Goal: Task Accomplishment & Management: Manage account settings

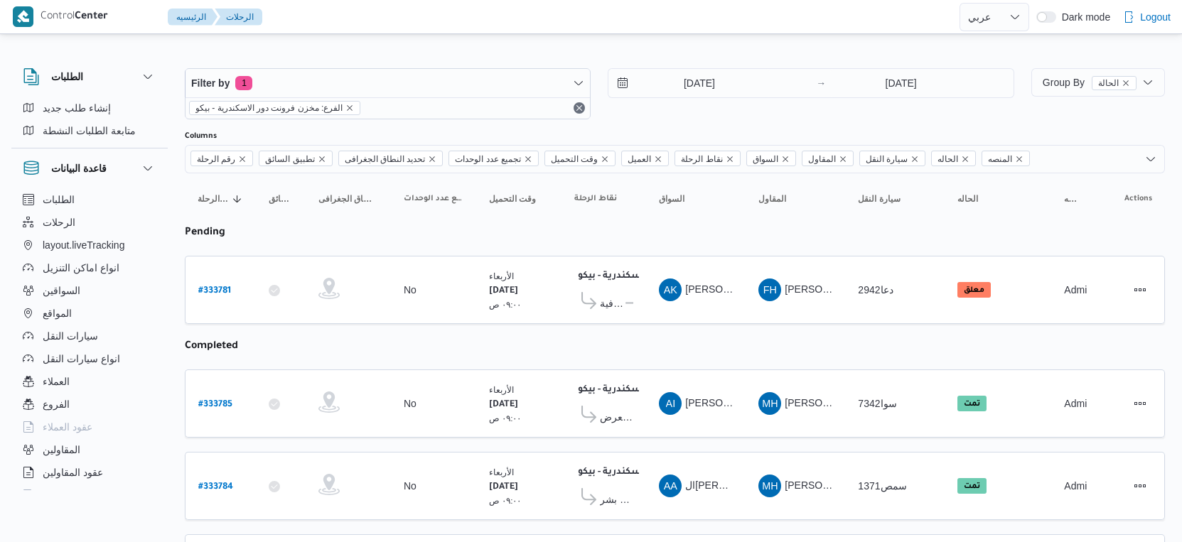
select select "ar"
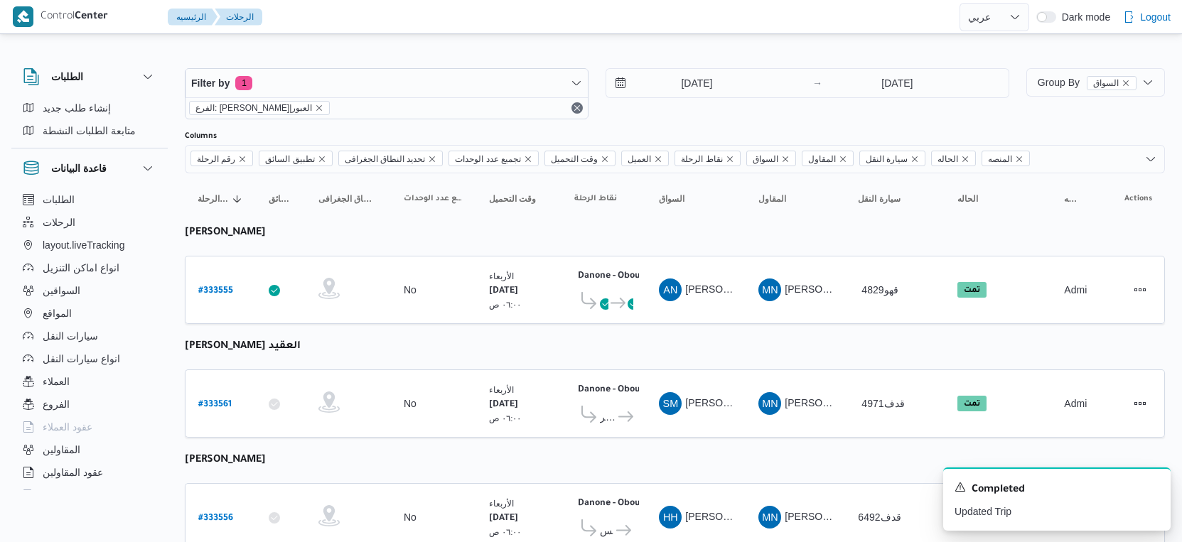
select select "ar"
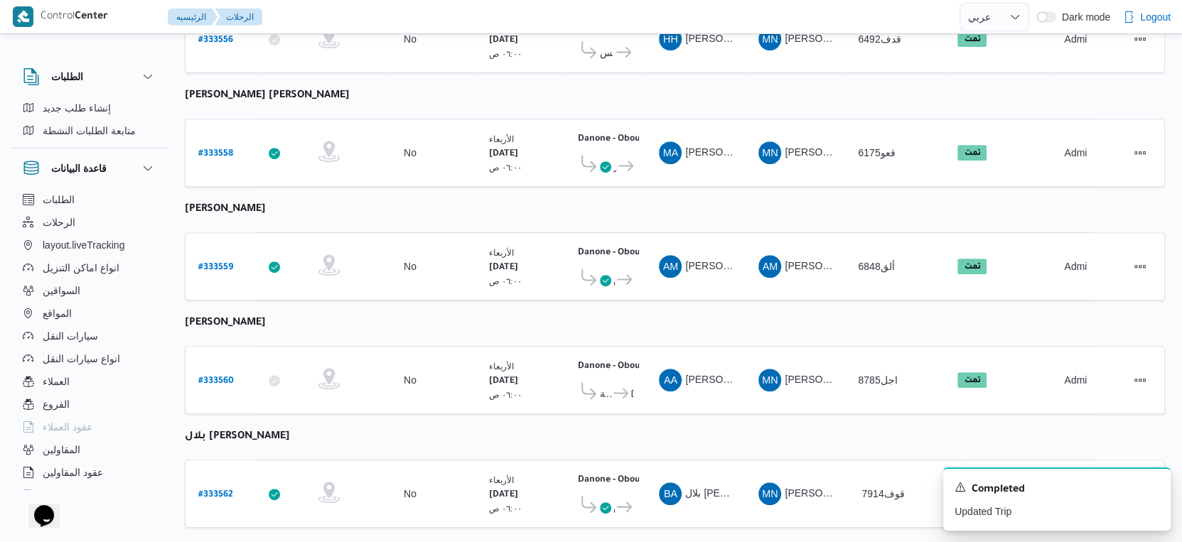
scroll to position [492, 0]
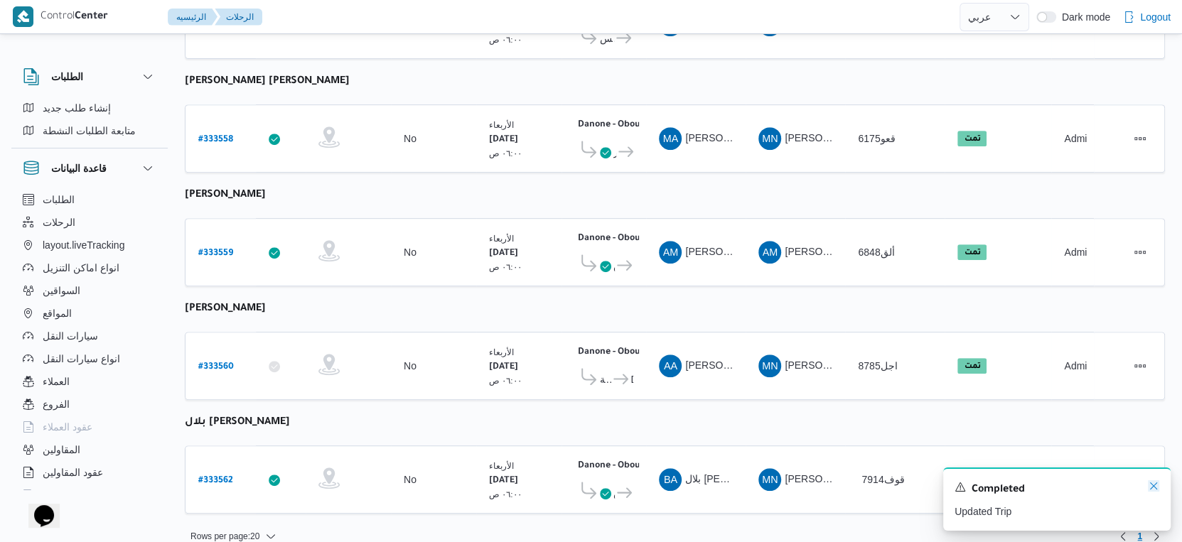
click at [1153, 485] on icon "Dismiss toast" at bounding box center [1153, 485] width 11 height 11
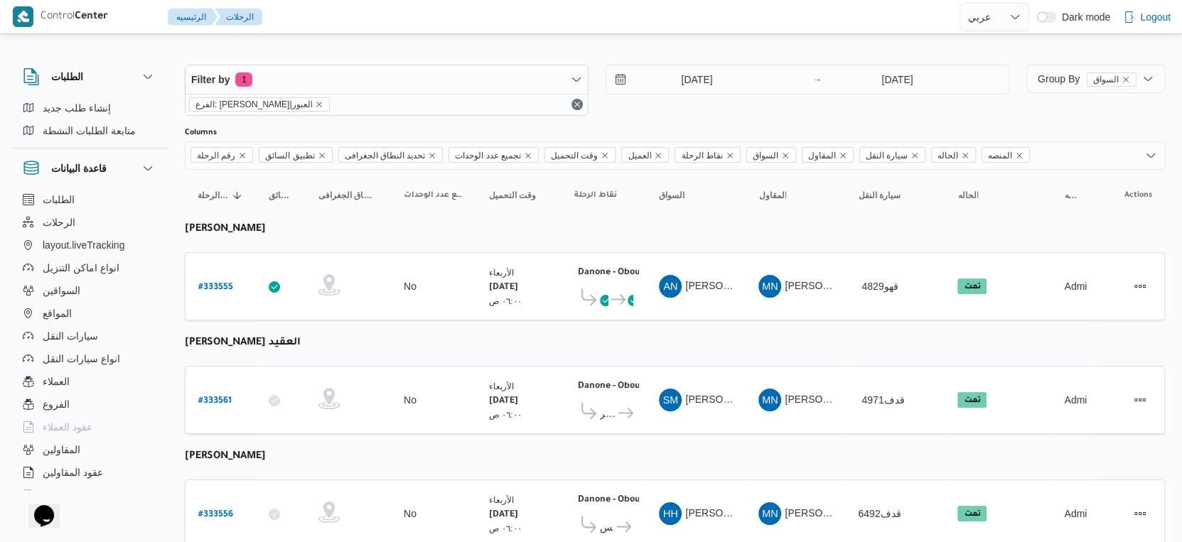
scroll to position [0, 0]
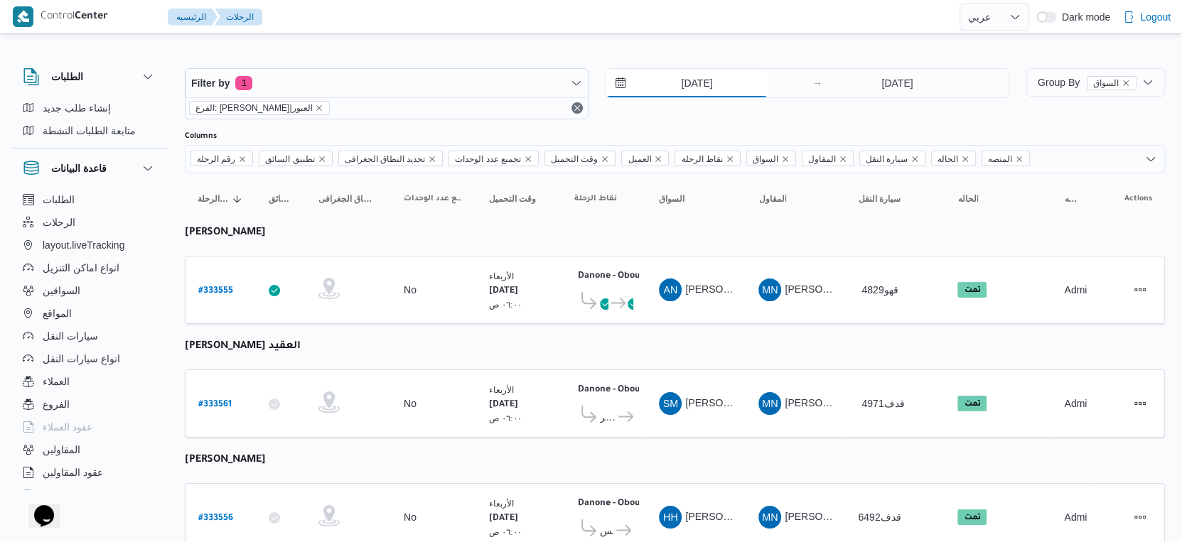
click at [700, 87] on input "[DATE]" at bounding box center [686, 83] width 161 height 28
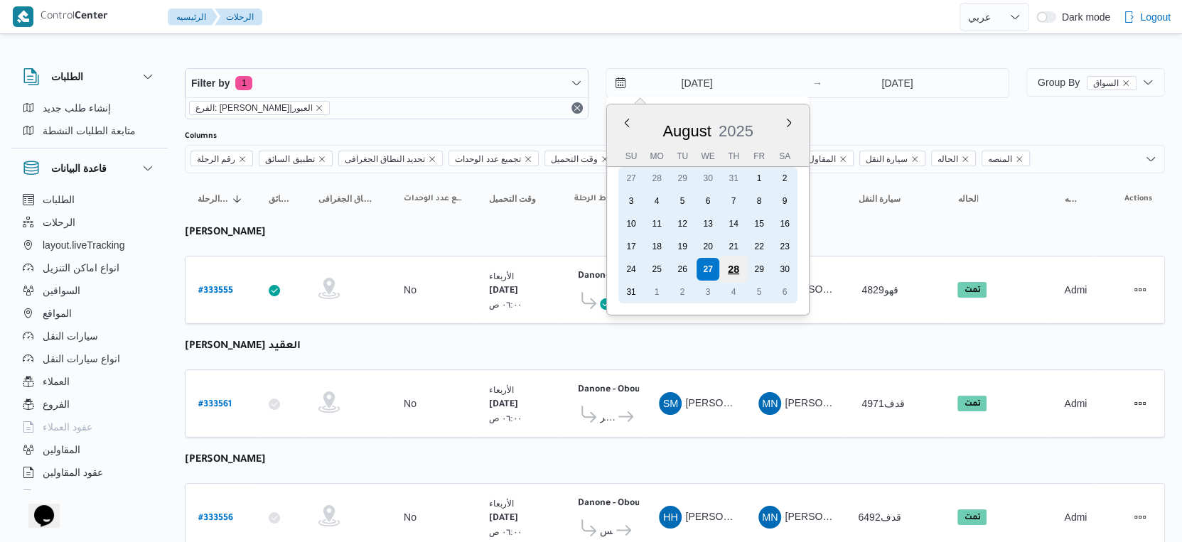
click at [722, 259] on div "28" at bounding box center [733, 269] width 27 height 27
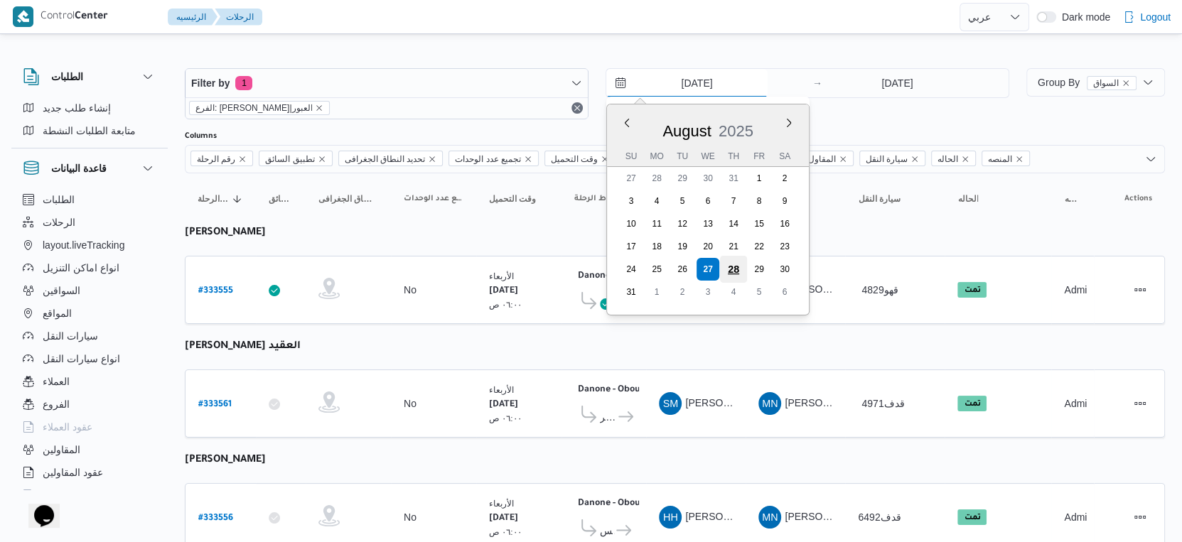
type input "[DATE]"
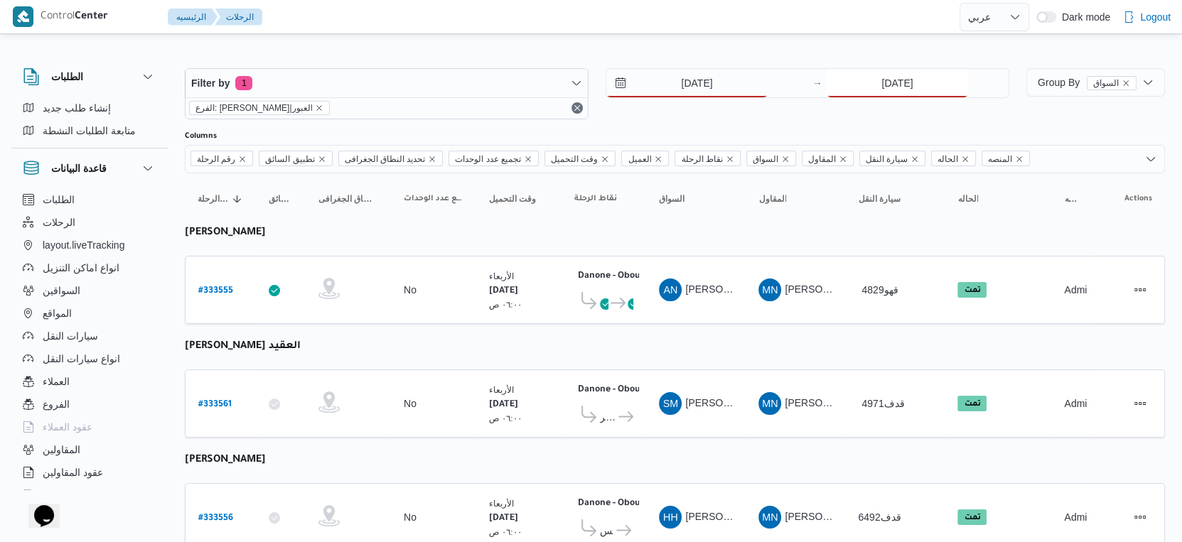
click at [901, 79] on input "[DATE]" at bounding box center [896, 83] width 141 height 28
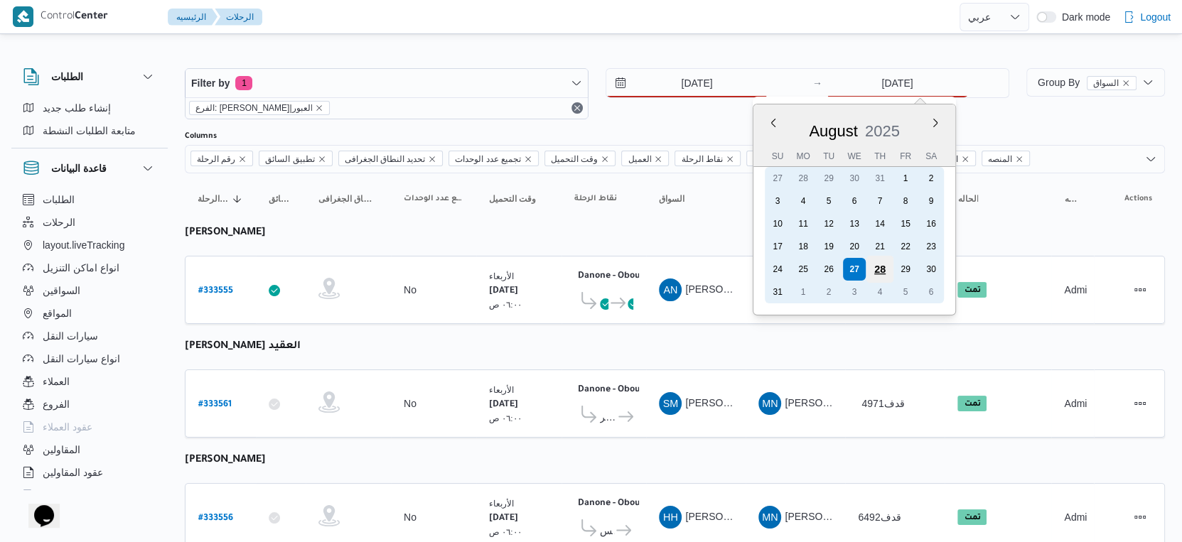
click at [880, 262] on div "28" at bounding box center [879, 269] width 27 height 27
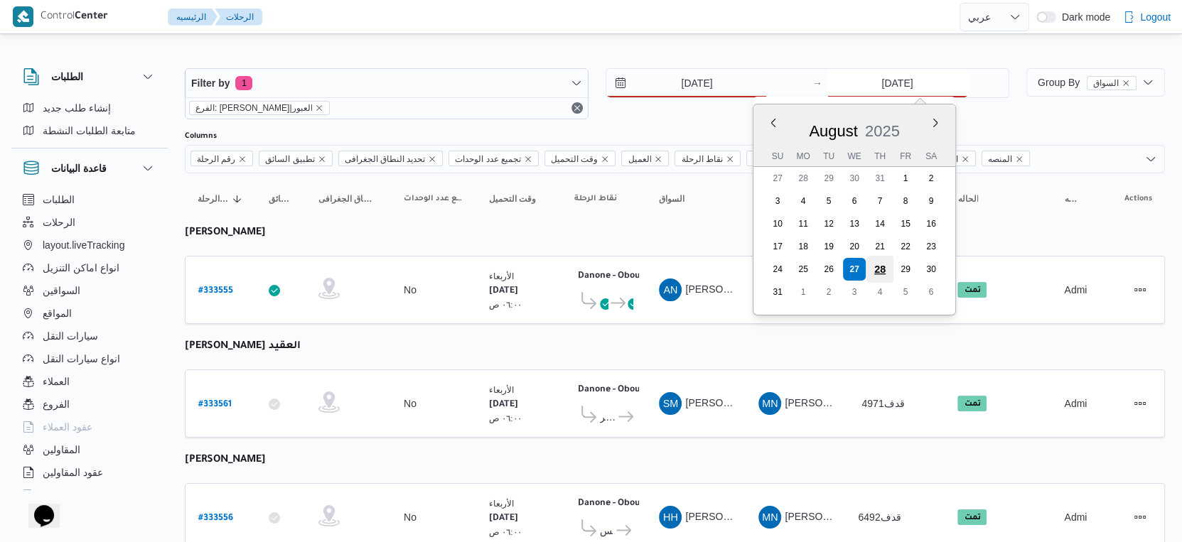
type input "[DATE]"
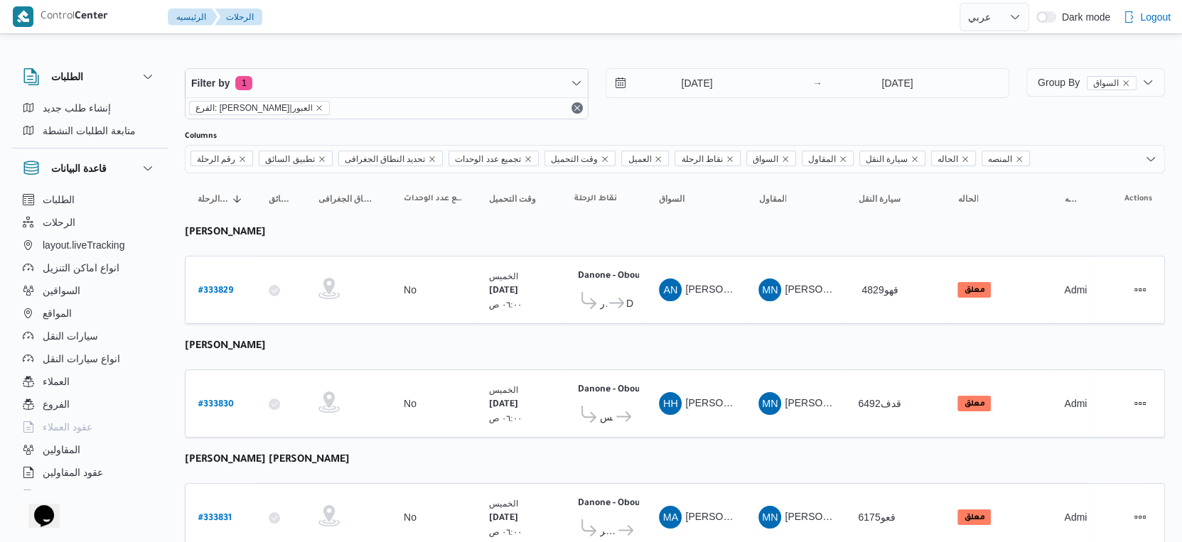
click at [704, 90] on input "[DATE]" at bounding box center [686, 83] width 161 height 28
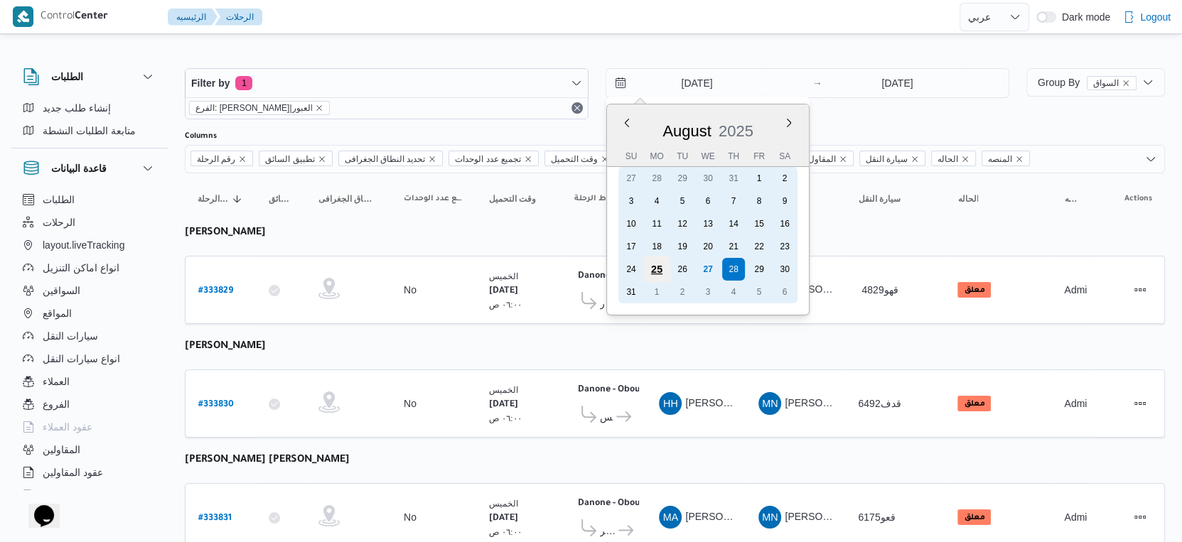
click at [665, 266] on div "25" at bounding box center [656, 269] width 27 height 27
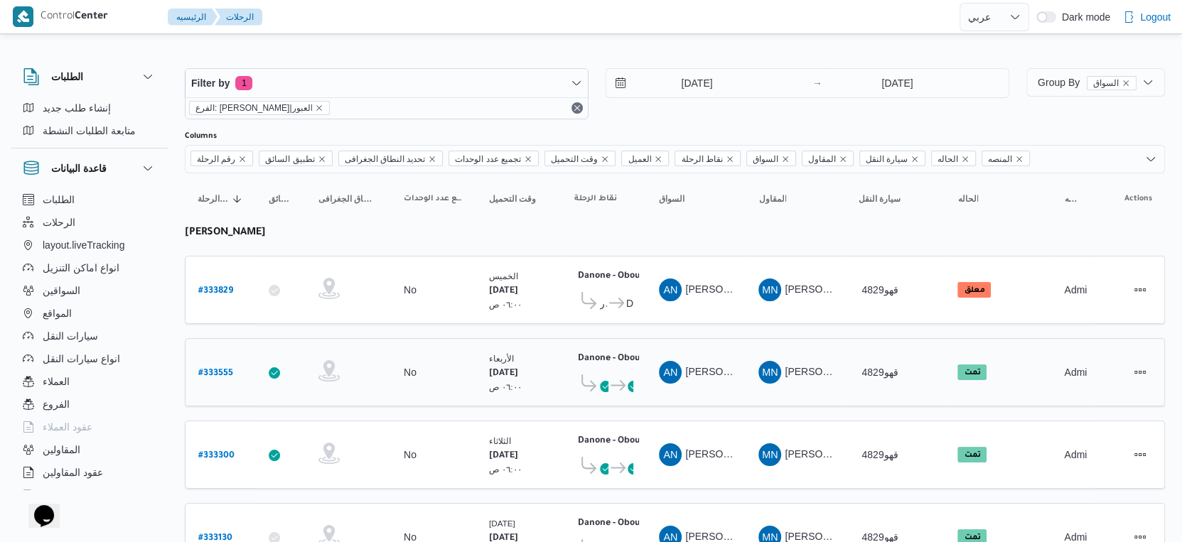
click at [591, 343] on div "Danone - Obour ٠٧:٤٨ م العبور Danone - Obour" at bounding box center [604, 373] width 70 height 60
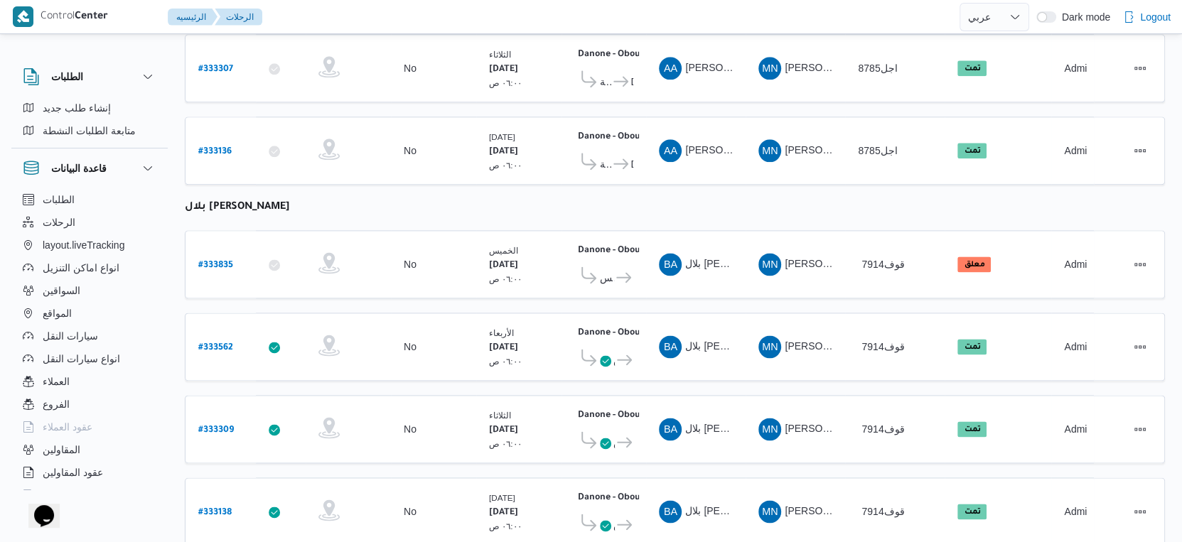
scroll to position [1508, 0]
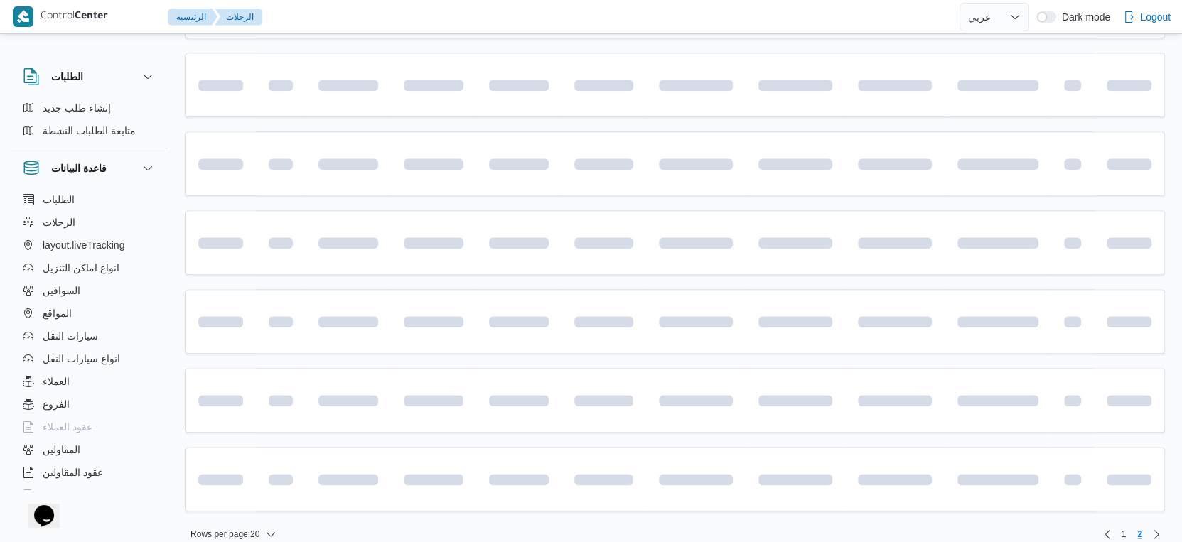
scroll to position [451, 0]
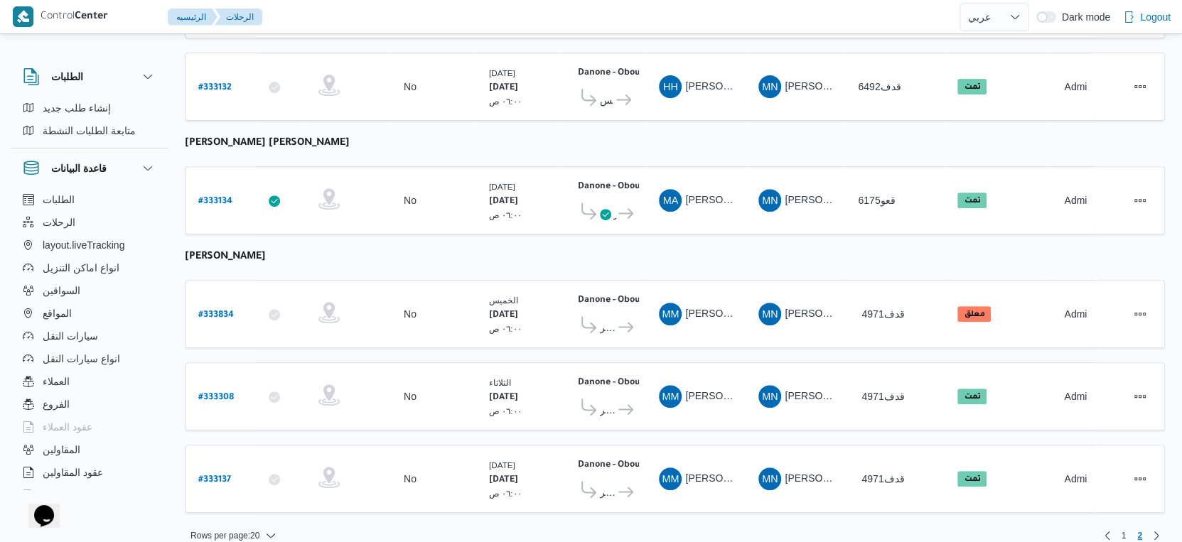
click at [261, 252] on b "محمود محمد سيد محمد" at bounding box center [225, 257] width 81 height 11
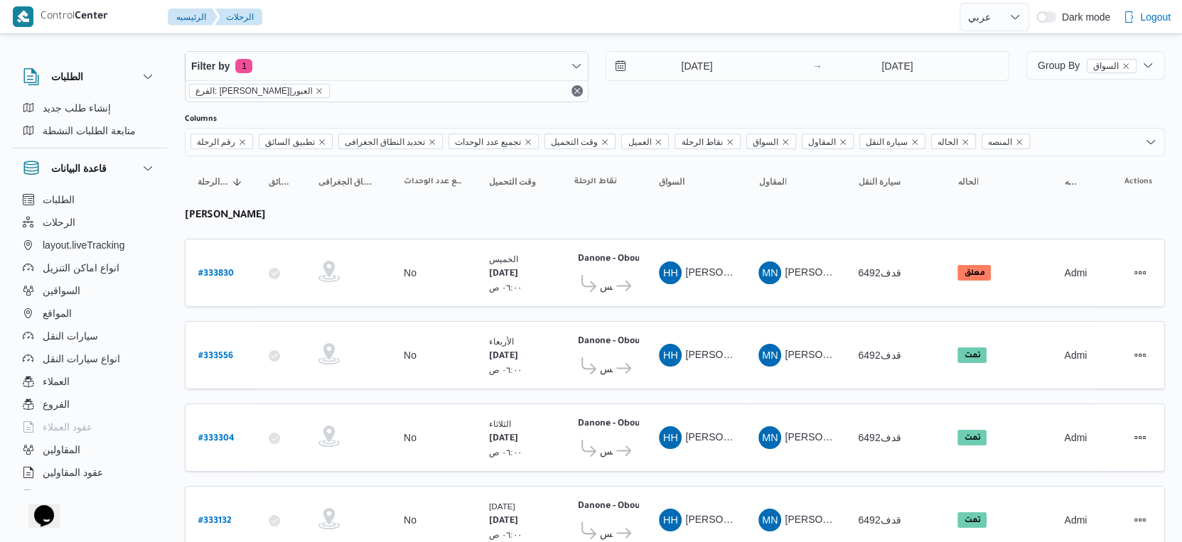
scroll to position [0, 0]
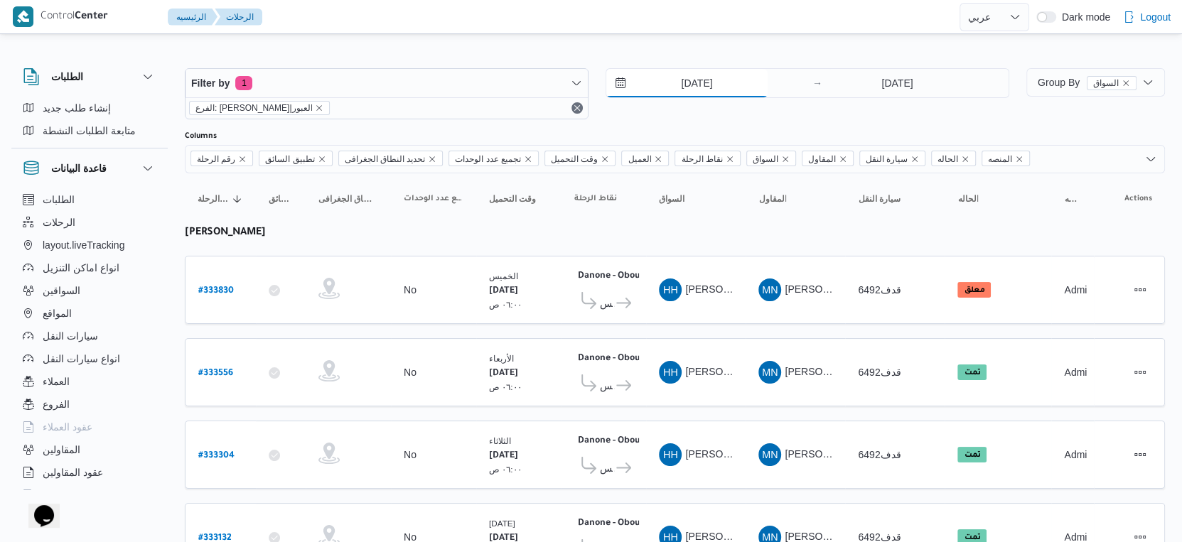
click at [714, 85] on input "25/8/2025" at bounding box center [686, 83] width 161 height 28
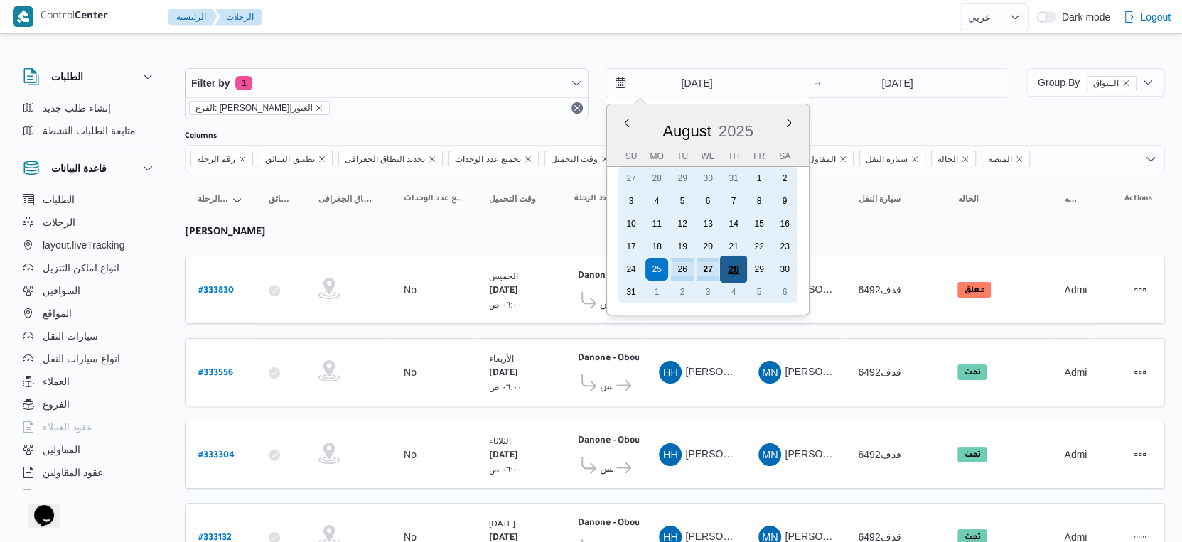
click at [742, 272] on div "28" at bounding box center [733, 269] width 27 height 27
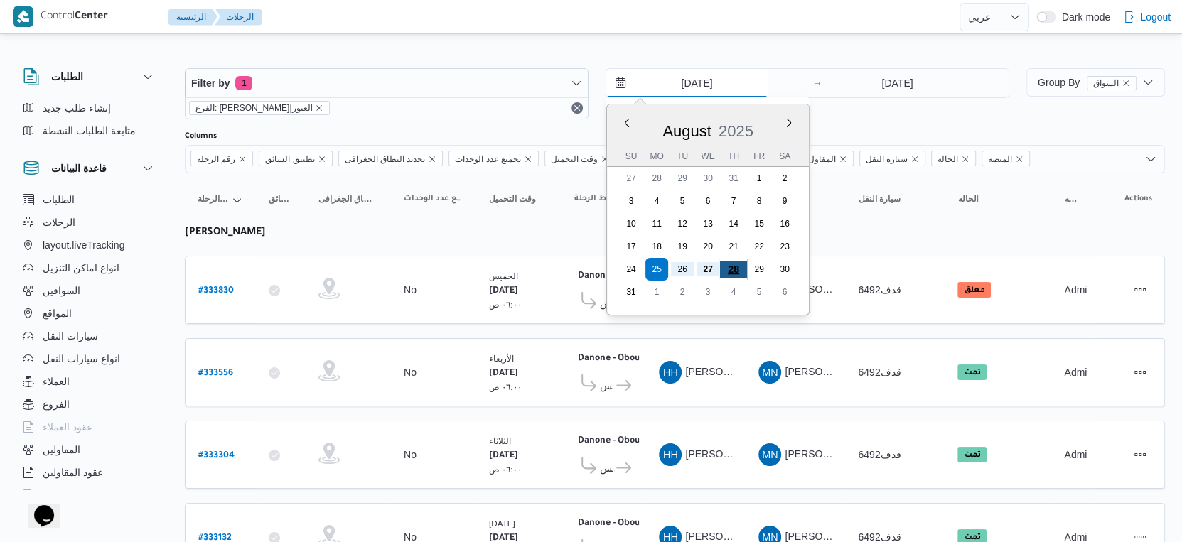
type input "28/8/2025"
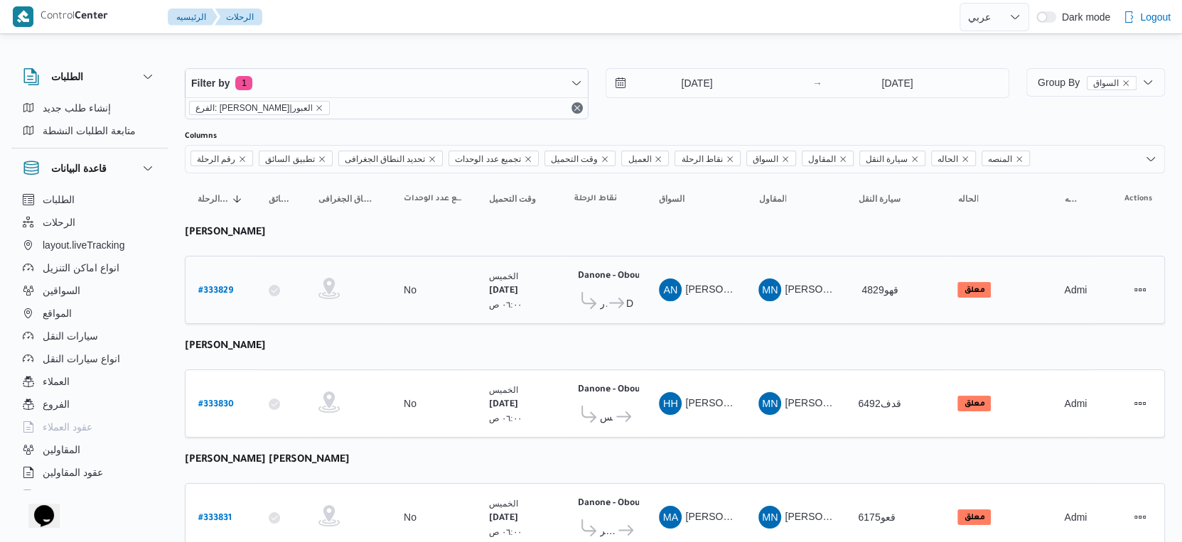
click at [741, 257] on td "السواق AN عماد نجيب عبدالظاهر جاويش" at bounding box center [695, 290] width 99 height 68
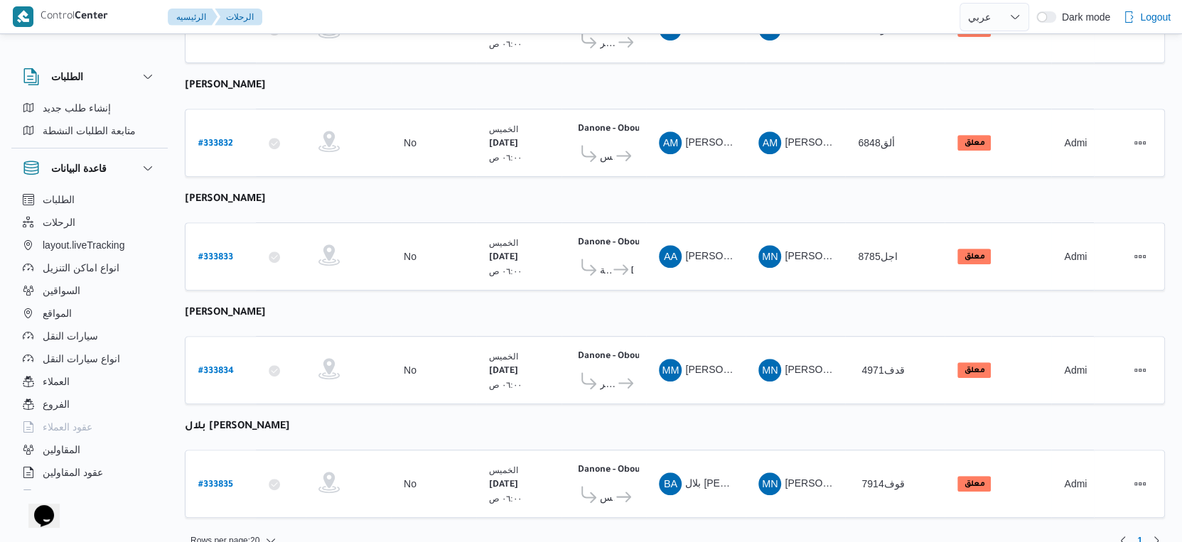
scroll to position [492, 0]
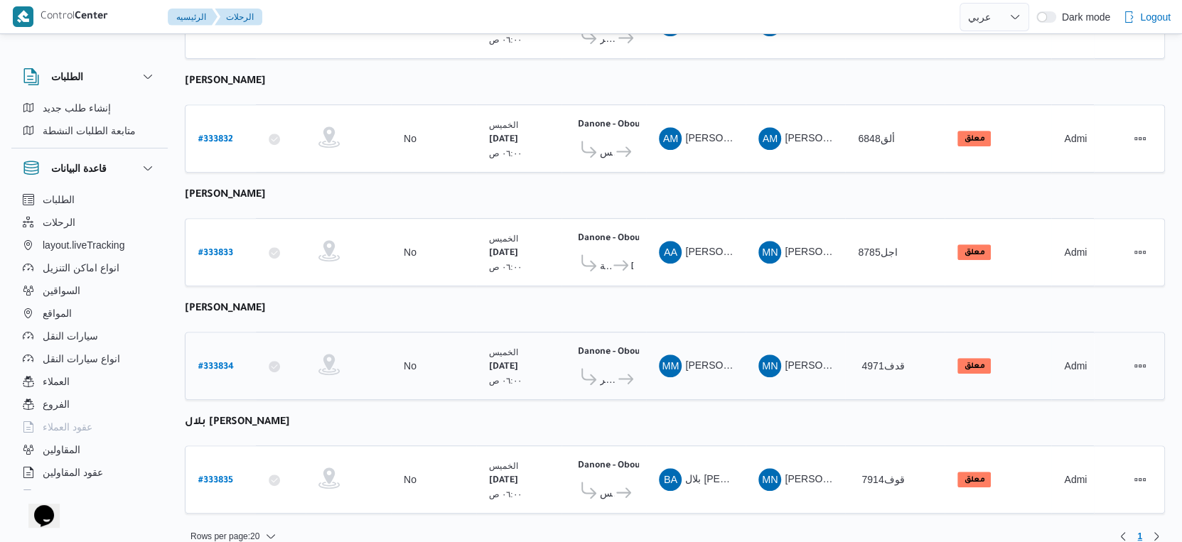
click at [217, 362] on b "# 333834" at bounding box center [216, 367] width 36 height 10
select select "ar"
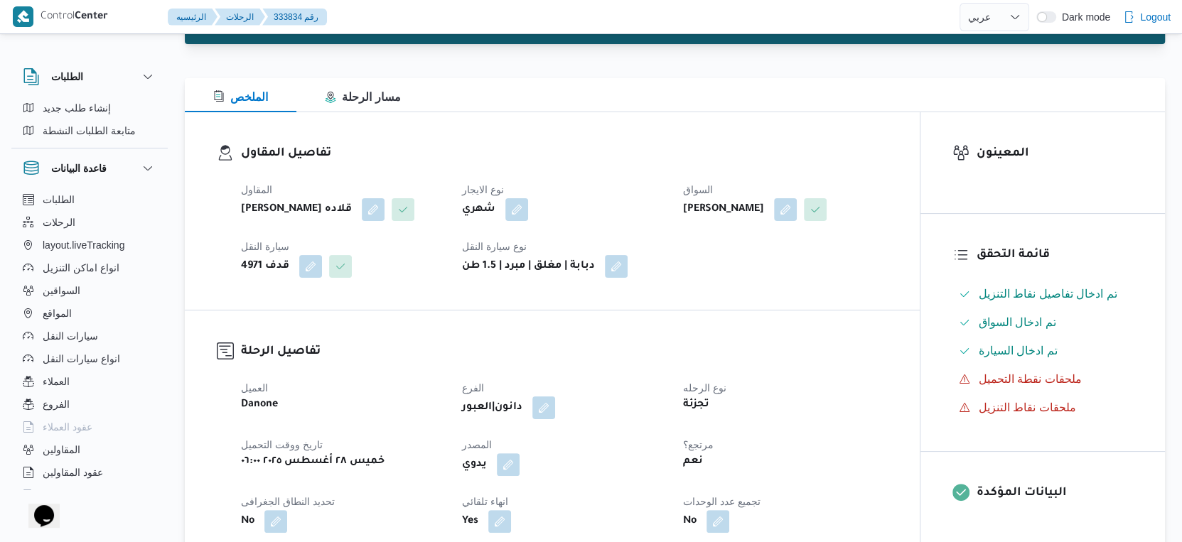
scroll to position [158, 0]
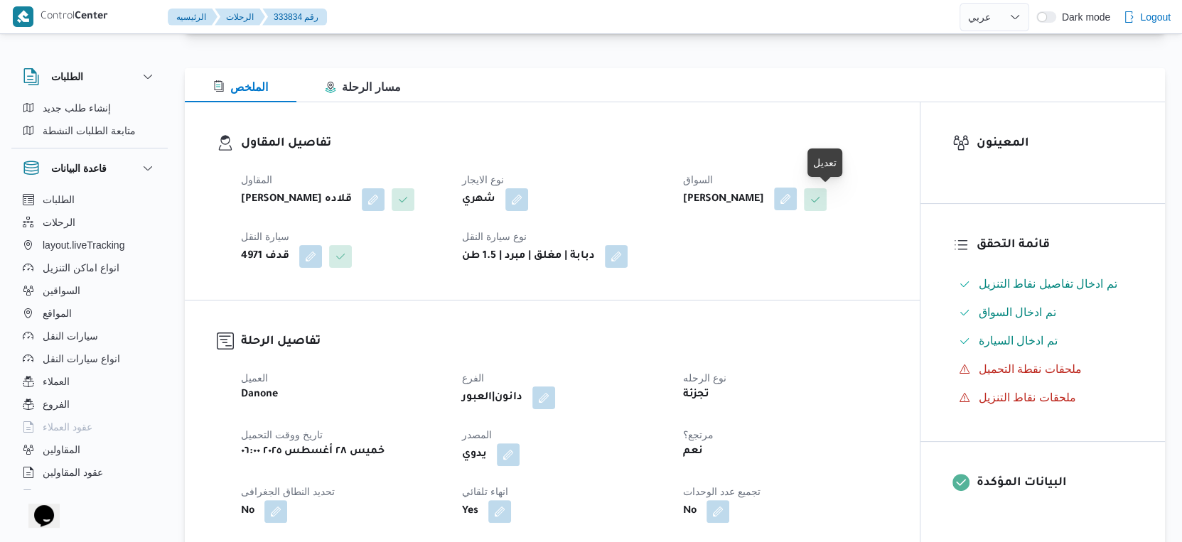
click at [797, 200] on button "button" at bounding box center [785, 199] width 23 height 23
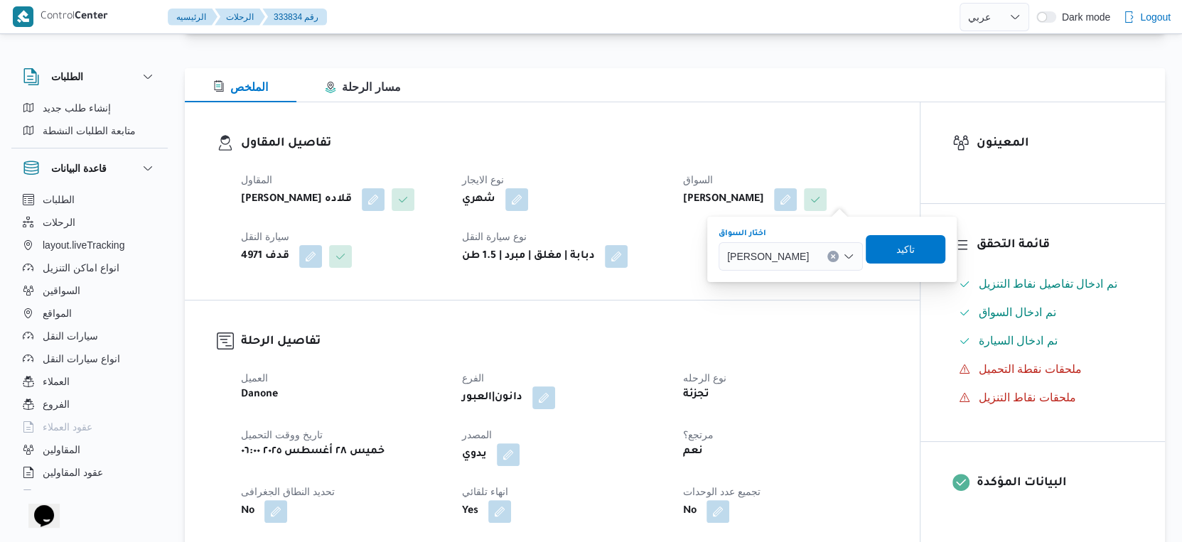
click at [836, 254] on icon "Clear input" at bounding box center [833, 257] width 6 height 6
type input "محمد السيد حس"
click at [800, 283] on span "محمد السيد حس ن السيد زغاليل" at bounding box center [807, 282] width 90 height 17
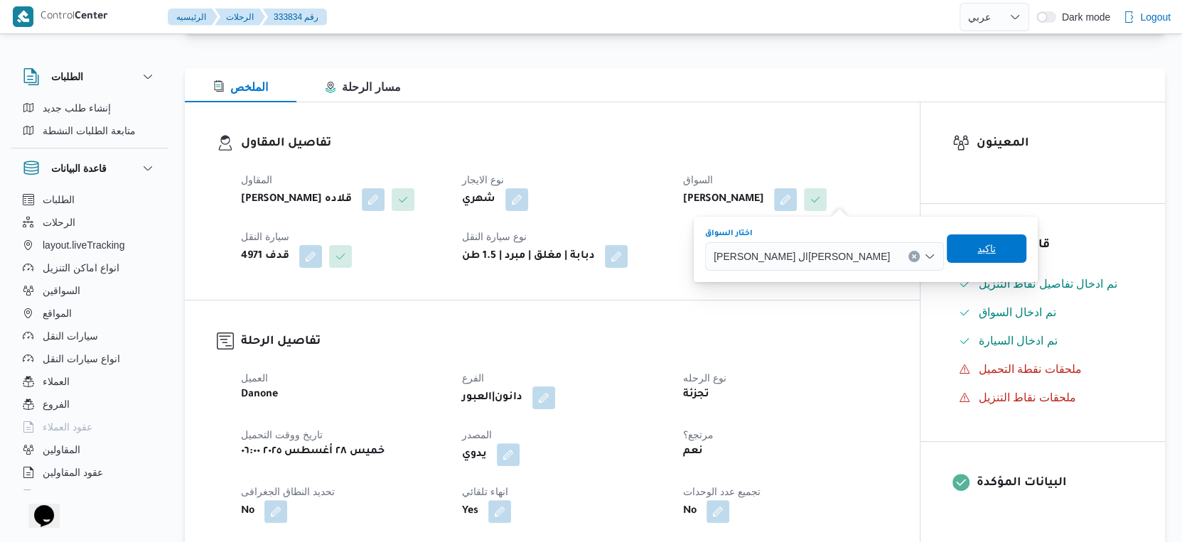
click at [977, 247] on span "تاكيد" at bounding box center [986, 248] width 18 height 17
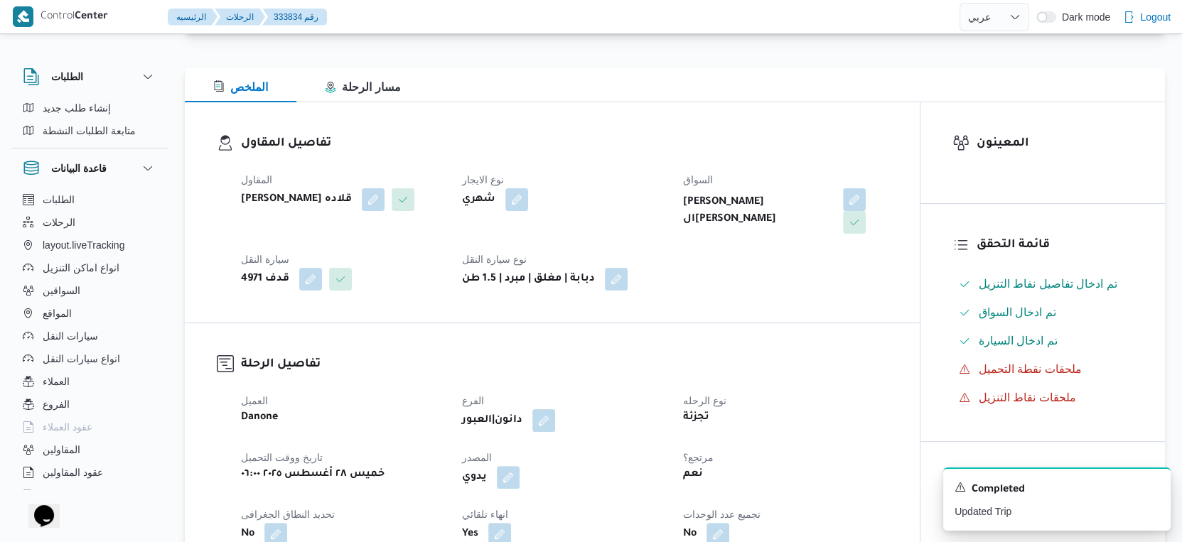
select select "ar"
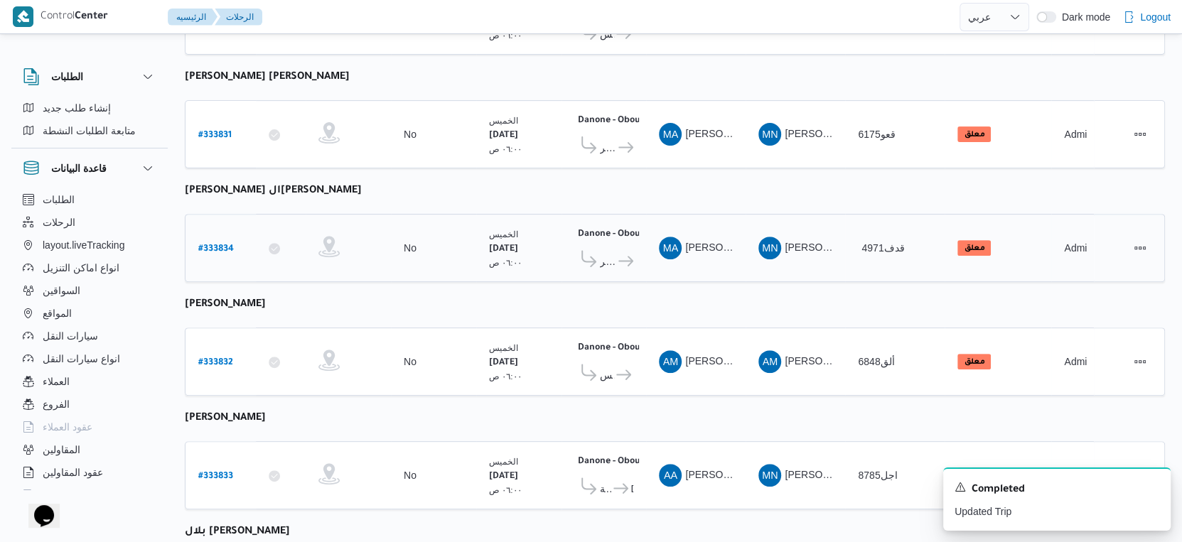
scroll to position [492, 0]
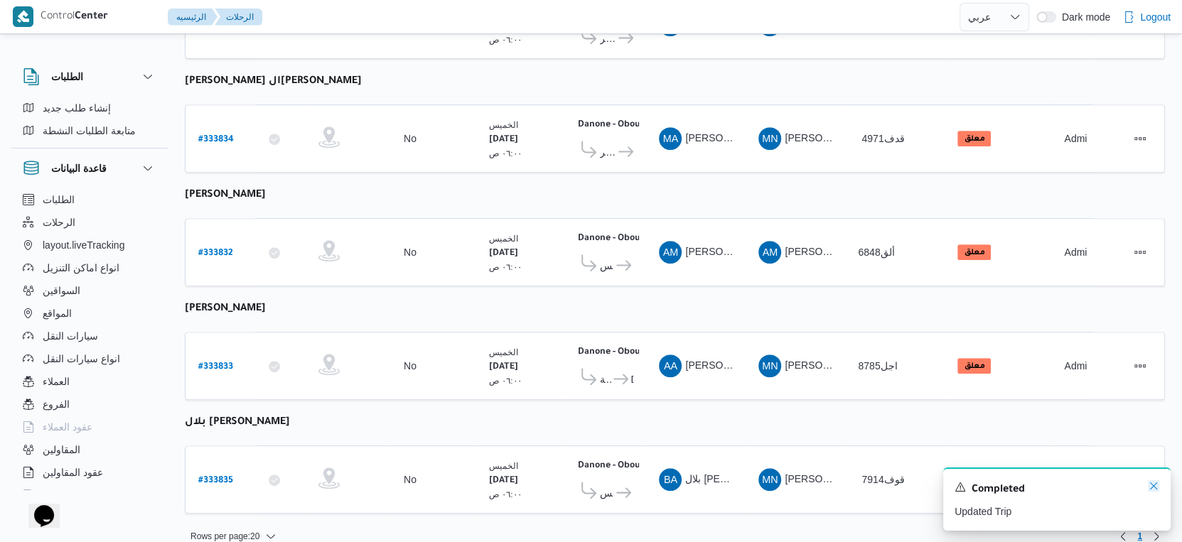
click at [1155, 488] on icon "Dismiss toast" at bounding box center [1153, 485] width 11 height 11
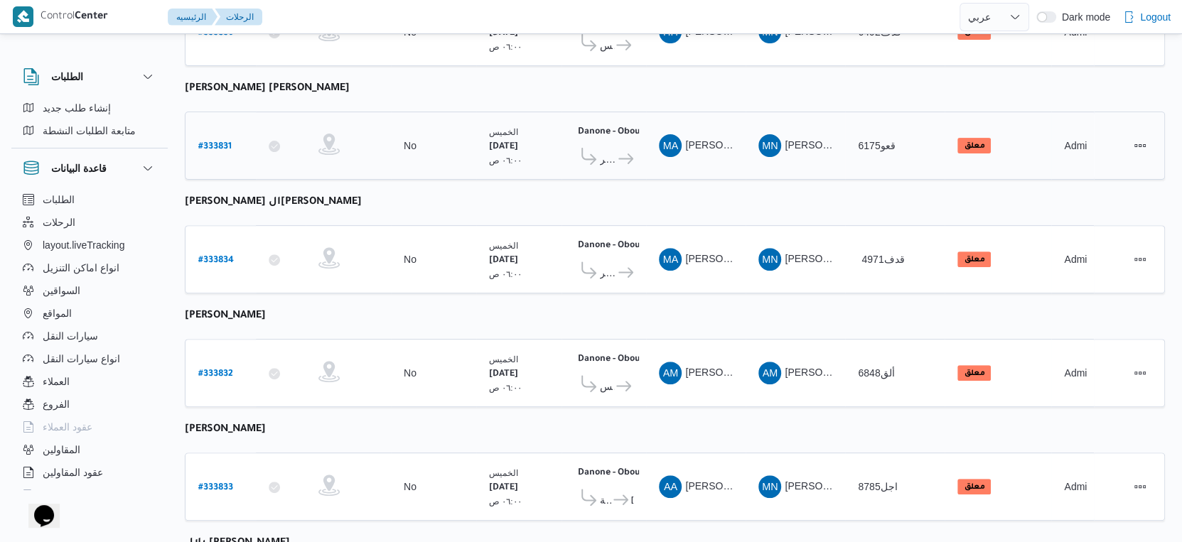
scroll to position [335, 0]
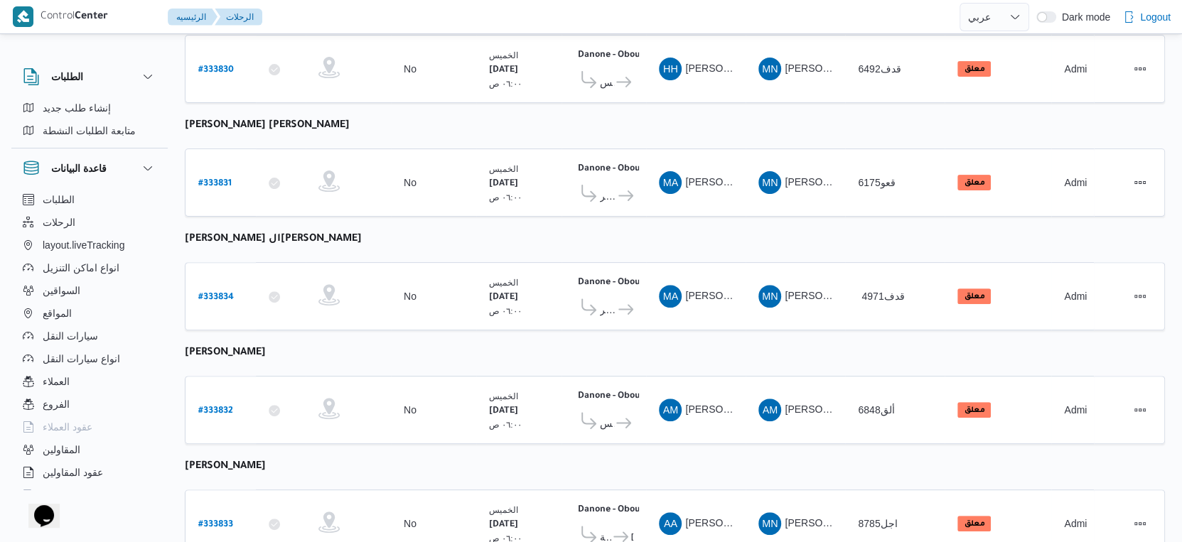
click at [301, 234] on b "محمد السيد حسن السيد زغاليل" at bounding box center [273, 239] width 177 height 11
copy tbody "محمد السيد حسن السيد زغاليل رقم الرحلة"
click at [206, 293] on b "# 333834" at bounding box center [216, 298] width 36 height 10
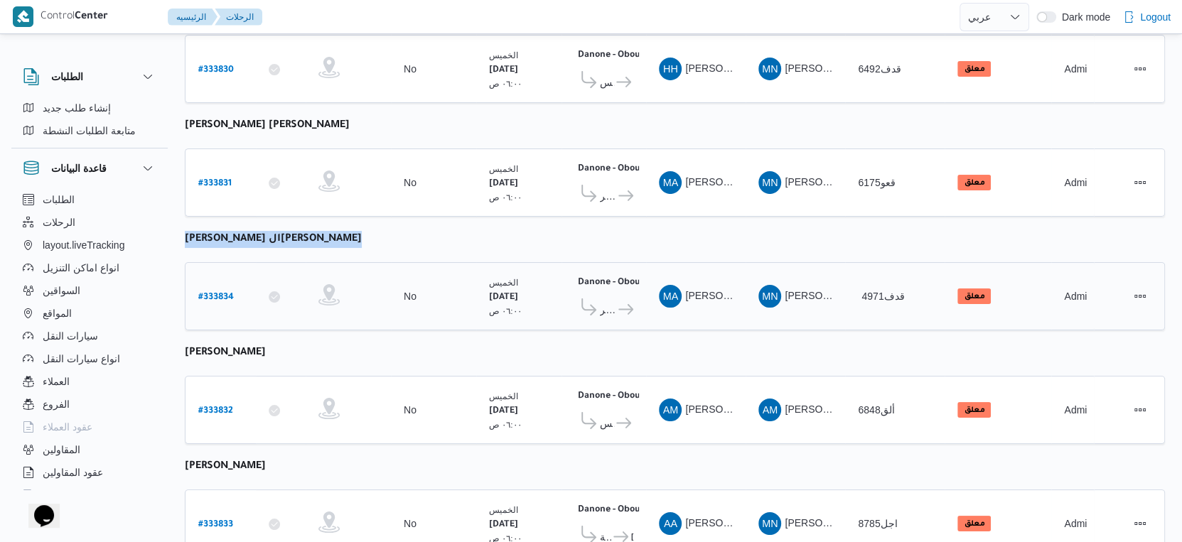
select select "ar"
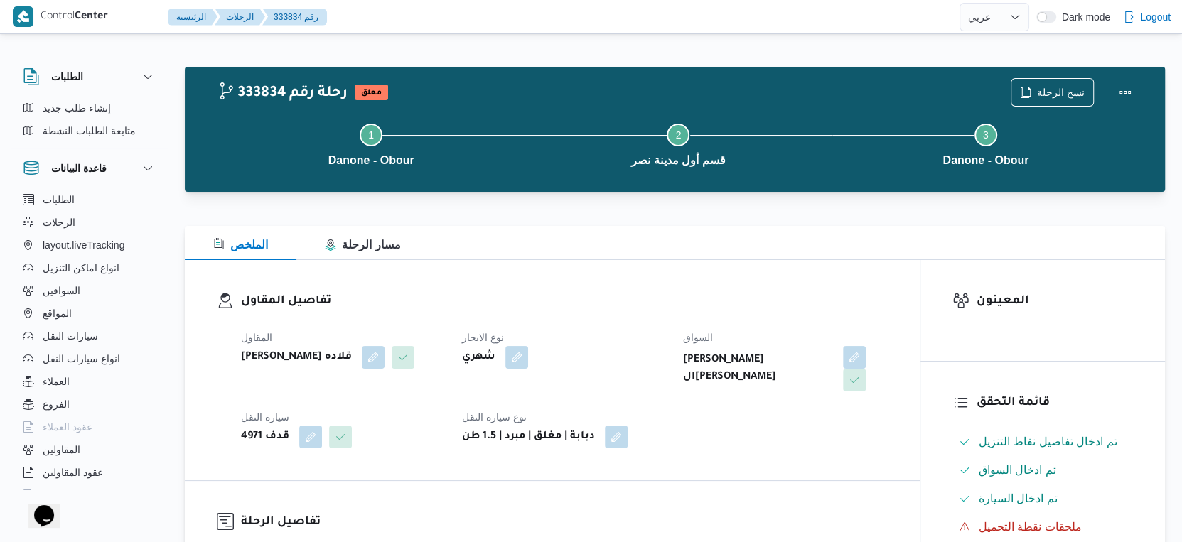
select select "ar"
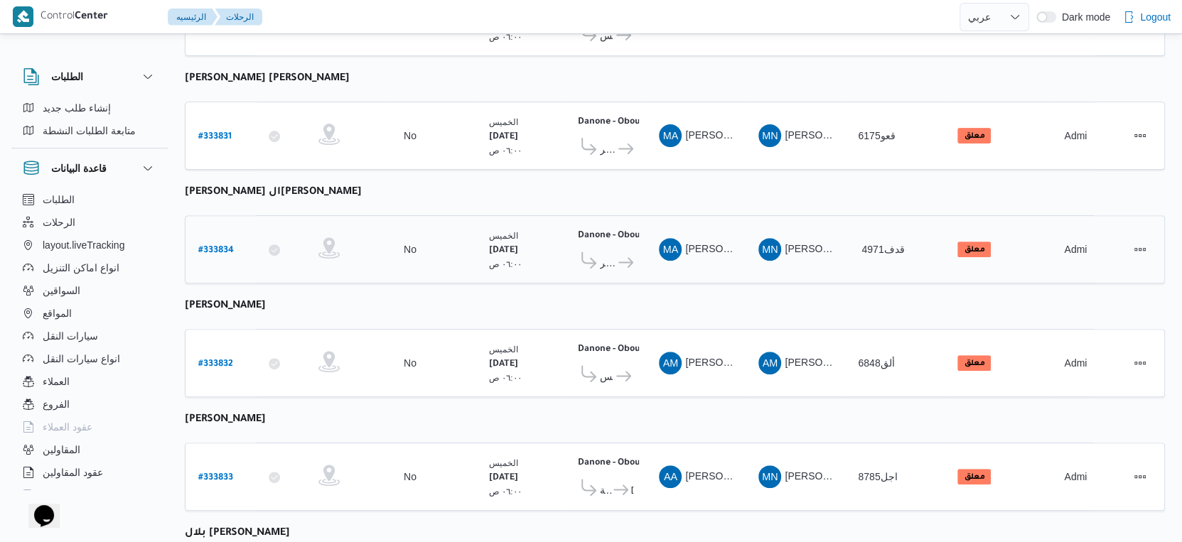
scroll to position [492, 0]
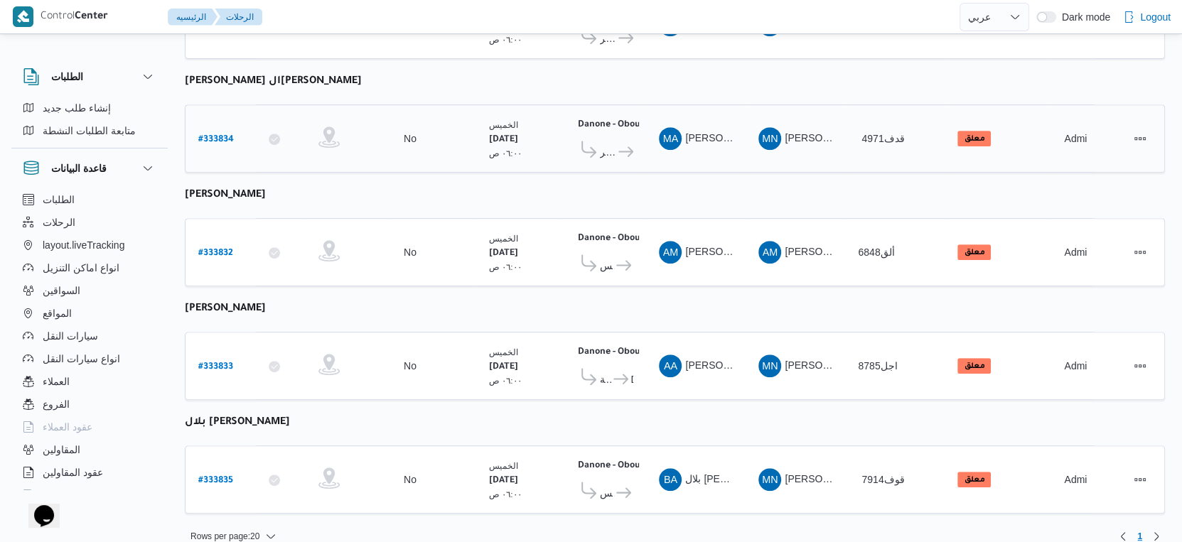
click at [556, 288] on table "رقم الرحلة Click to sort in ascending order تطبيق السائق Click to sort in ascen…" at bounding box center [675, 104] width 980 height 847
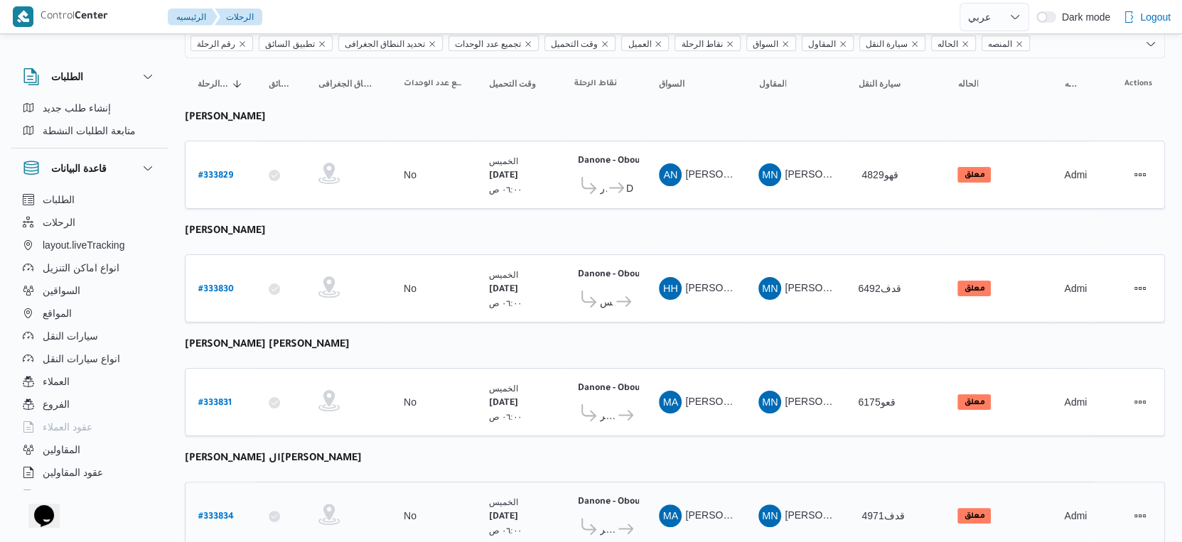
scroll to position [0, 0]
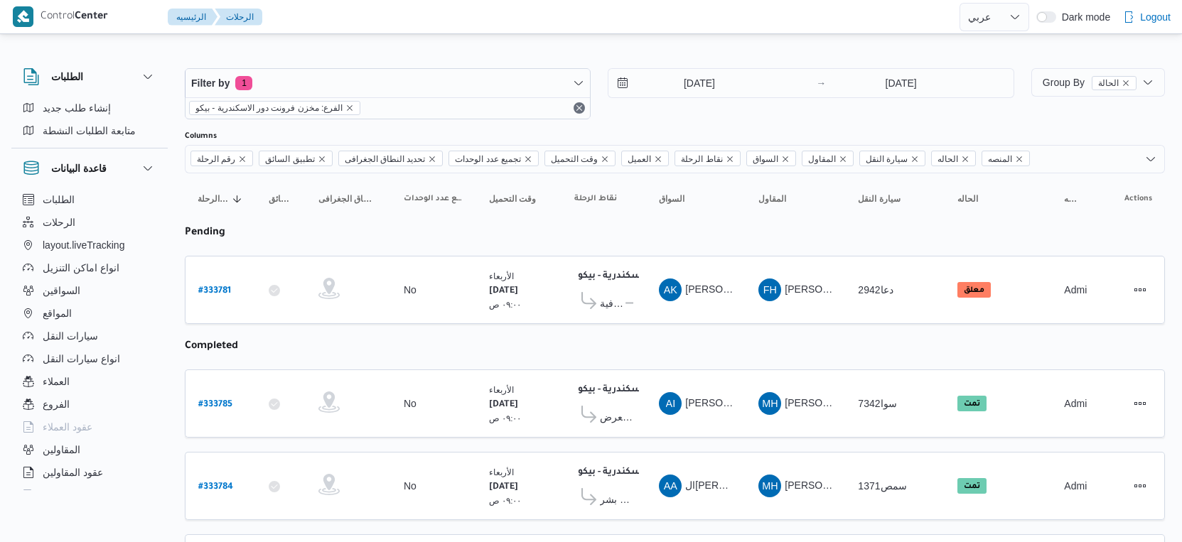
select select "ar"
click at [225, 286] on b "# 333786" at bounding box center [215, 291] width 34 height 10
select select "ar"
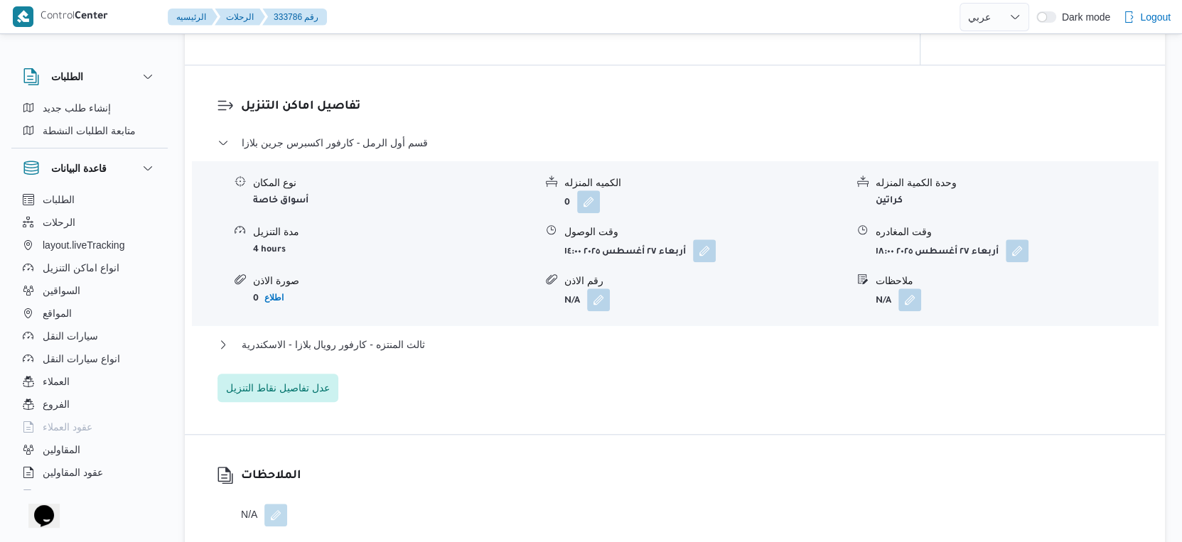
scroll to position [1105, 0]
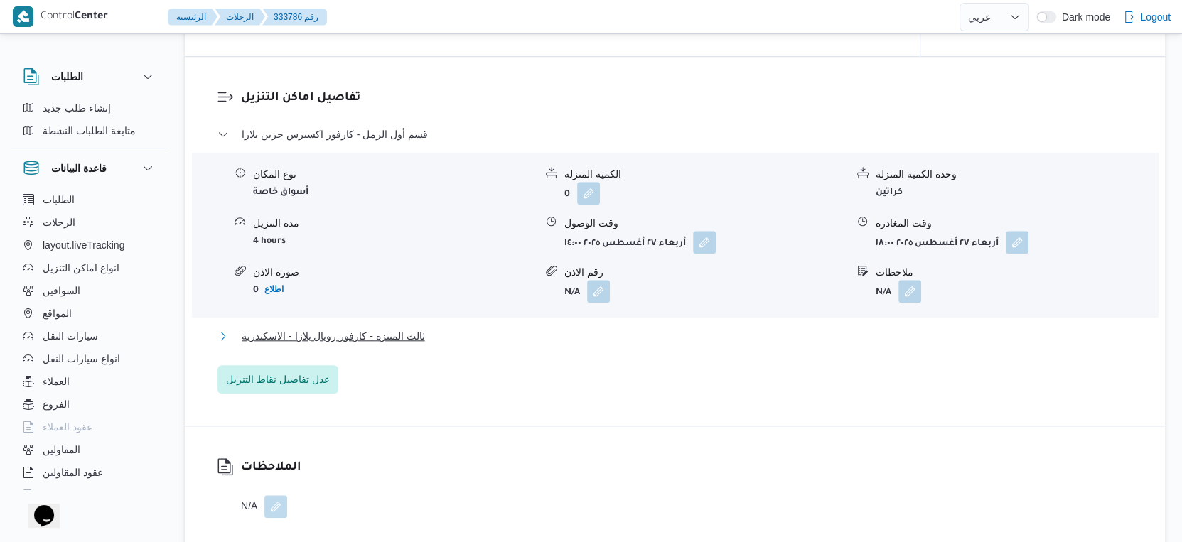
click at [443, 345] on button "ثالث المنتزه - كارفور رويال بلازا - الاسكندرية" at bounding box center [674, 336] width 915 height 17
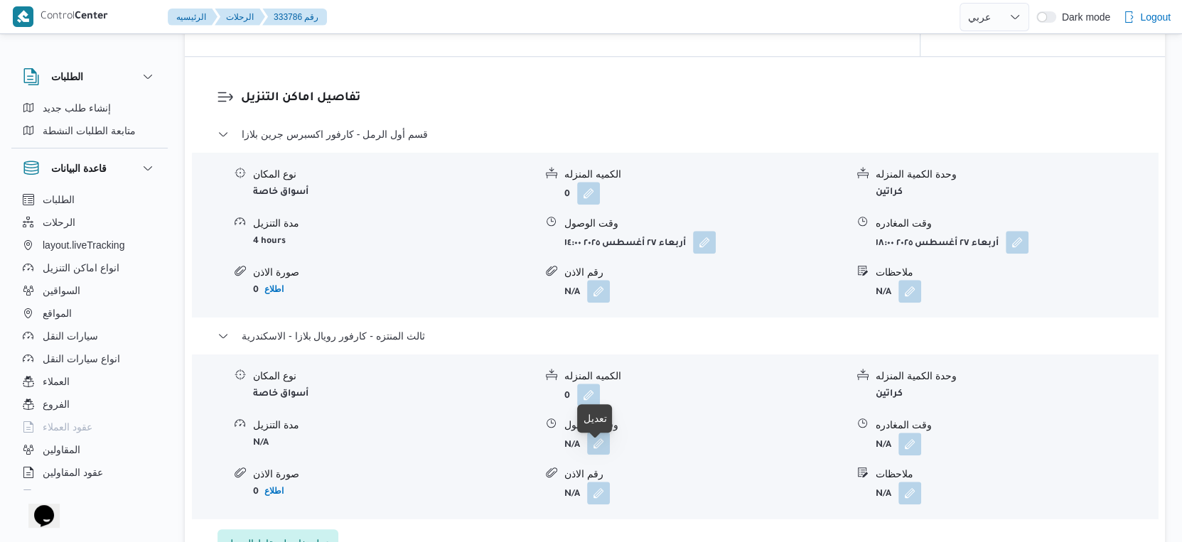
click at [605, 455] on button "button" at bounding box center [598, 443] width 23 height 23
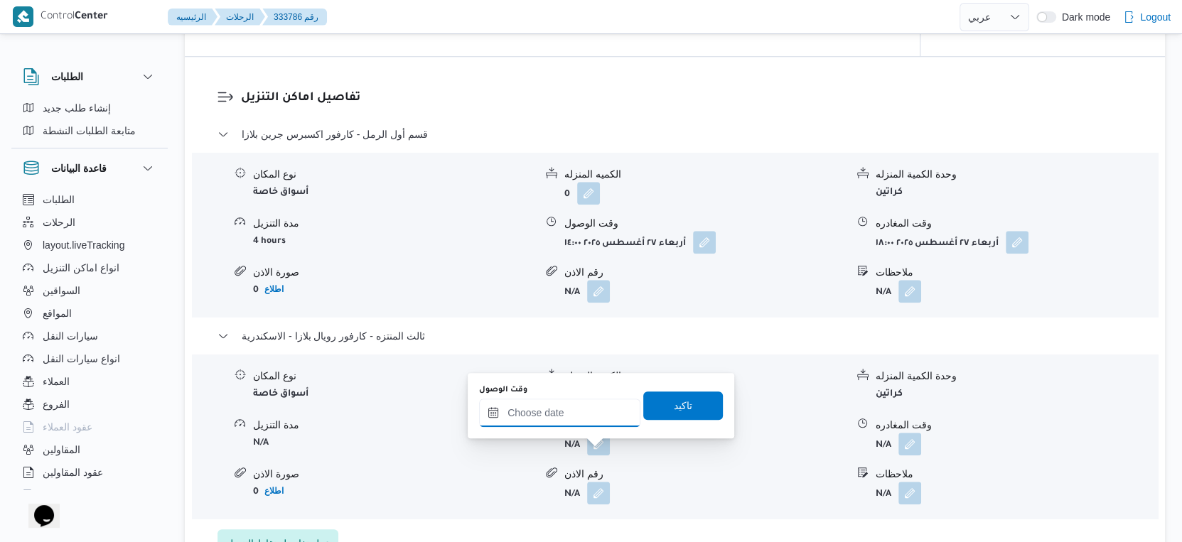
click at [577, 408] on input "وقت الوصول" at bounding box center [559, 413] width 161 height 28
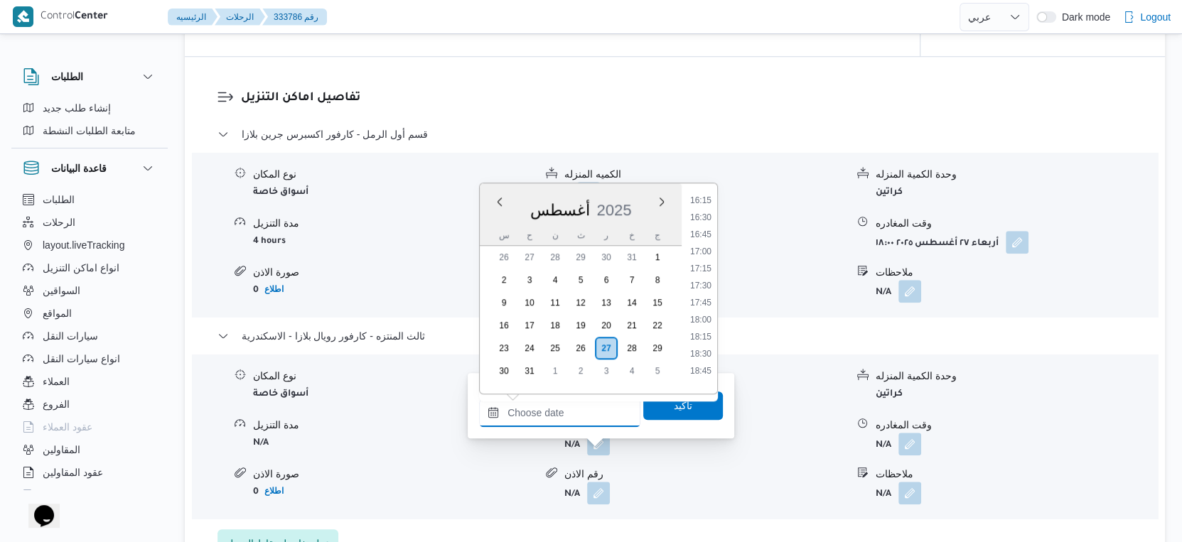
scroll to position [1107, 0]
drag, startPoint x: 706, startPoint y: 357, endPoint x: 700, endPoint y: 387, distance: 30.4
click at [706, 357] on li "18:30" at bounding box center [700, 357] width 33 height 14
type input "٢٧/٠٨/٢٠٢٥ ١٨:٣٠"
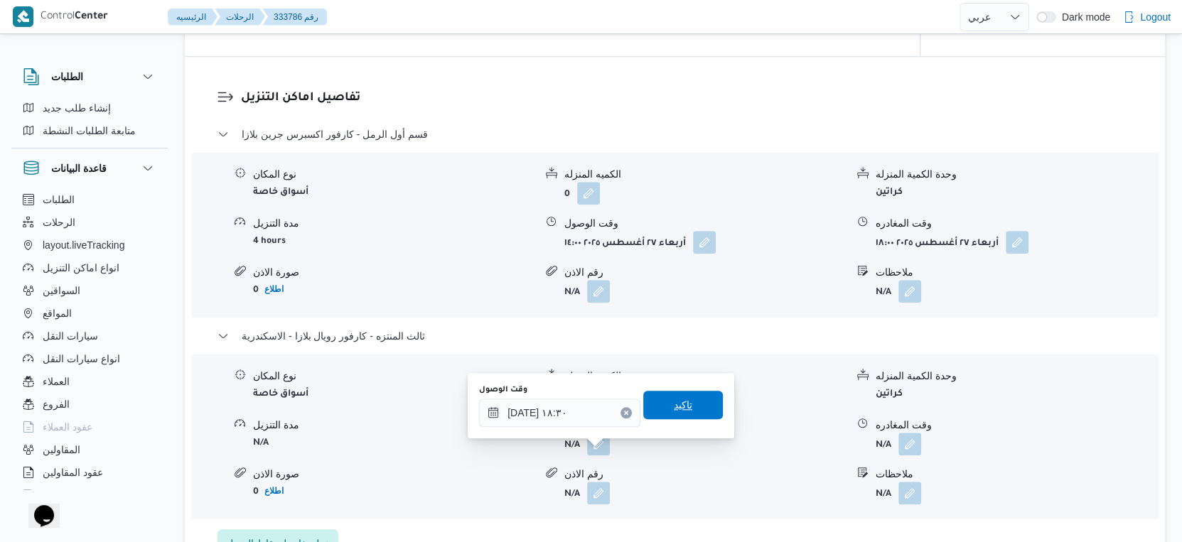
click at [697, 408] on span "تاكيد" at bounding box center [683, 405] width 80 height 28
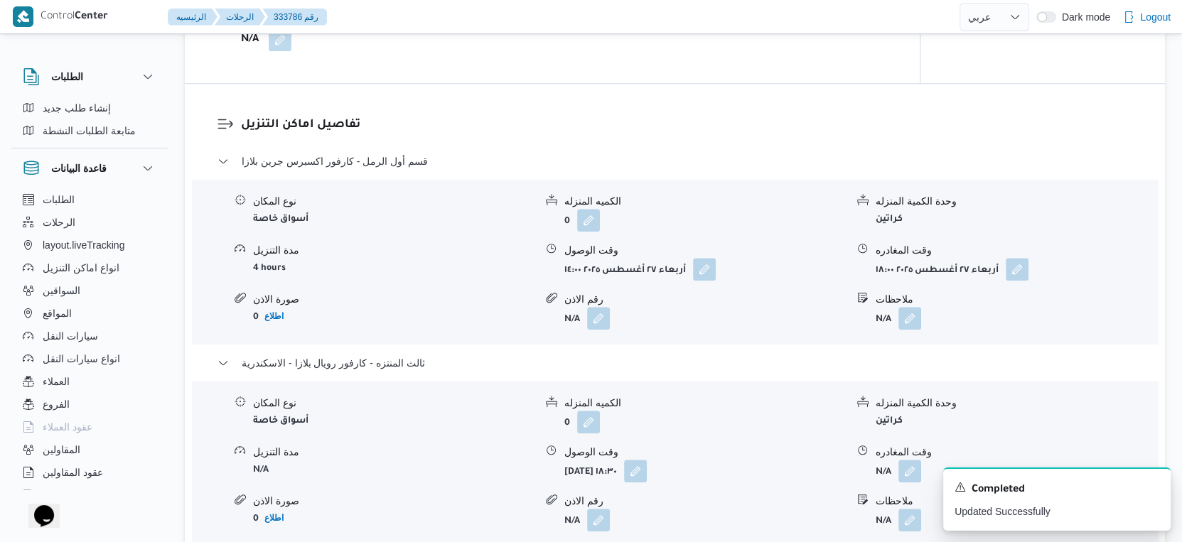
scroll to position [1185, 0]
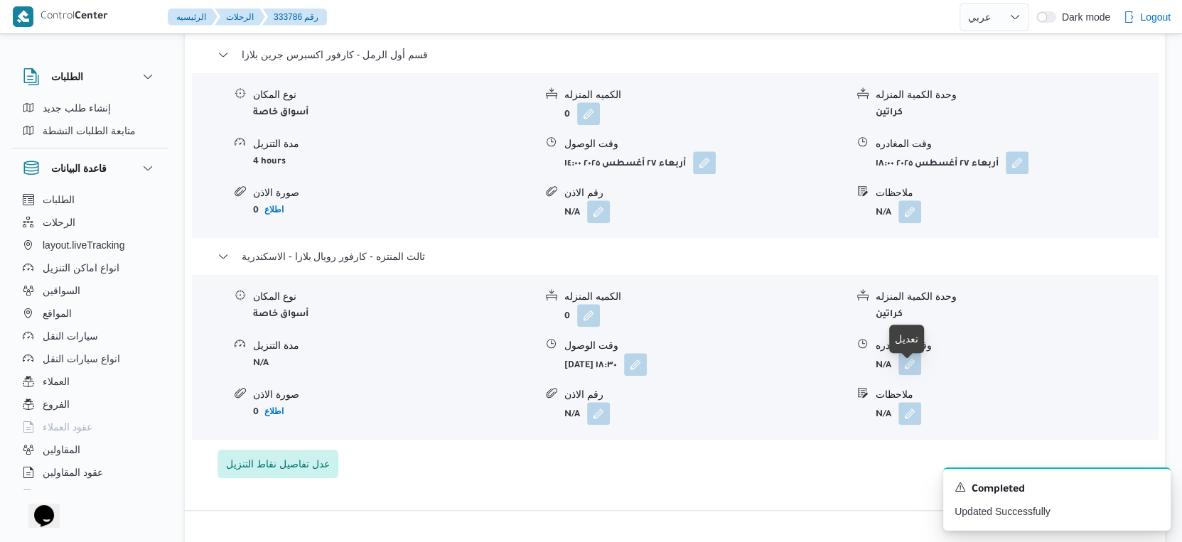
click at [915, 375] on button "button" at bounding box center [909, 363] width 23 height 23
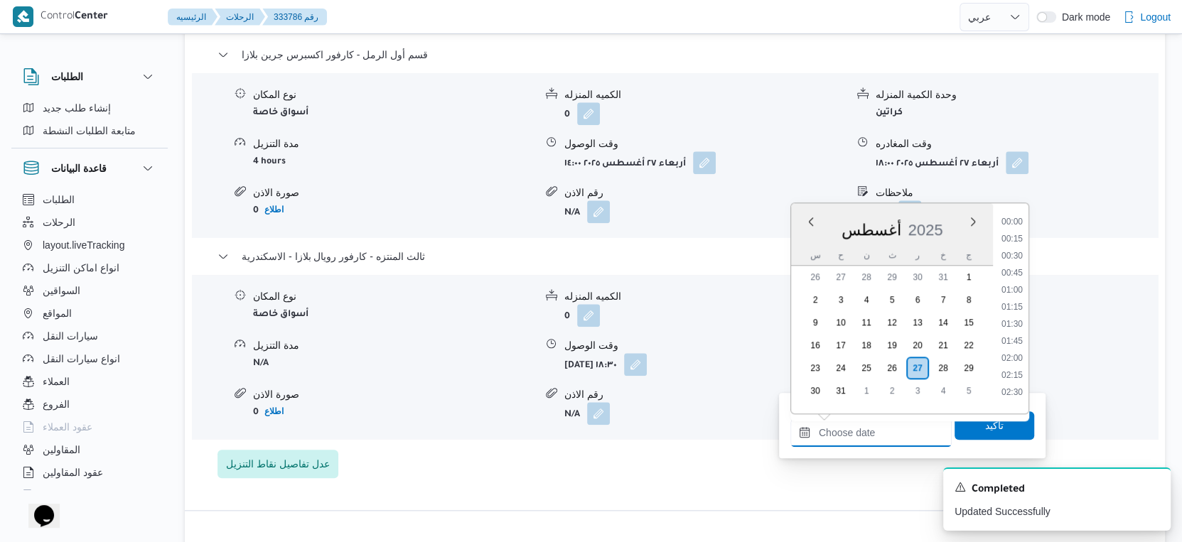
click at [878, 434] on input "وقت المغادره" at bounding box center [870, 433] width 161 height 28
click at [1015, 314] on li "20:00" at bounding box center [1012, 321] width 33 height 14
type input "٢٧/٠٨/٢٠٢٥ ٢٠:٠٠"
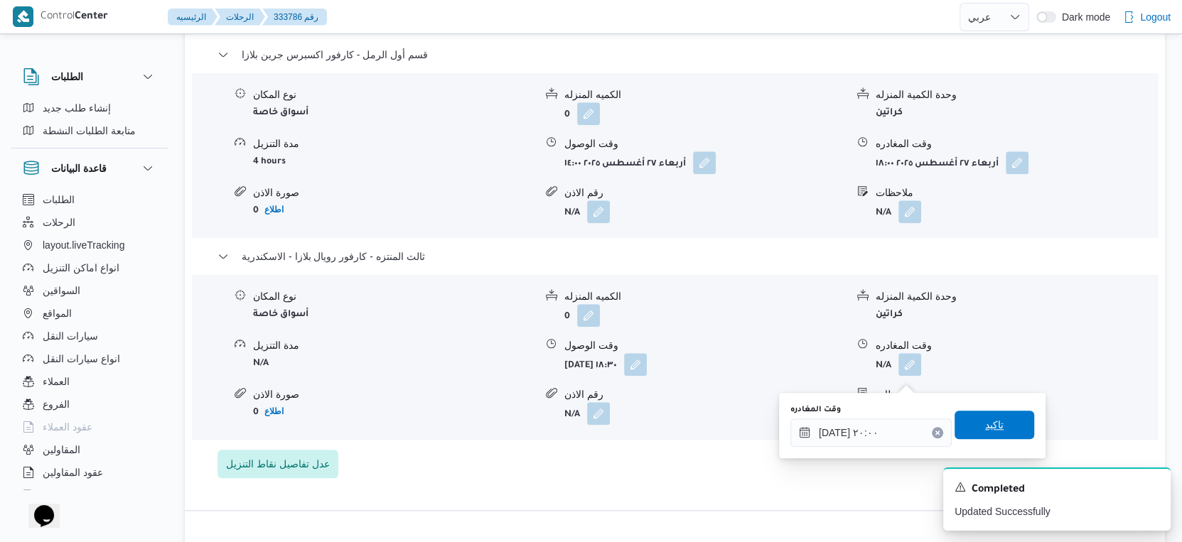
click at [996, 423] on span "تاكيد" at bounding box center [994, 425] width 80 height 28
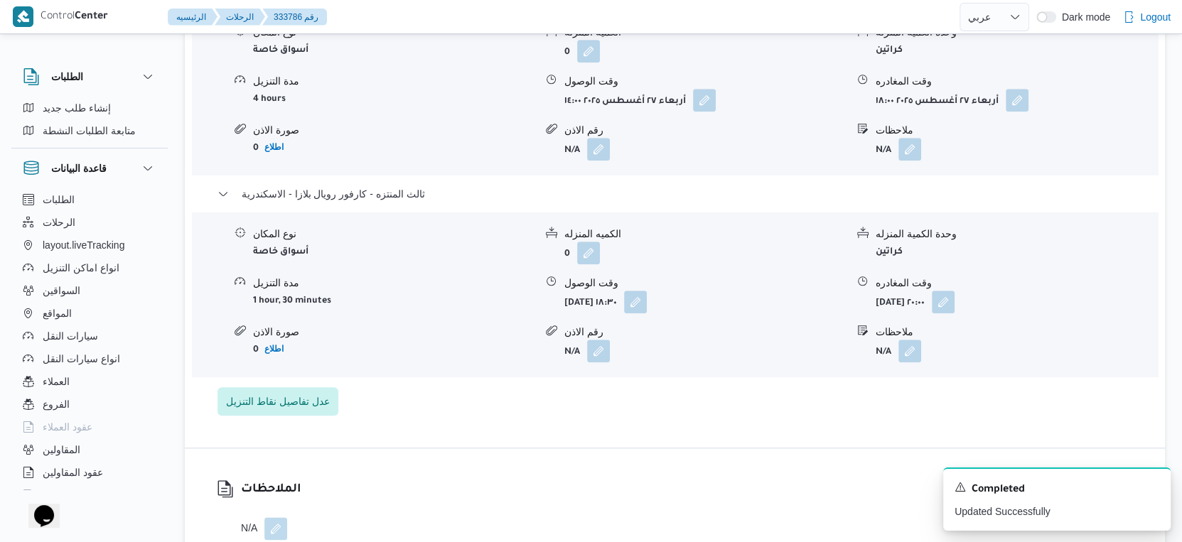
scroll to position [1421, 0]
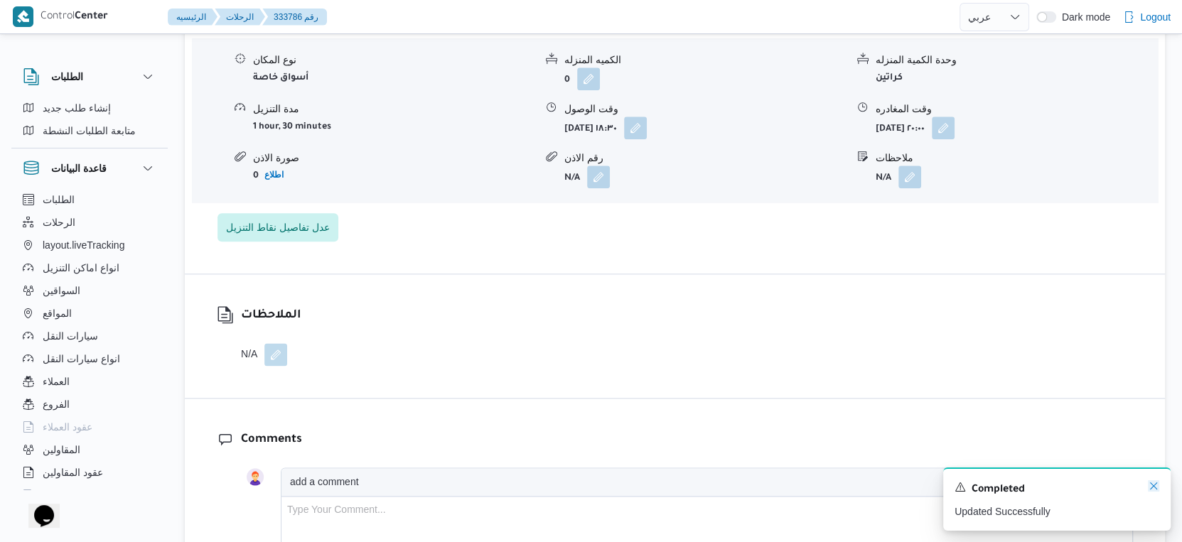
click at [1158, 486] on icon "Dismiss toast" at bounding box center [1153, 485] width 11 height 11
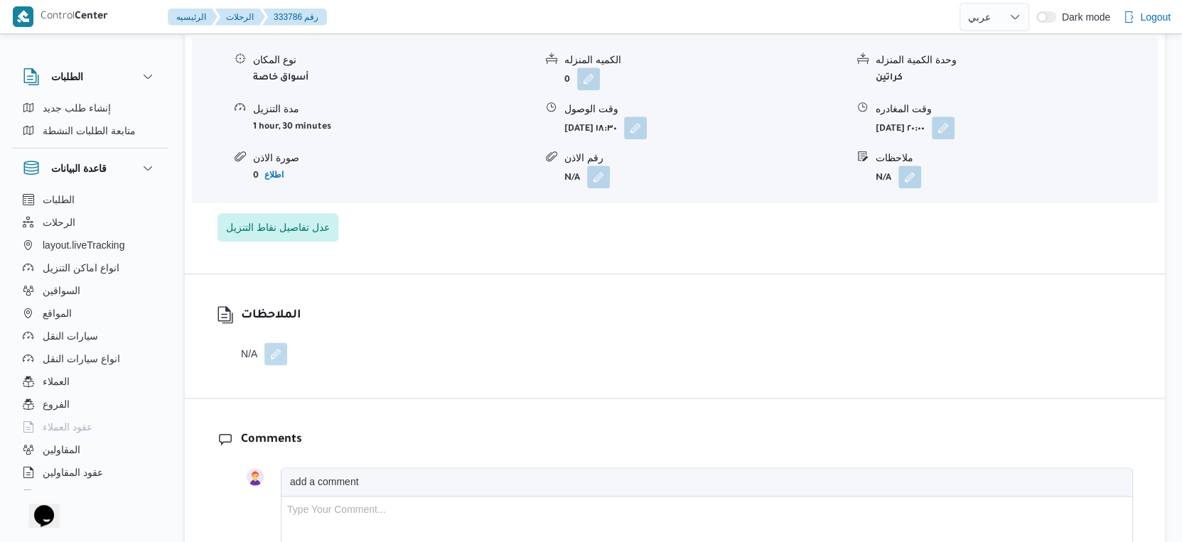
click at [282, 361] on button "button" at bounding box center [275, 354] width 23 height 23
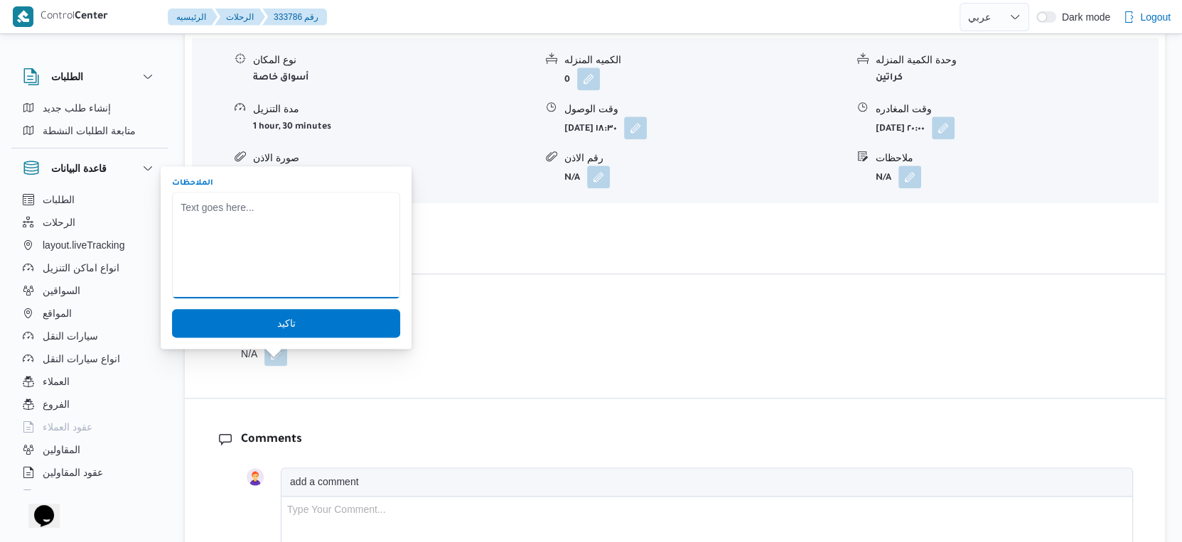
click at [262, 261] on textarea "الملاحظات" at bounding box center [286, 245] width 228 height 107
type textarea "يوجد مرتجع 8 كراتين"
click at [301, 312] on span "تاكيد" at bounding box center [286, 322] width 228 height 28
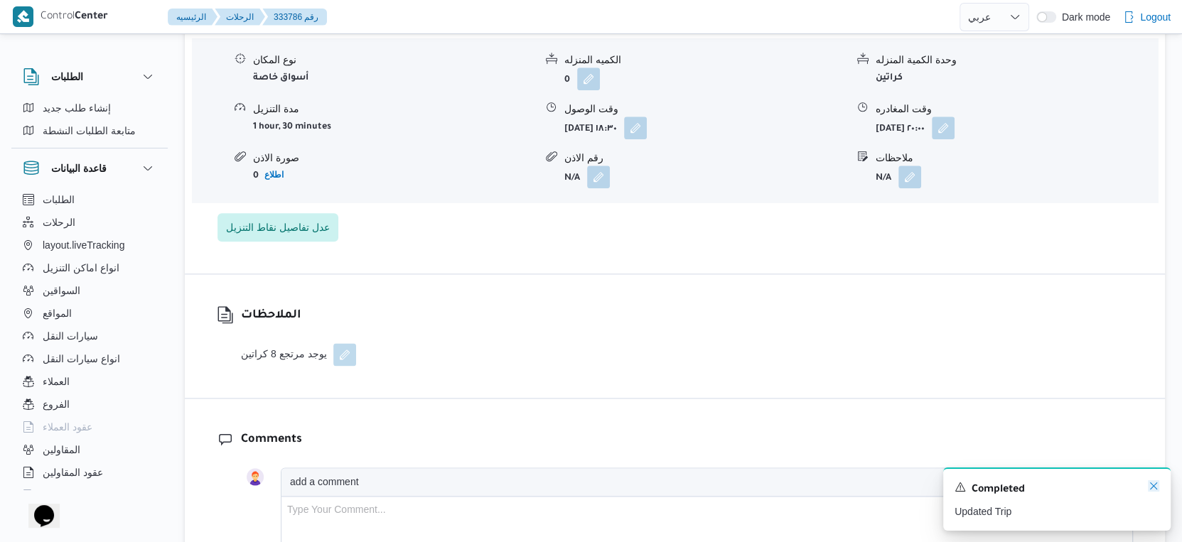
click at [1151, 485] on icon "Dismiss toast" at bounding box center [1153, 485] width 11 height 11
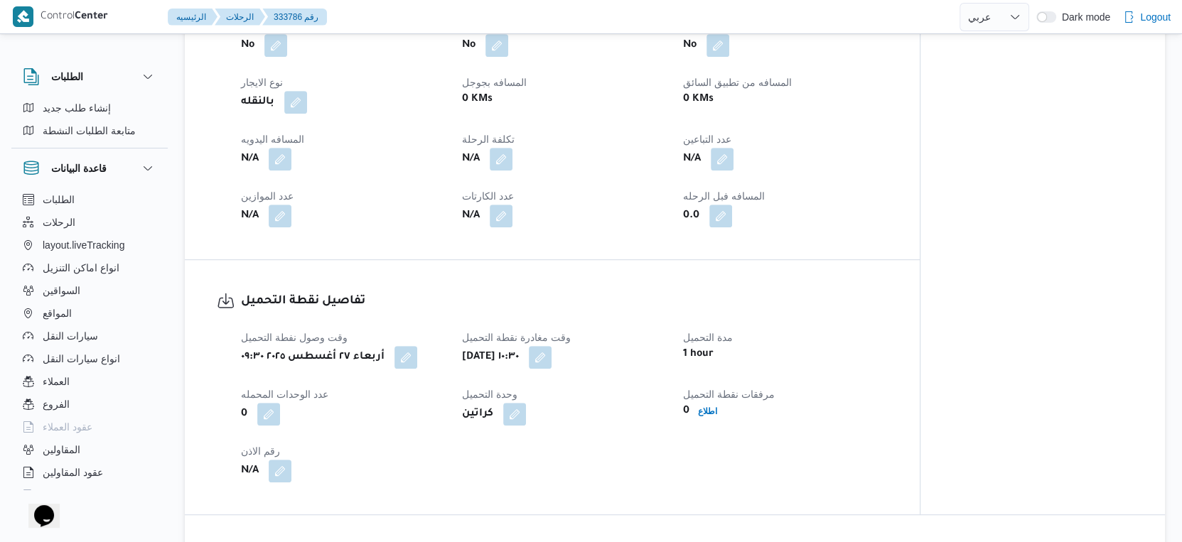
scroll to position [553, 0]
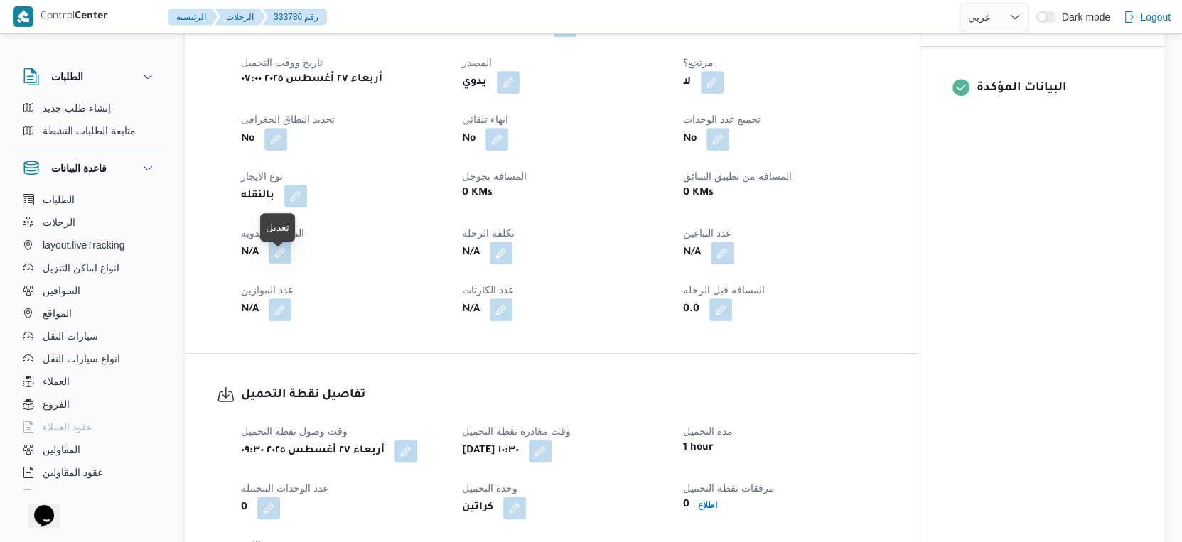
click at [279, 262] on button "button" at bounding box center [280, 252] width 23 height 23
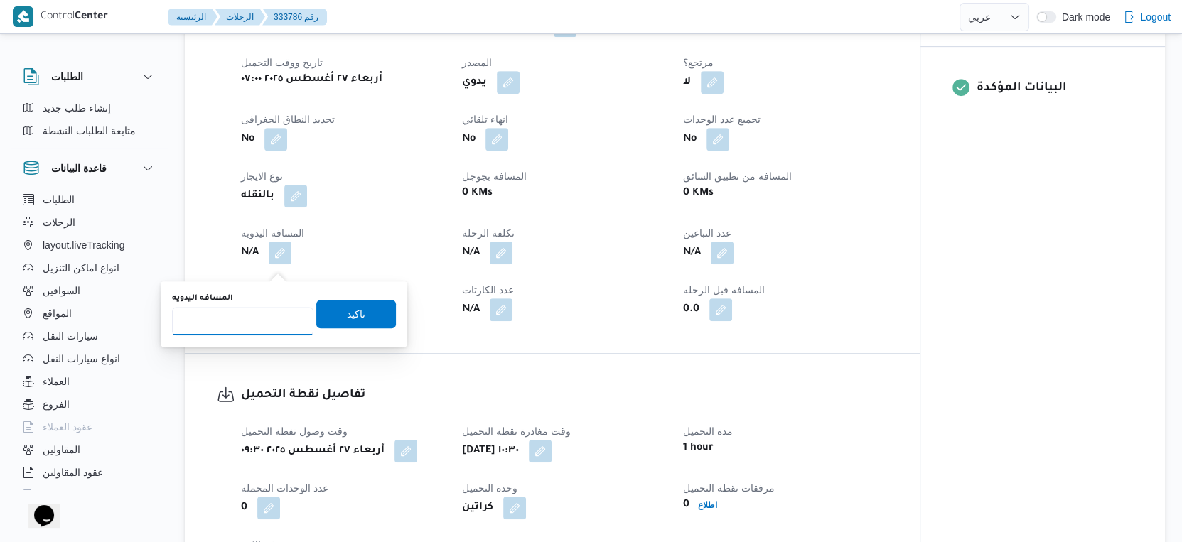
click at [239, 316] on input "المسافه اليدويه" at bounding box center [242, 321] width 141 height 28
type input "234"
click at [351, 318] on span "تاكيد" at bounding box center [356, 313] width 18 height 17
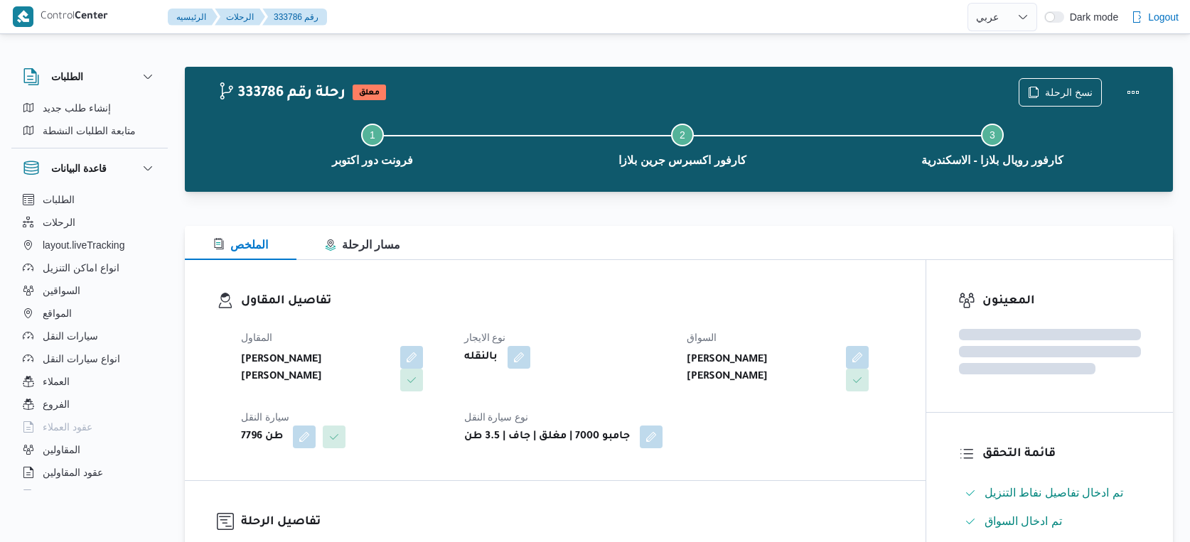
select select "ar"
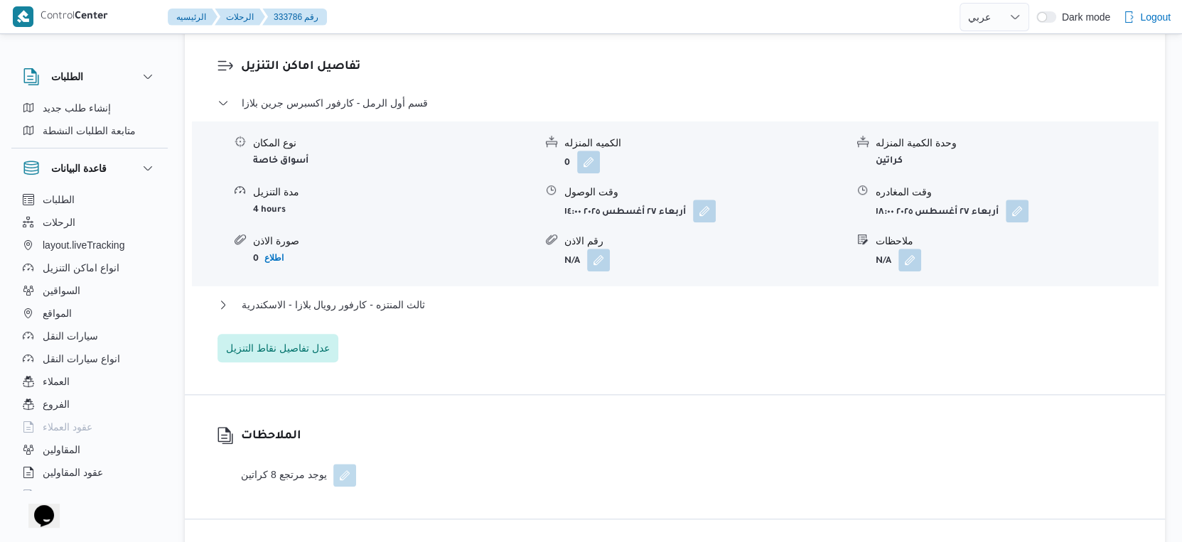
scroll to position [1185, 0]
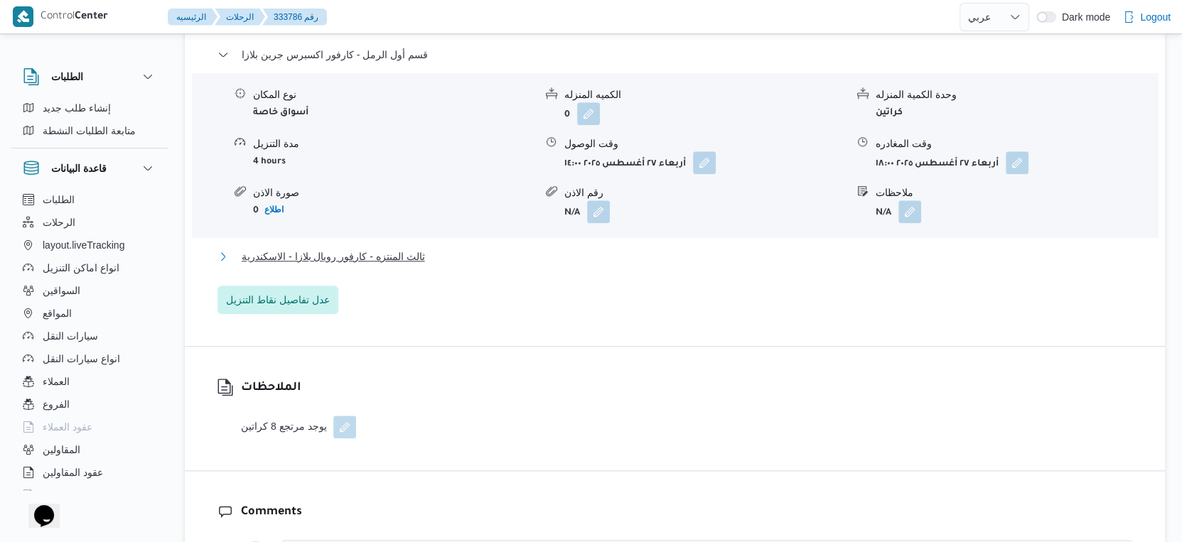
click at [436, 264] on button "ثالث المنتزه - كارفور رويال بلازا - الاسكندرية" at bounding box center [674, 256] width 915 height 17
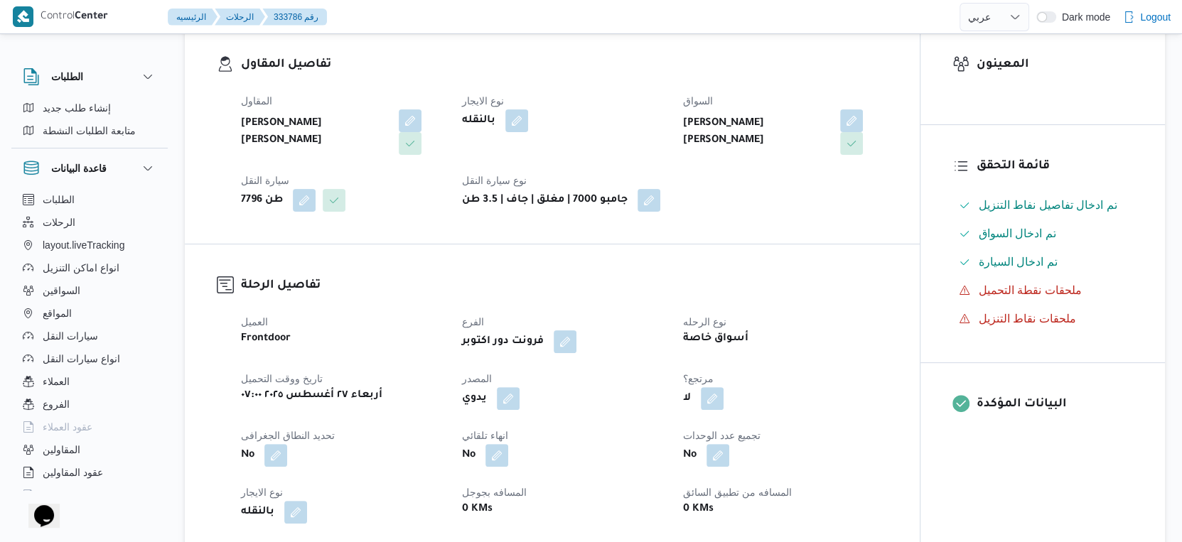
scroll to position [0, 0]
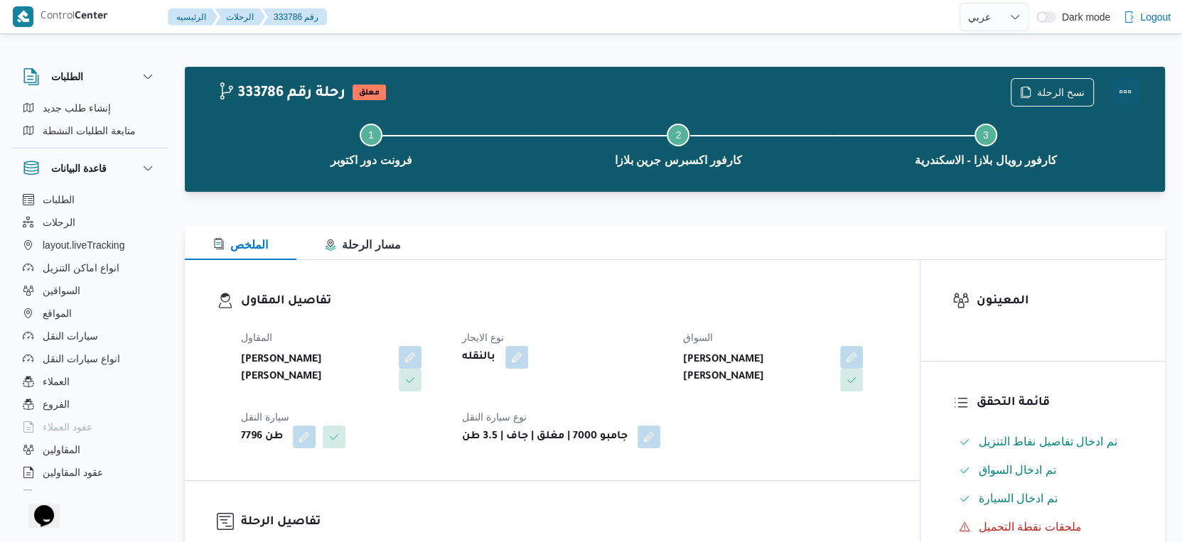
click at [1124, 90] on button "Actions" at bounding box center [1125, 91] width 28 height 28
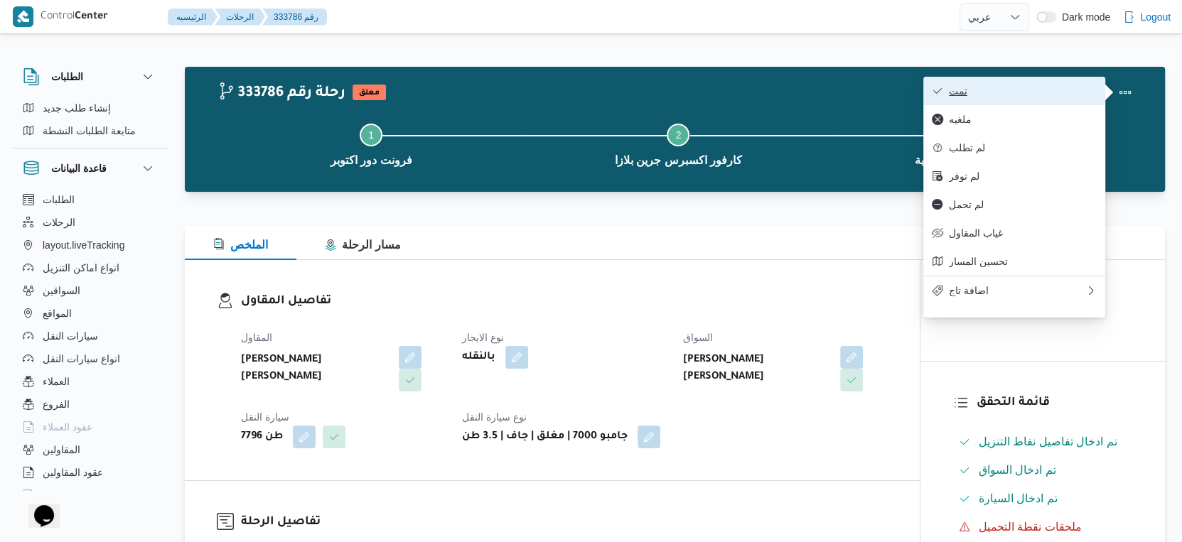
click at [1042, 87] on span "تمت" at bounding box center [1023, 90] width 148 height 11
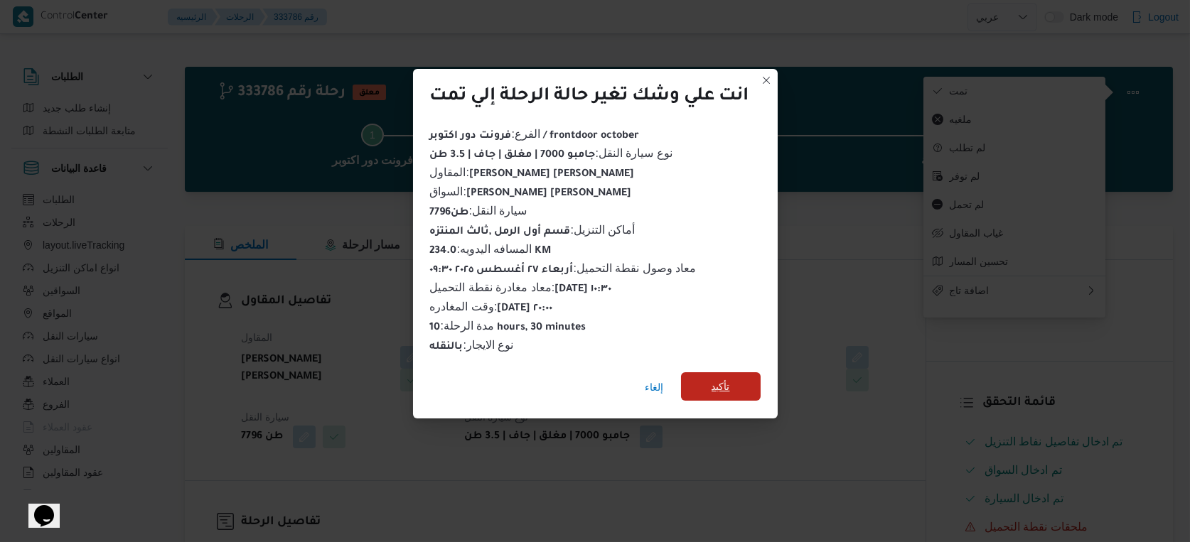
click at [718, 378] on span "تأكيد" at bounding box center [720, 386] width 18 height 17
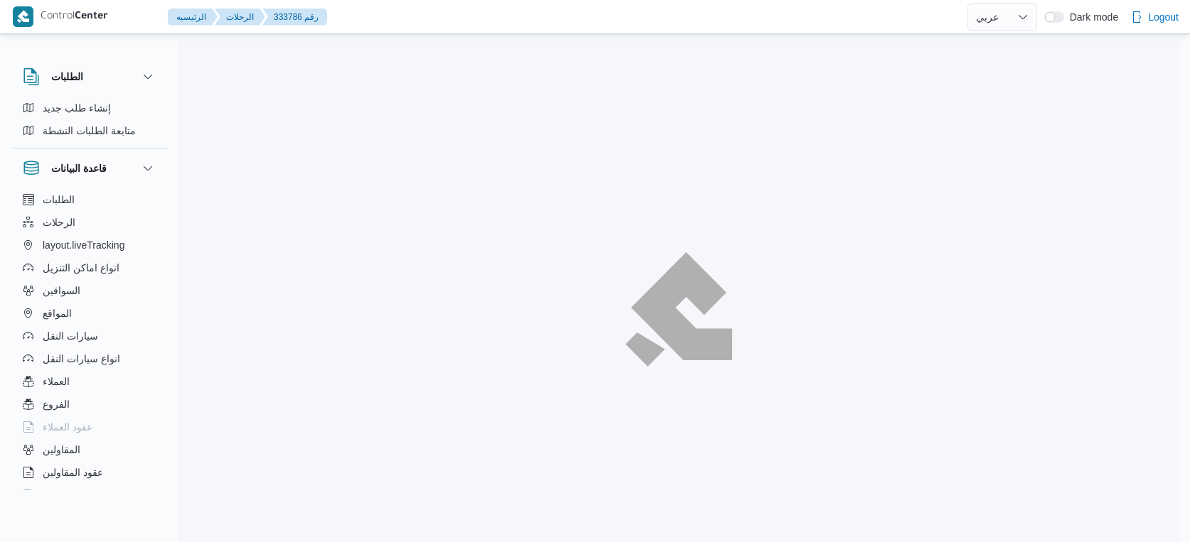
select select "ar"
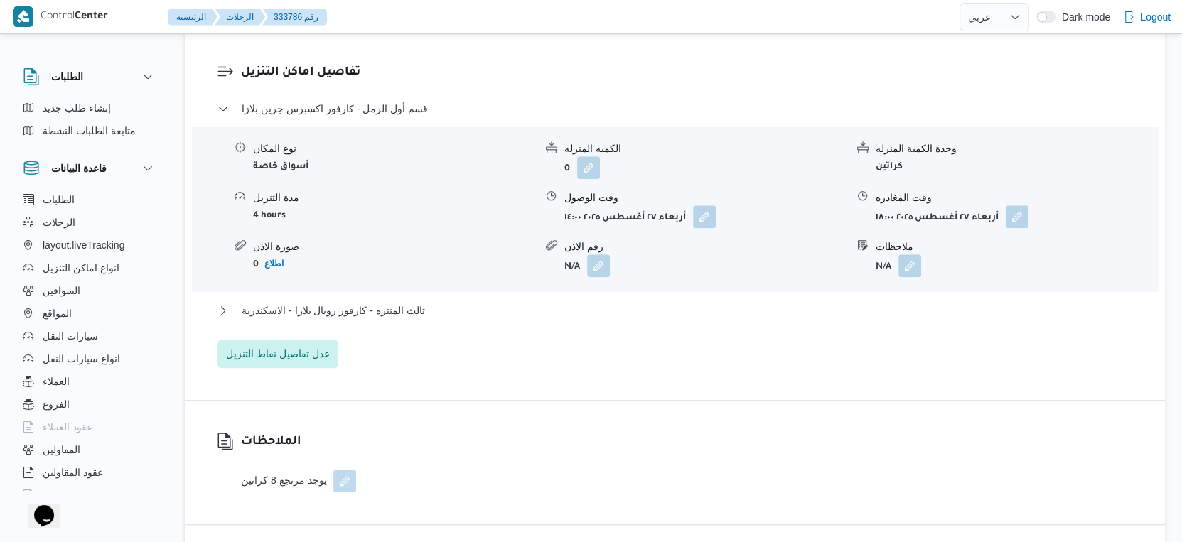
scroll to position [1185, 0]
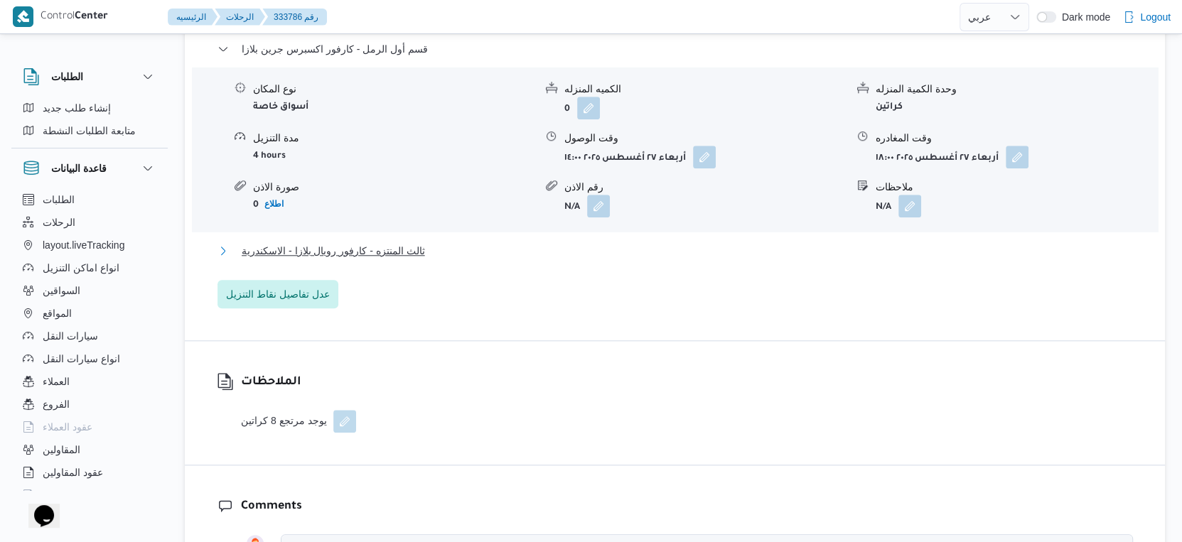
click at [451, 259] on button "ثالث المنتزه - كارفور رويال بلازا - الاسكندرية" at bounding box center [674, 250] width 915 height 17
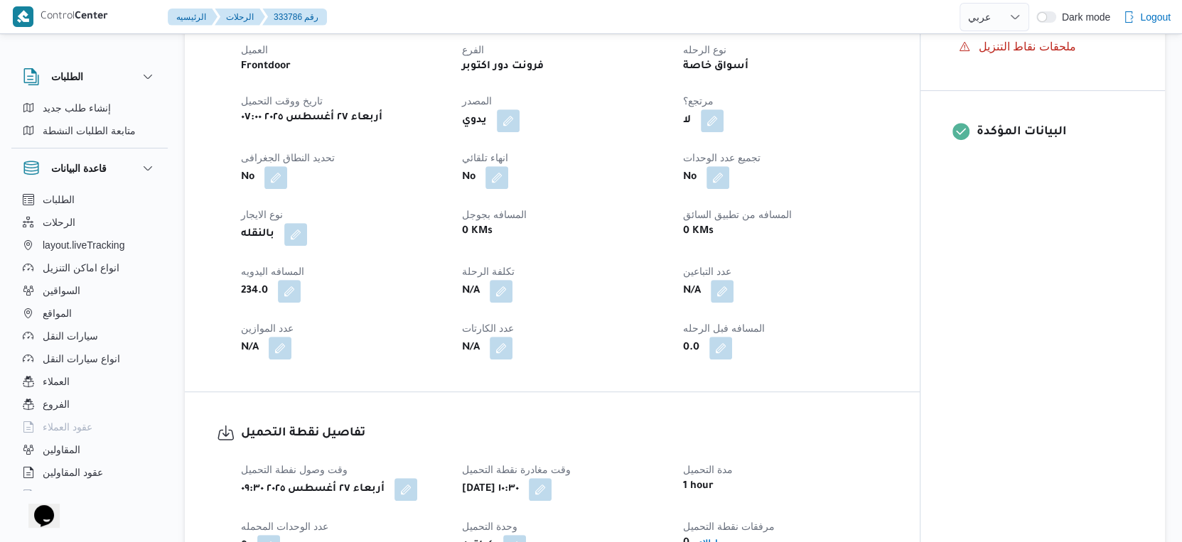
scroll to position [473, 0]
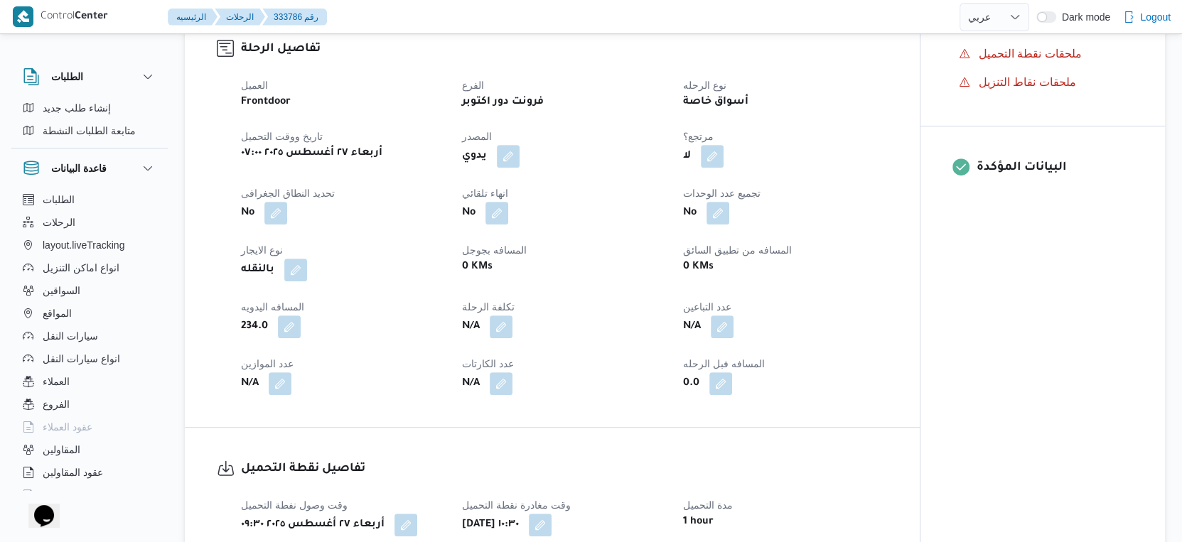
select select "ar"
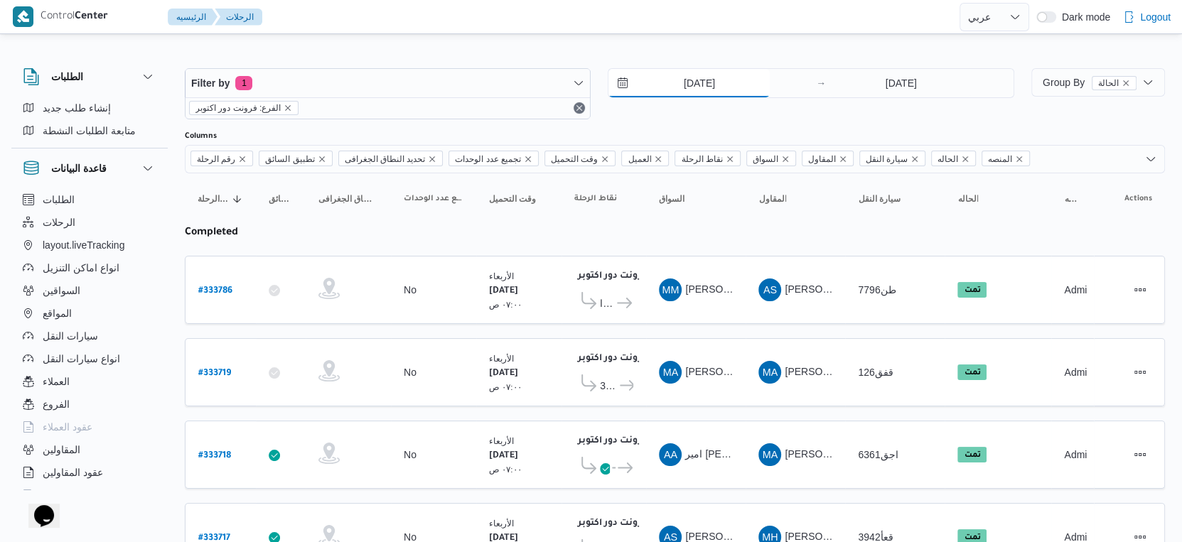
click at [718, 80] on input "[DATE]" at bounding box center [688, 83] width 161 height 28
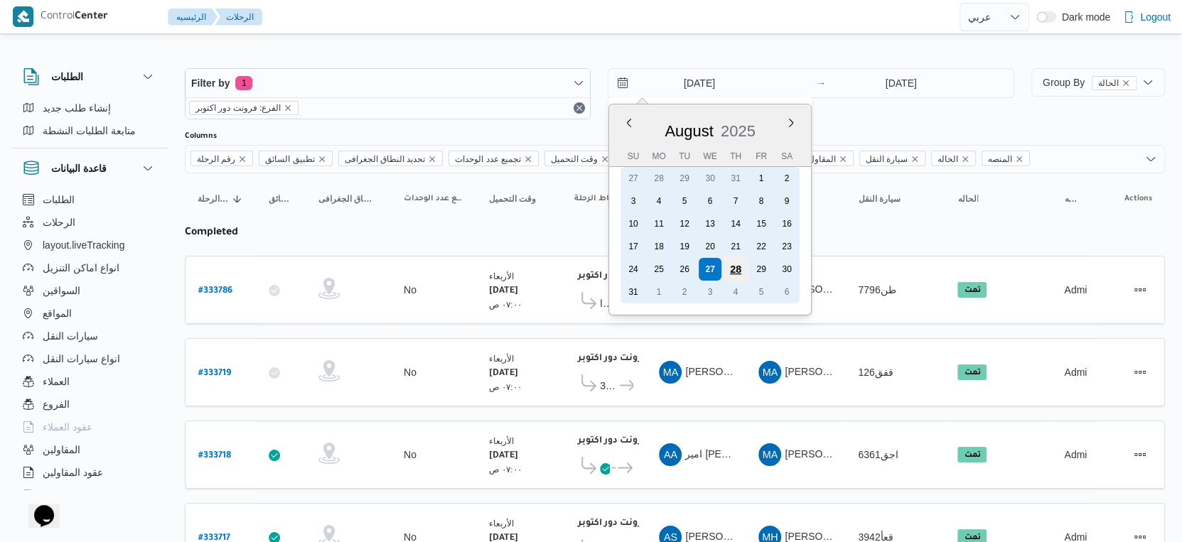
click at [738, 269] on div "28" at bounding box center [735, 269] width 27 height 27
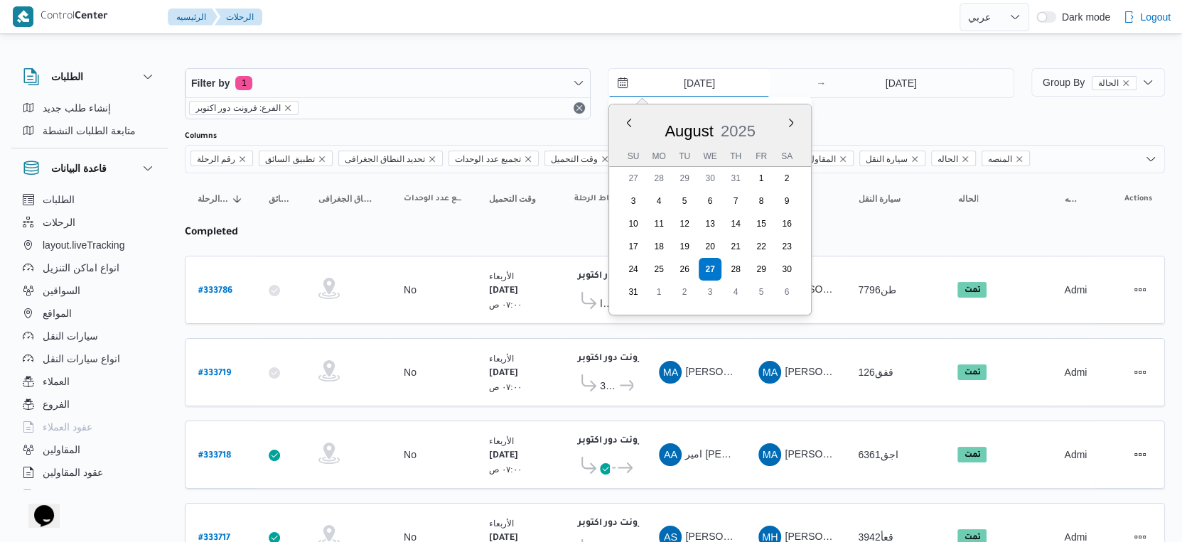
type input "[DATE]"
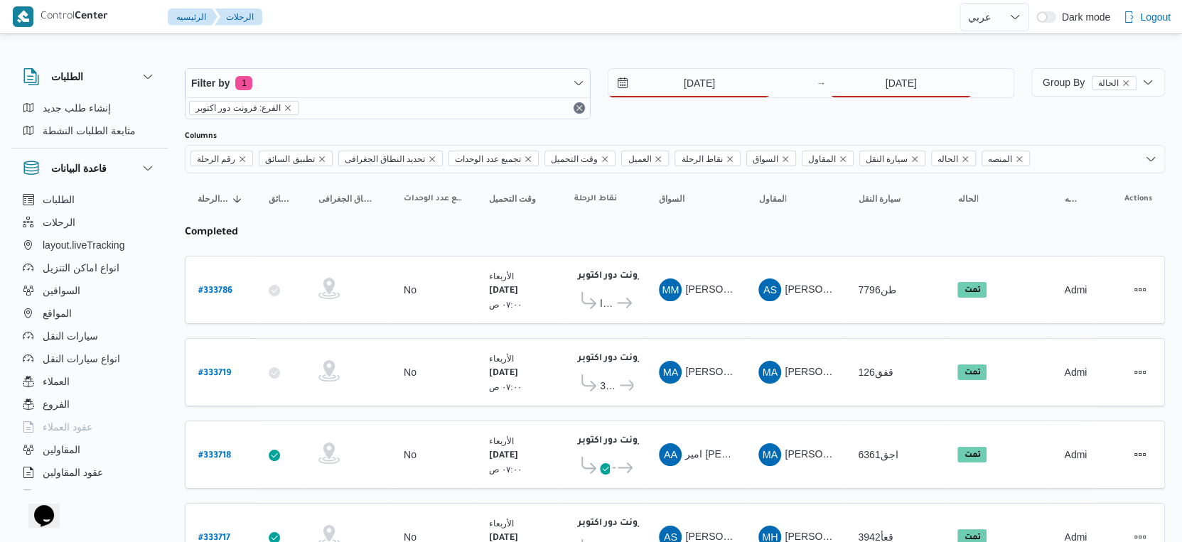
click at [893, 63] on div "Filter by 1 الفرع: فرونت دور اكتوبر [DATE] → [DATE]" at bounding box center [599, 94] width 846 height 68
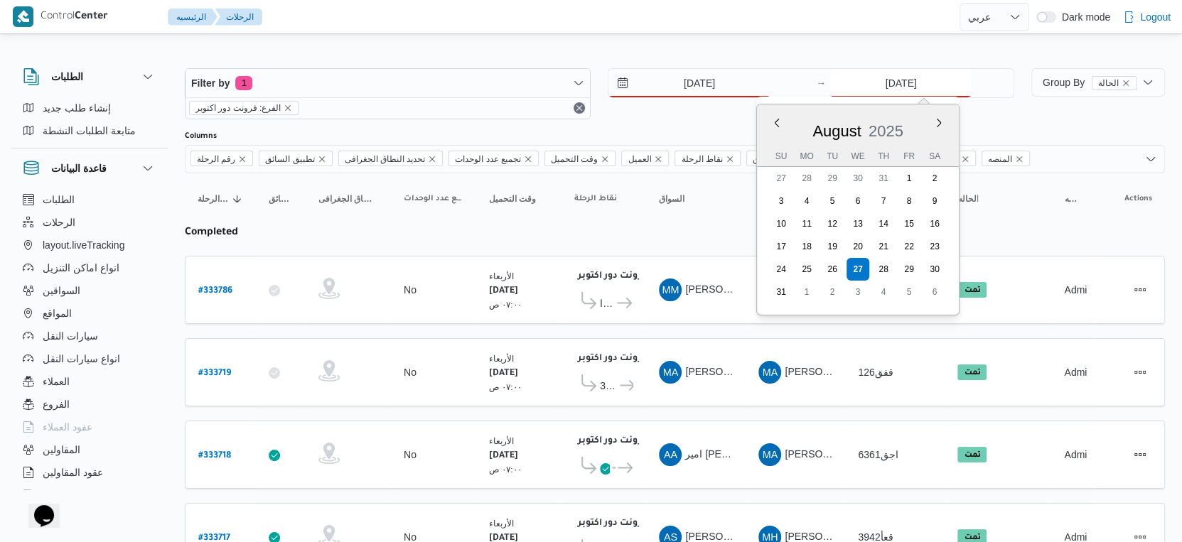
click at [895, 76] on input "[DATE]" at bounding box center [900, 83] width 141 height 28
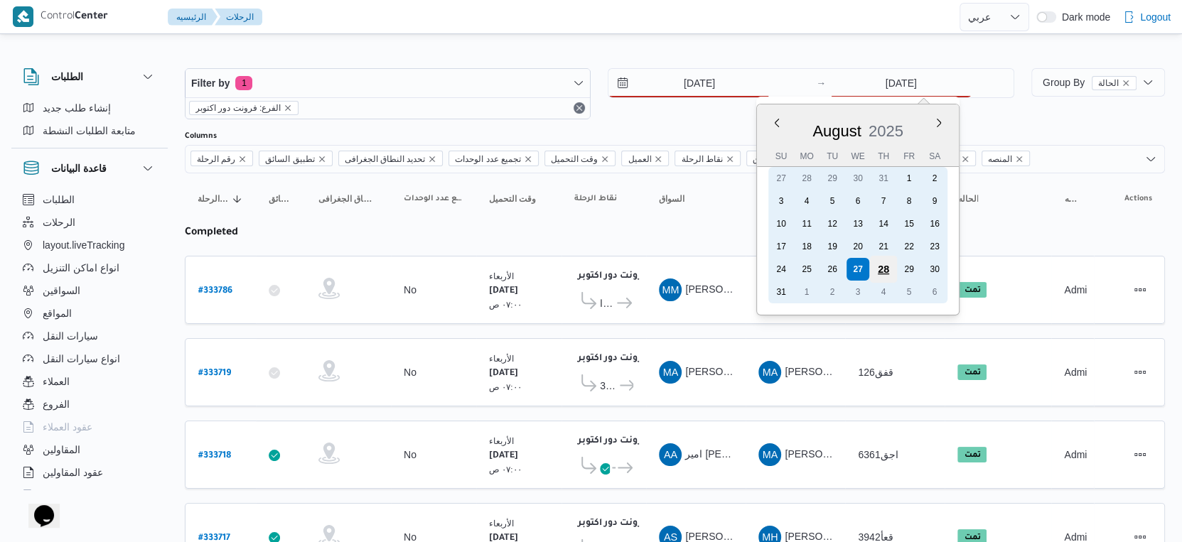
click at [885, 266] on div "28" at bounding box center [883, 269] width 27 height 27
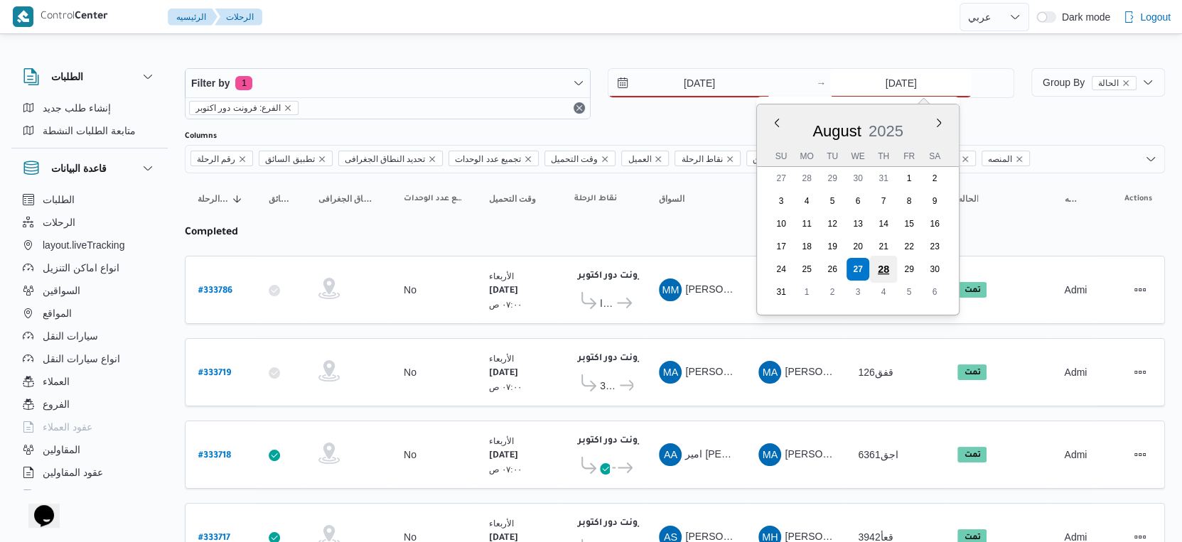
type input "28/8/2025"
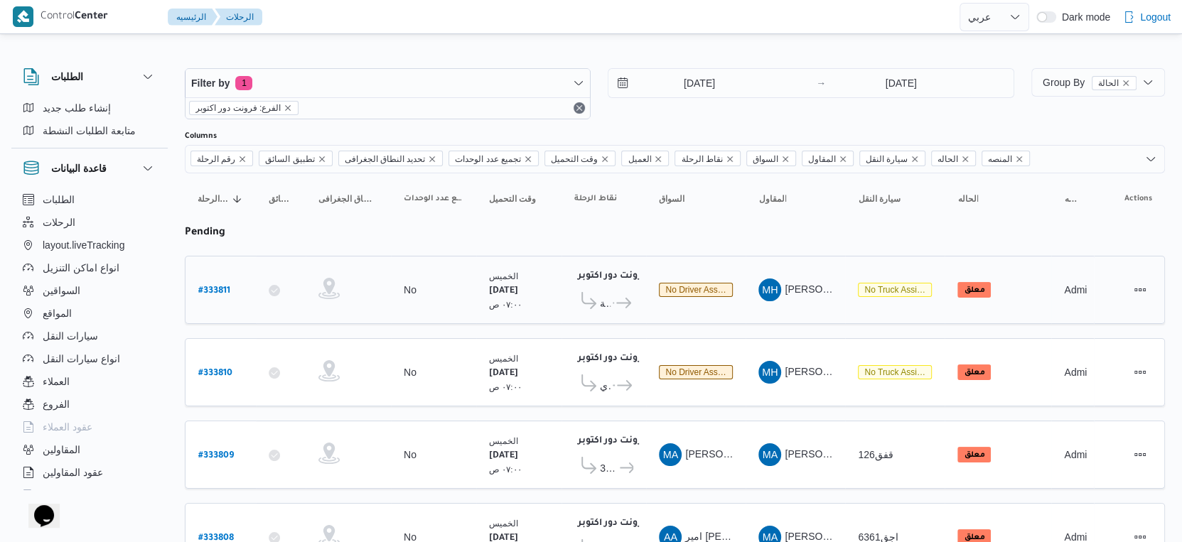
click at [672, 312] on td "السواق No driver assigned" at bounding box center [695, 290] width 99 height 68
click at [1055, 78] on span "Group By الحالة" at bounding box center [1090, 82] width 94 height 11
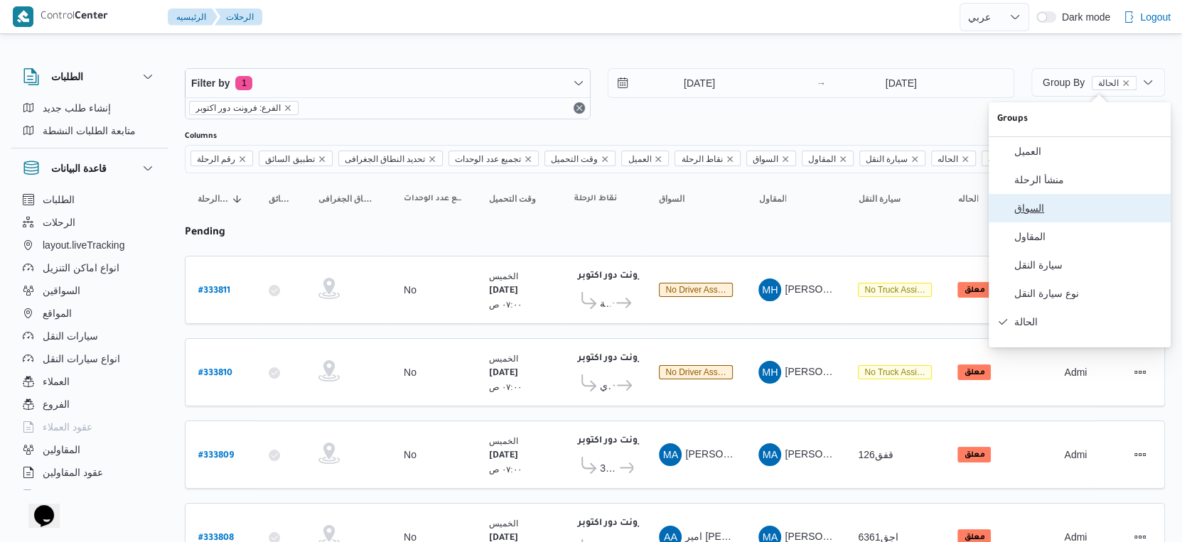
click at [1046, 208] on span "السواق" at bounding box center [1088, 208] width 148 height 11
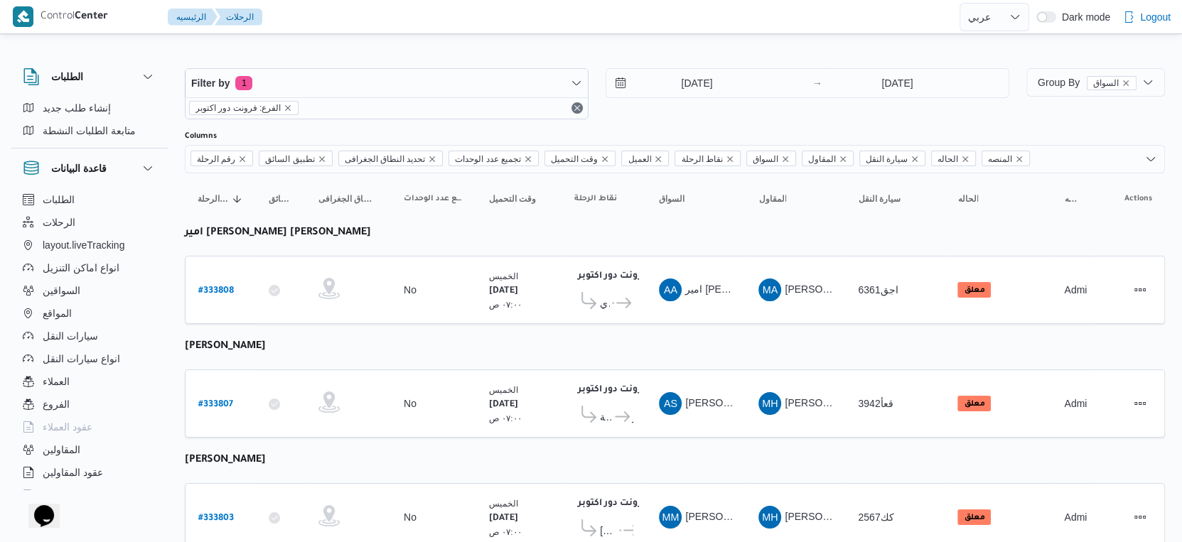
click at [660, 330] on table "رقم الرحلة Click to sort in ascending order تطبيق السائق Click to sort in ascen…" at bounding box center [675, 524] width 980 height 702
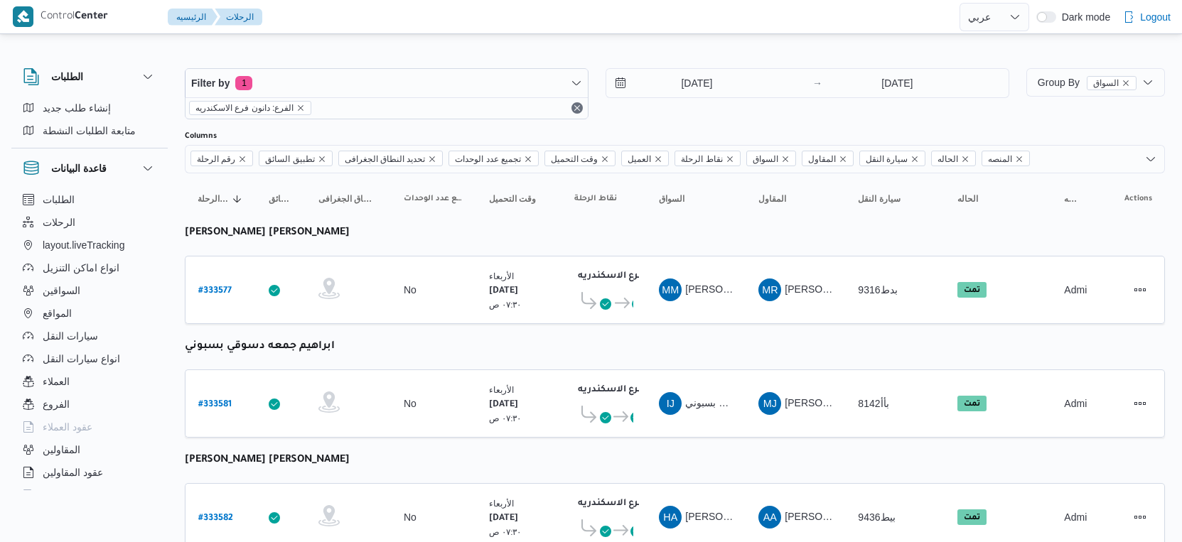
select select "ar"
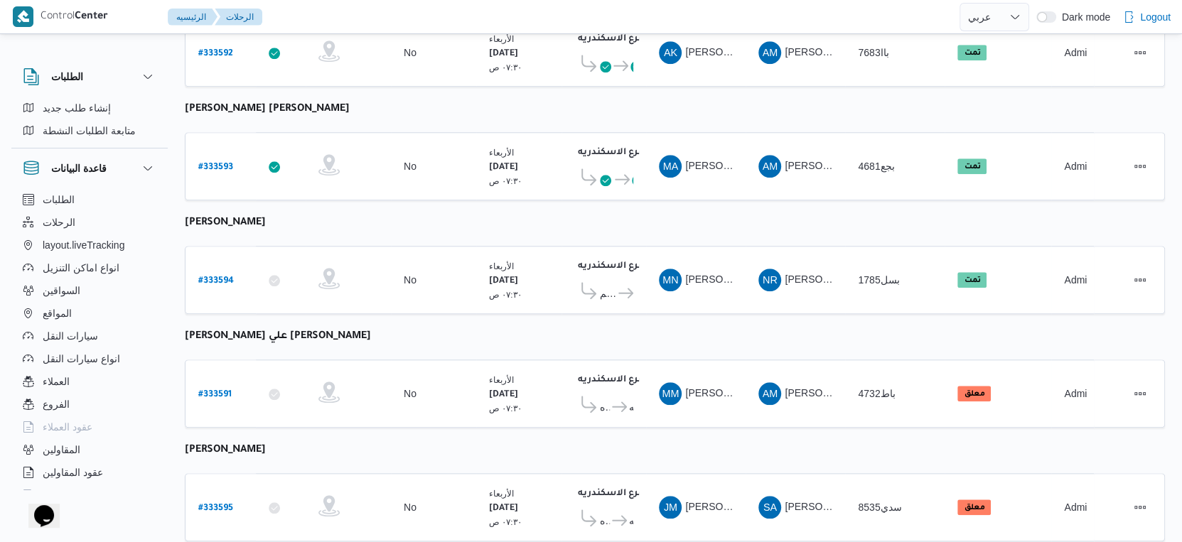
scroll to position [1160, 0]
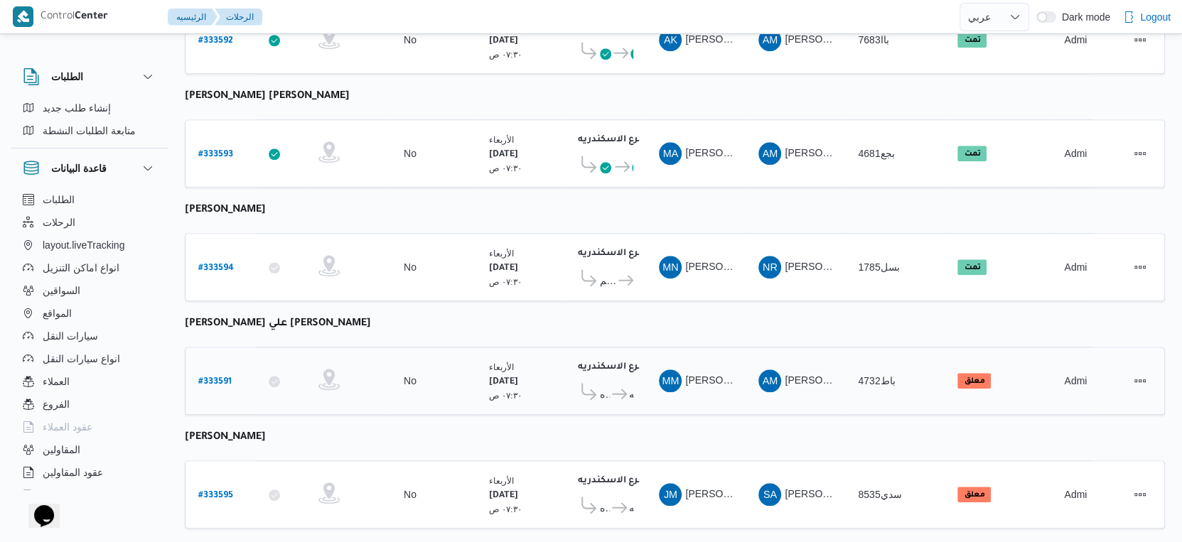
click at [208, 377] on b "# 333591" at bounding box center [214, 382] width 33 height 10
select select "ar"
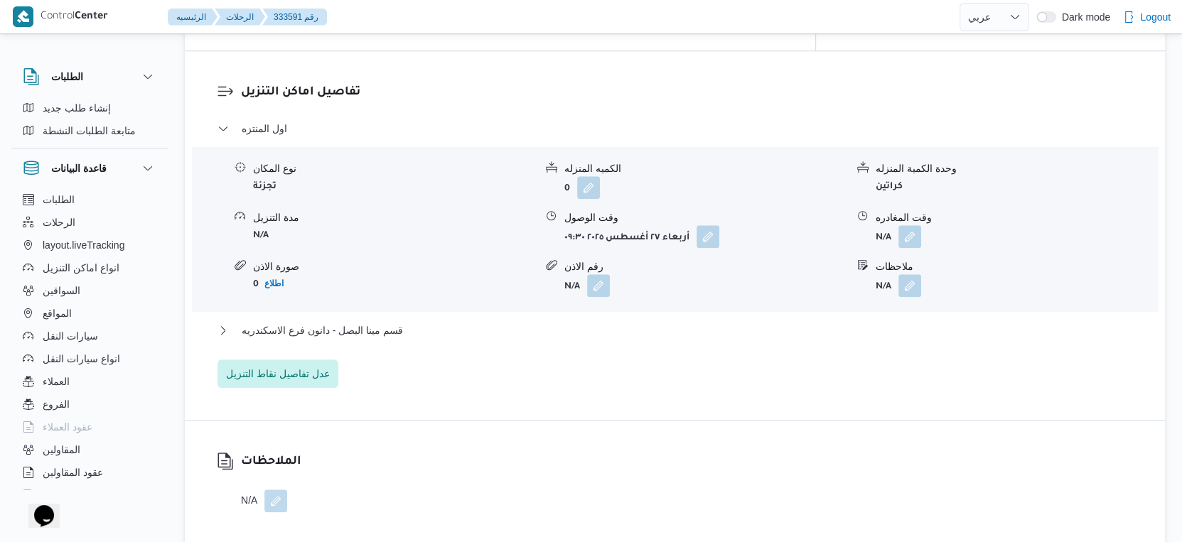
scroll to position [1185, 0]
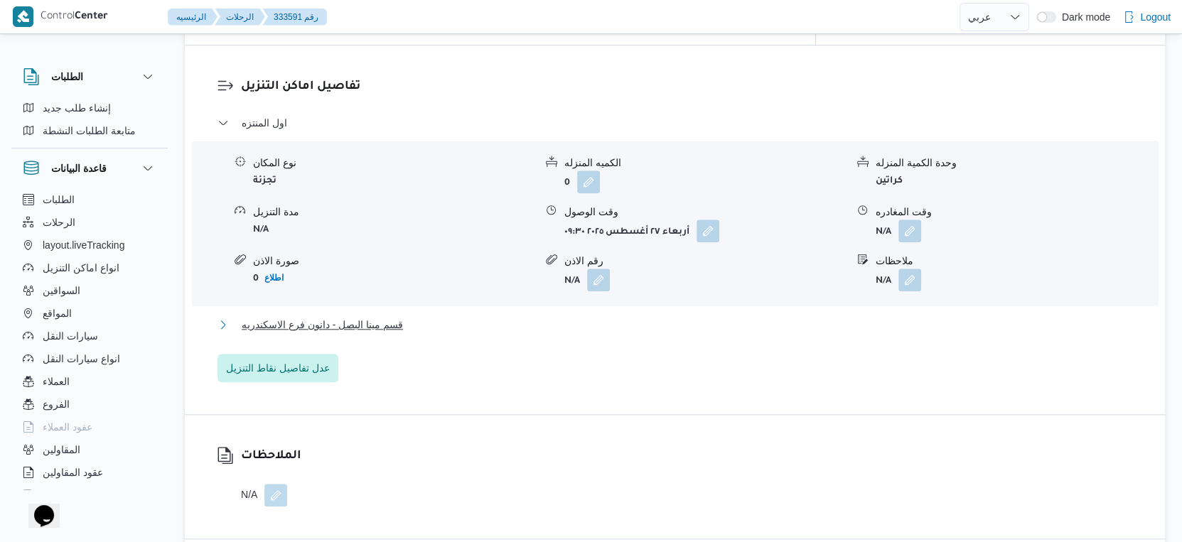
click at [421, 316] on button "قسم مينا البصل - دانون فرع الاسكندريه" at bounding box center [674, 324] width 915 height 17
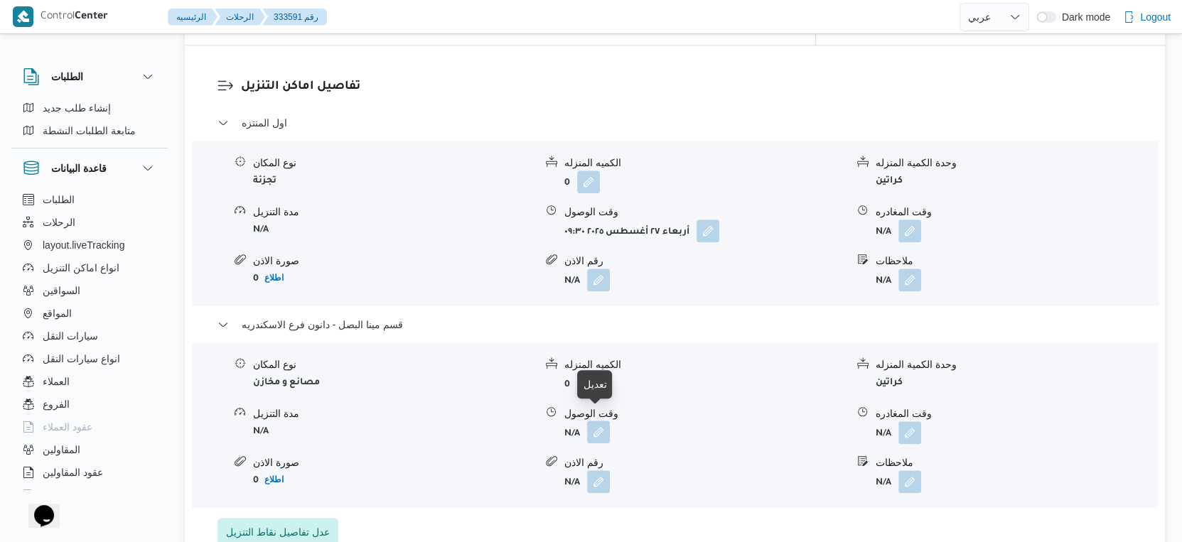
click at [602, 424] on button "button" at bounding box center [598, 432] width 23 height 23
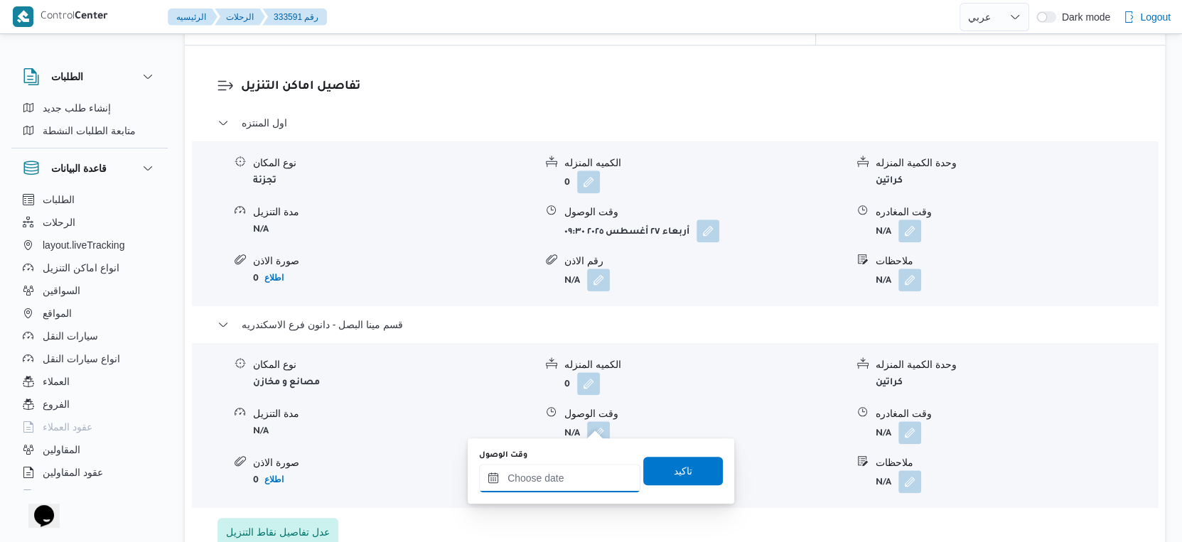
click at [591, 475] on input "وقت الوصول" at bounding box center [559, 478] width 161 height 28
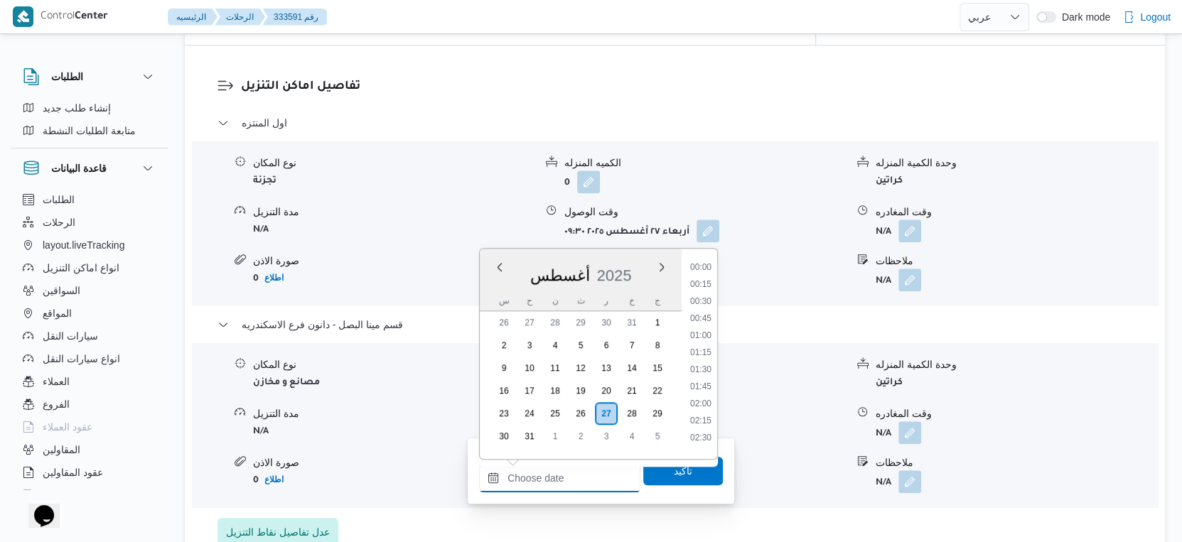
scroll to position [1265, 0]
click at [704, 334] on li "19:30" at bounding box center [700, 332] width 33 height 14
type input "[DATE] ١٩:٣٠"
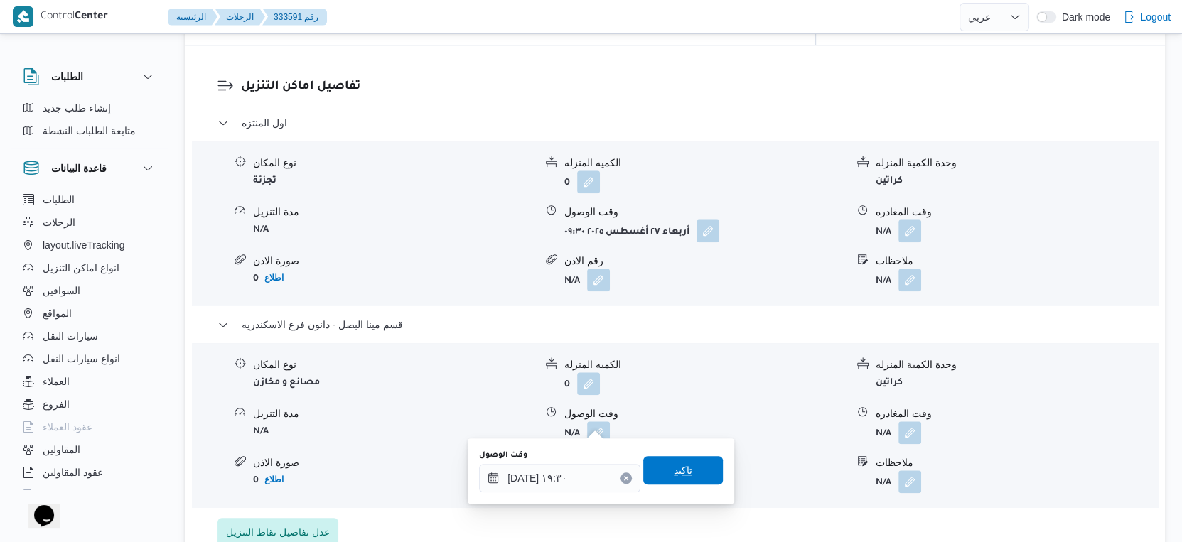
click at [698, 470] on span "تاكيد" at bounding box center [683, 470] width 80 height 28
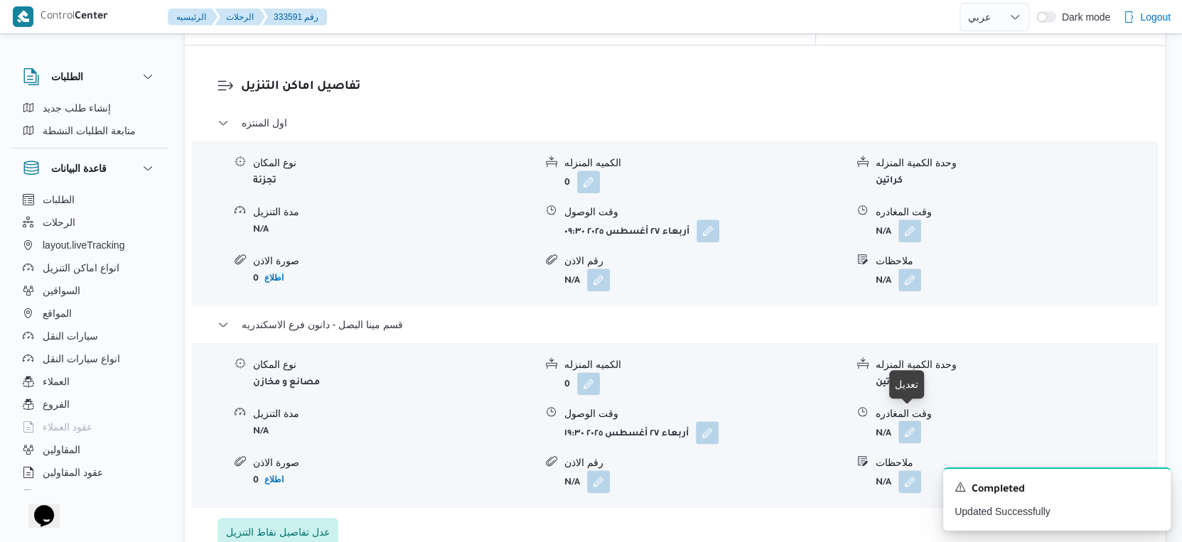
click at [910, 425] on button "button" at bounding box center [909, 432] width 23 height 23
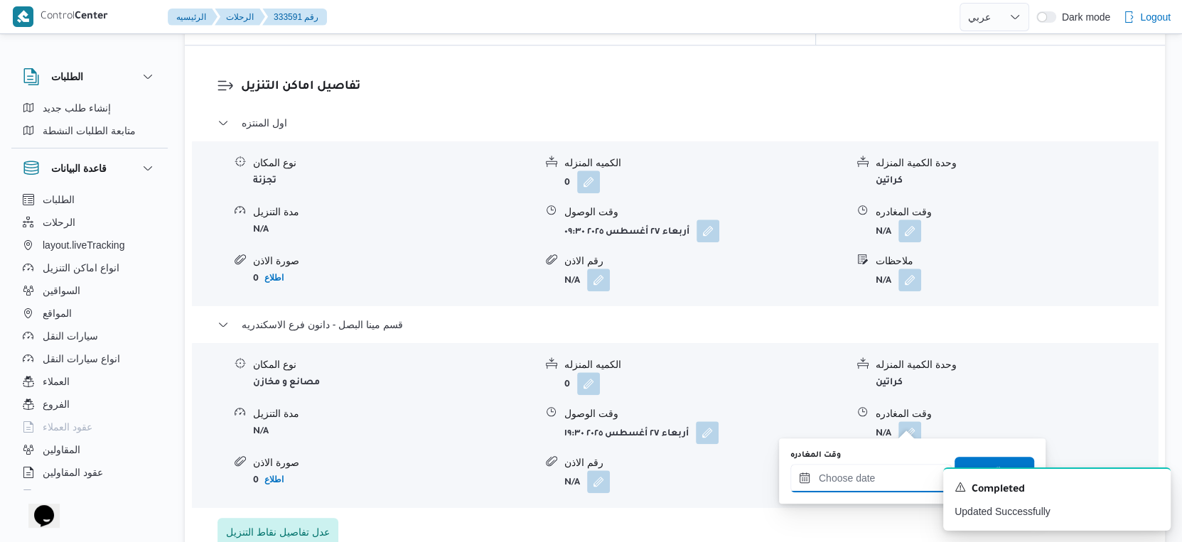
click at [893, 484] on input "وقت المغادره" at bounding box center [870, 478] width 161 height 28
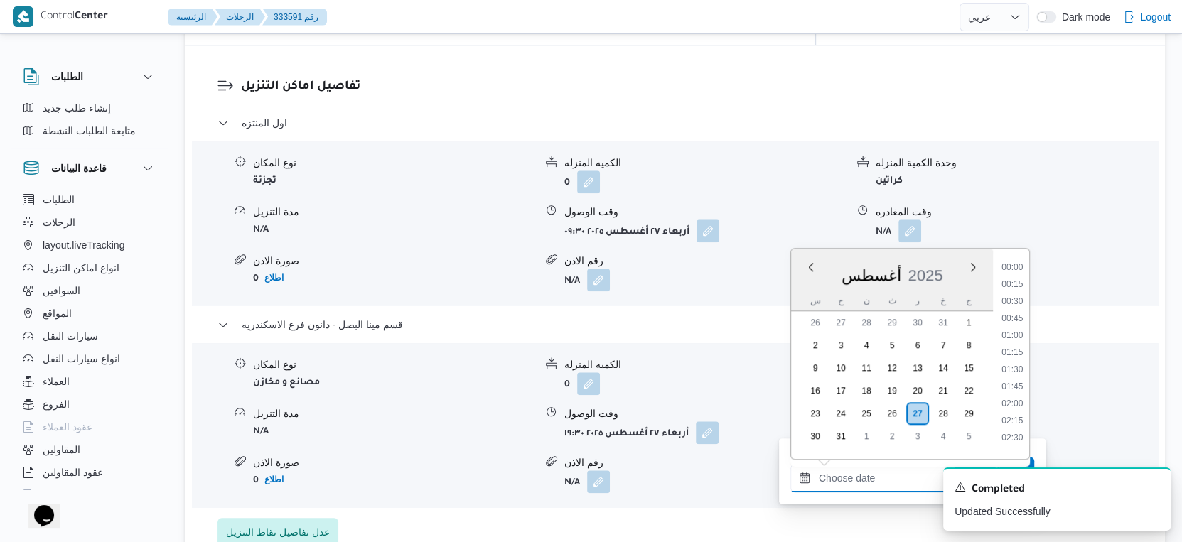
scroll to position [1282, 0]
click at [1016, 345] on li "20:00" at bounding box center [1012, 350] width 33 height 14
type input "[DATE] ٢٠:٠٠"
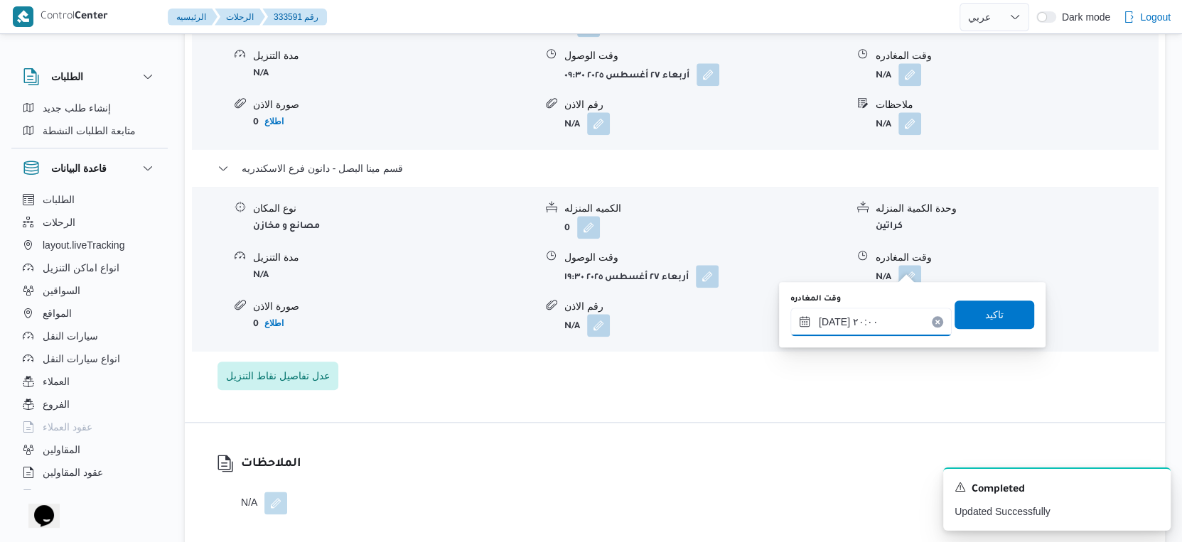
scroll to position [1342, 0]
click at [985, 312] on span "تاكيد" at bounding box center [994, 312] width 18 height 17
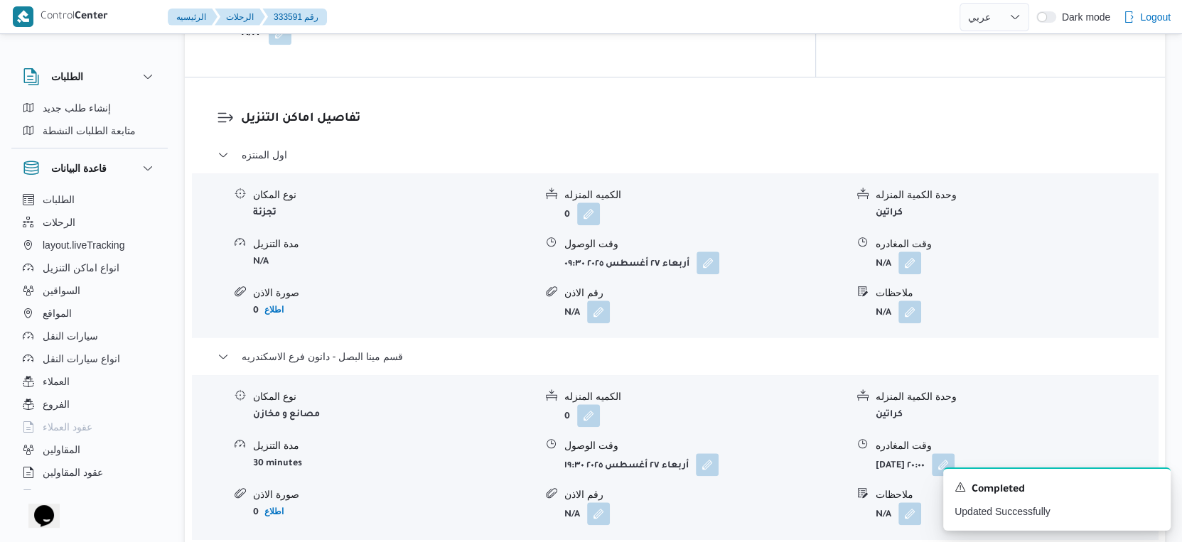
scroll to position [1185, 0]
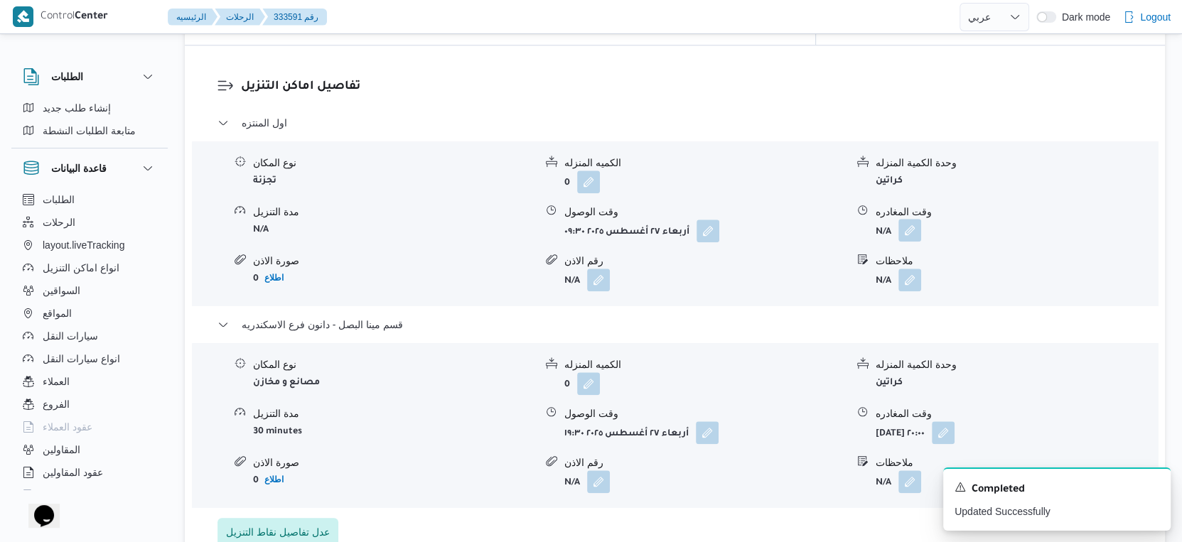
click at [910, 227] on button "button" at bounding box center [909, 230] width 23 height 23
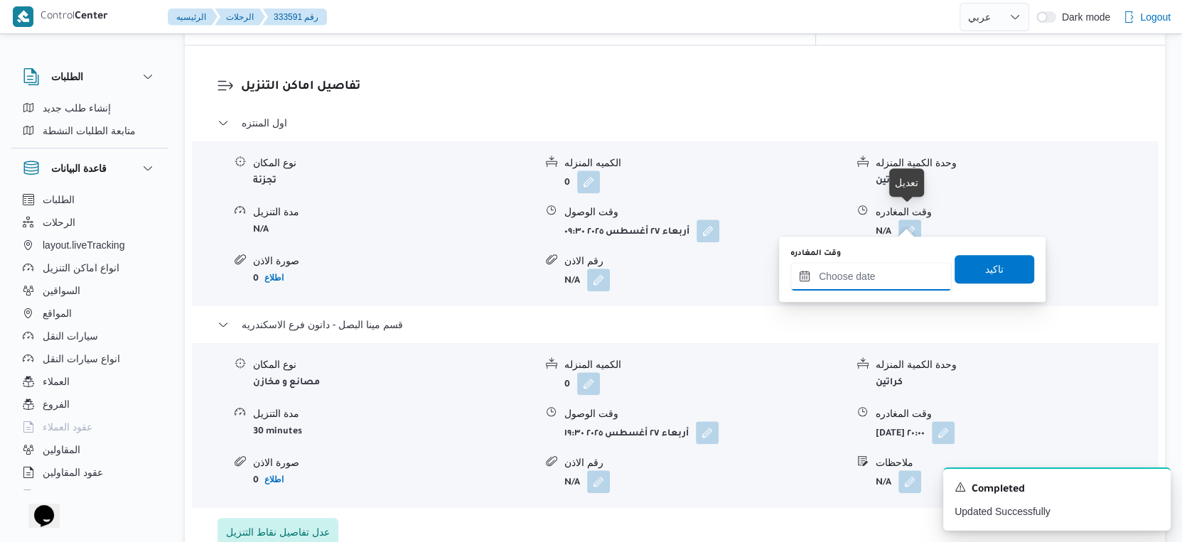
click at [883, 288] on input "وقت المغادره" at bounding box center [870, 276] width 161 height 28
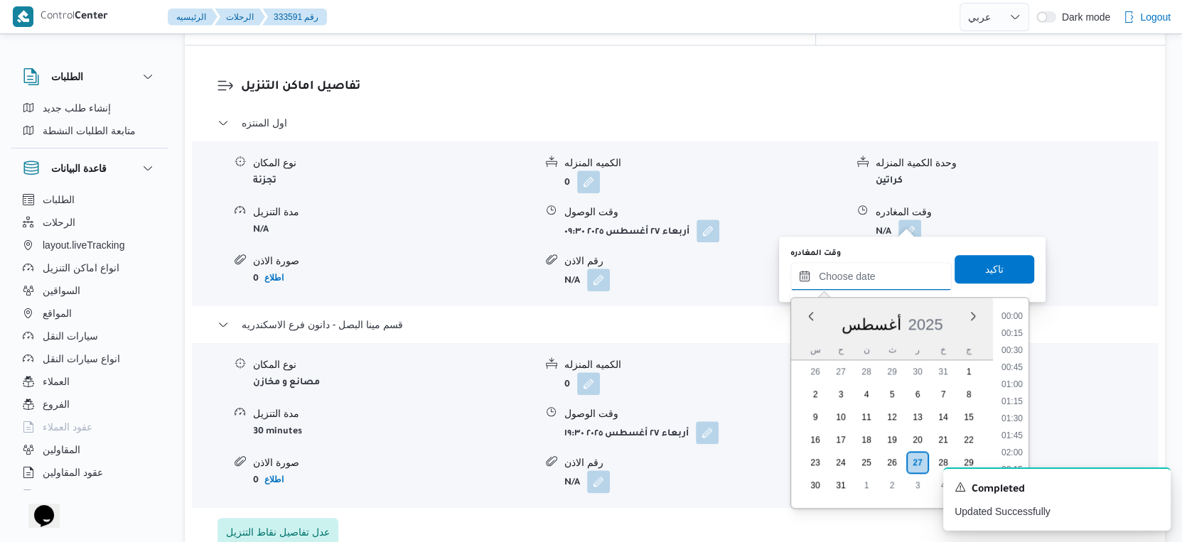
scroll to position [1282, 0]
drag, startPoint x: 1013, startPoint y: 328, endPoint x: 1013, endPoint y: 296, distance: 32.0
click at [1013, 328] on li "19:00" at bounding box center [1012, 330] width 33 height 14
type input "٢٧/٠٨/٢٠٢٥ ١٩:٠٠"
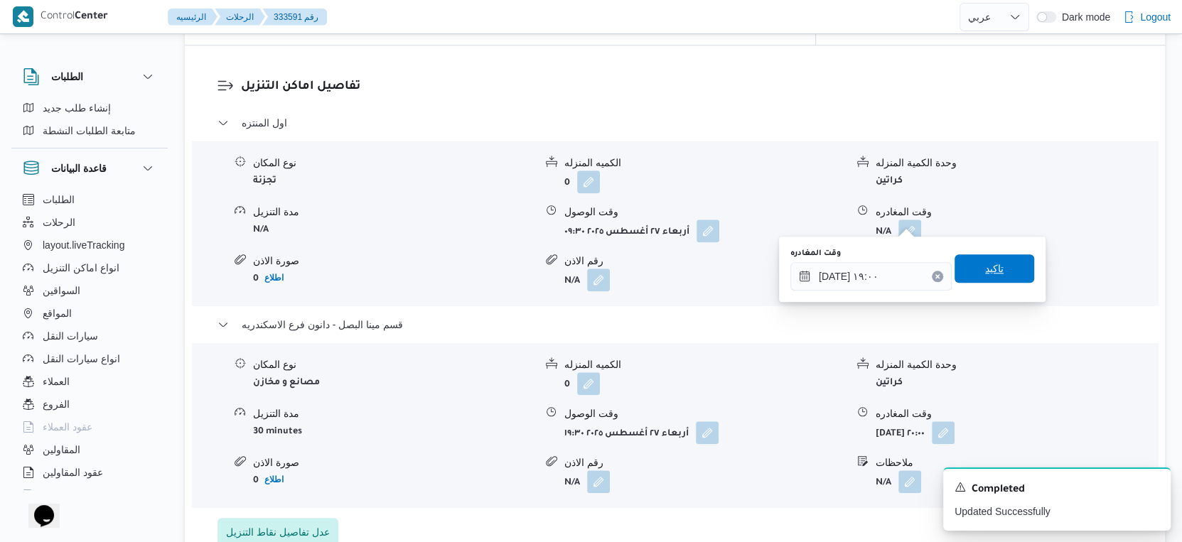
click at [1005, 264] on span "تاكيد" at bounding box center [994, 268] width 80 height 28
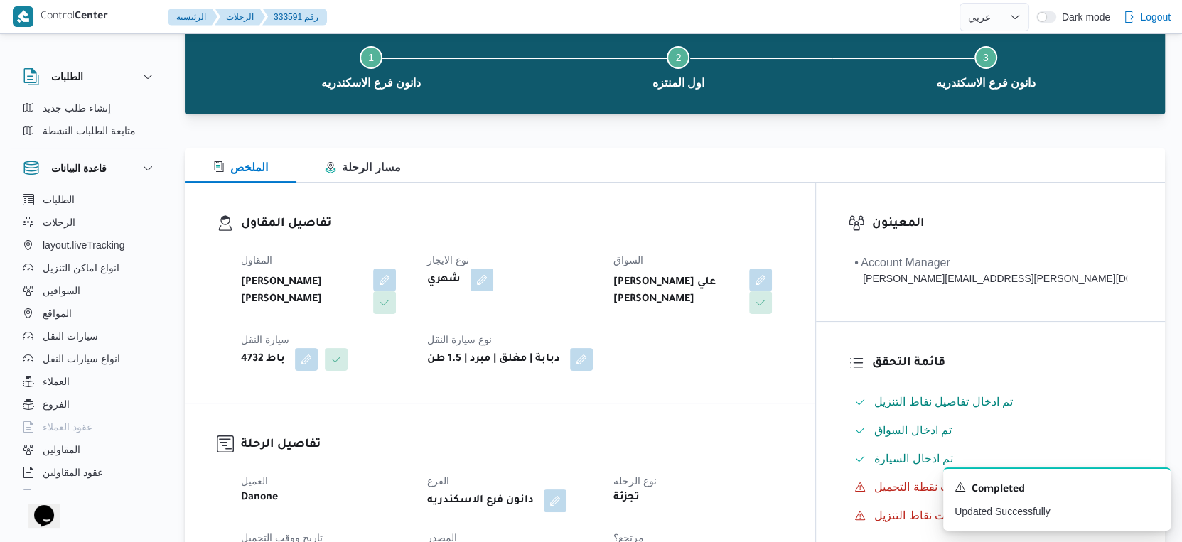
scroll to position [0, 0]
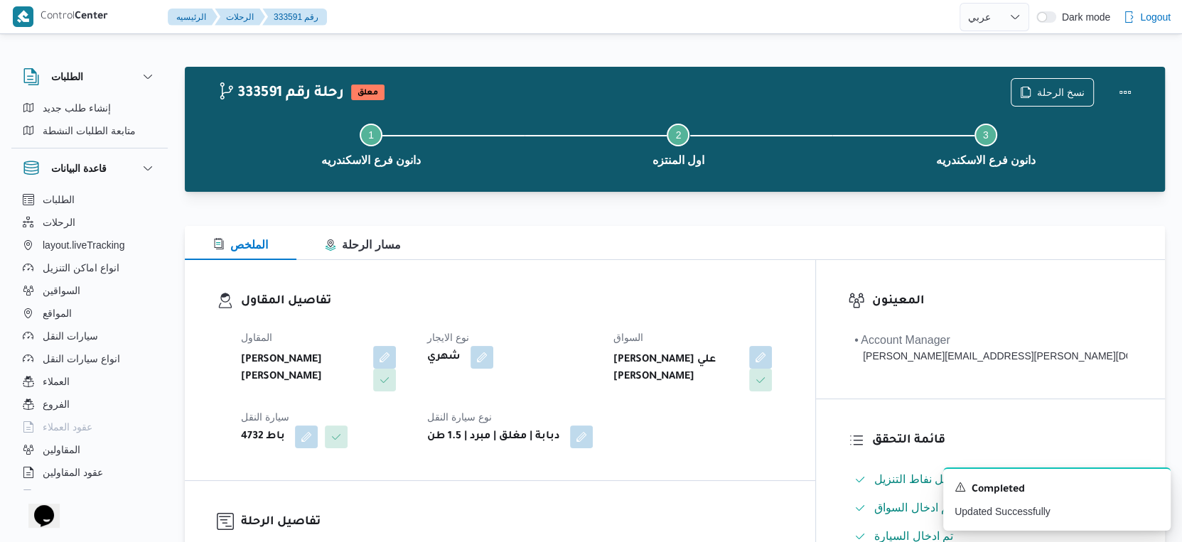
select select "ar"
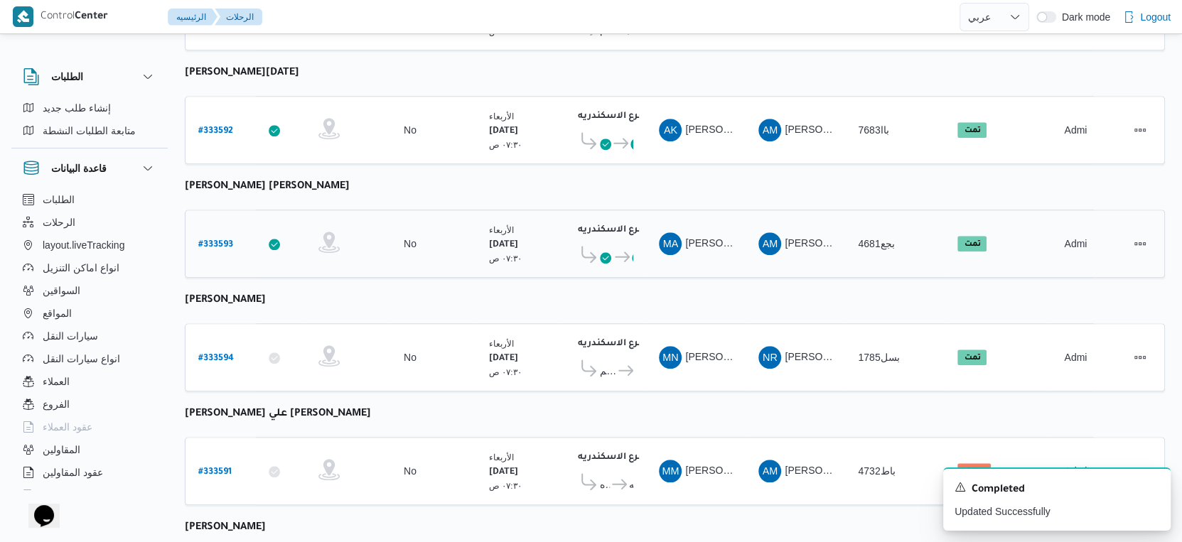
scroll to position [1160, 0]
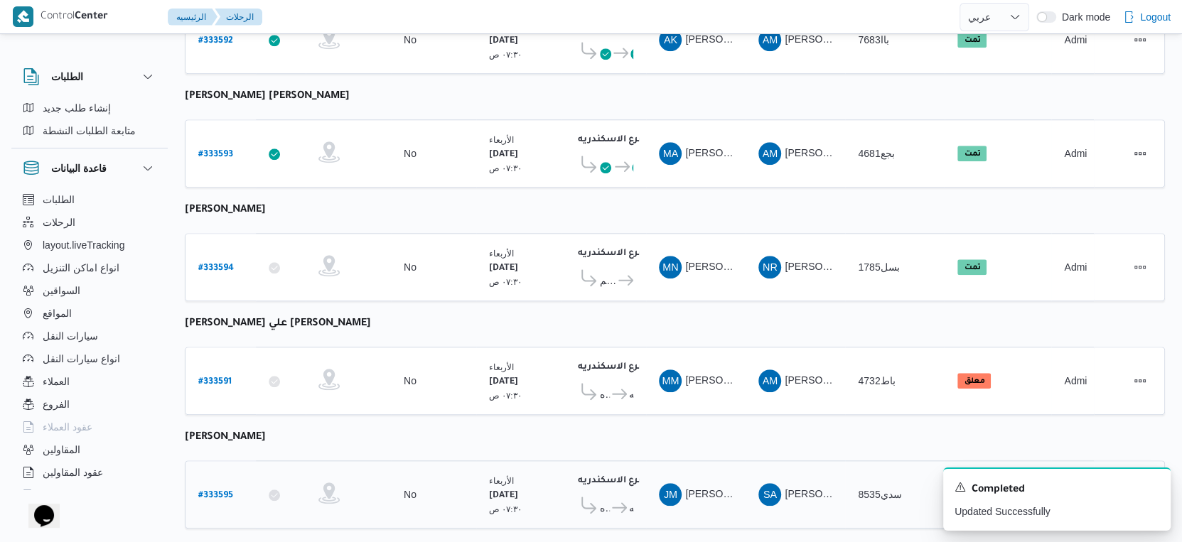
click at [220, 491] on b "# 333595" at bounding box center [215, 496] width 35 height 10
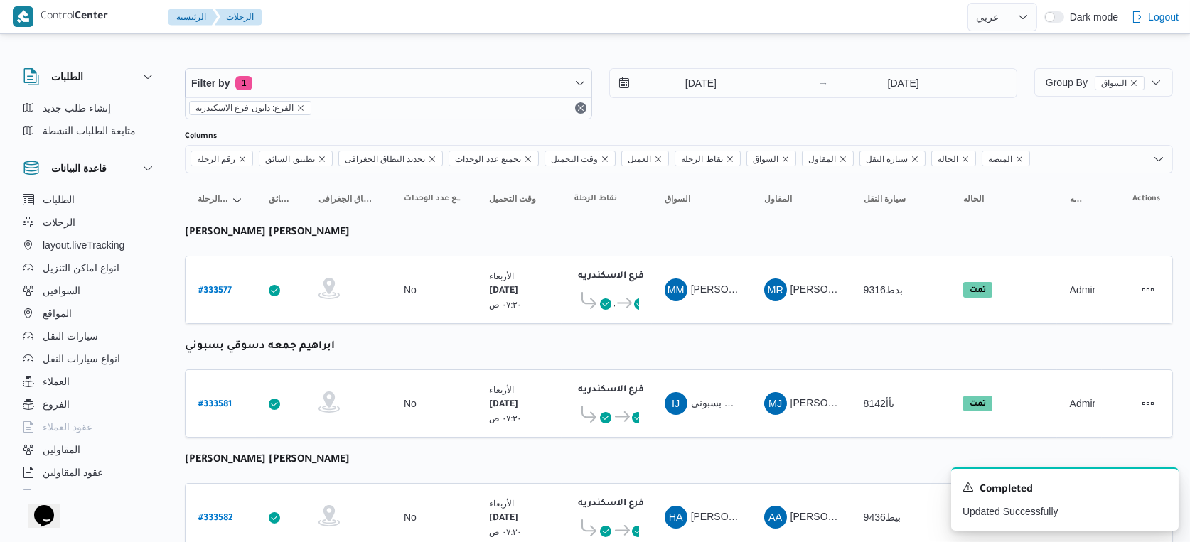
select select "ar"
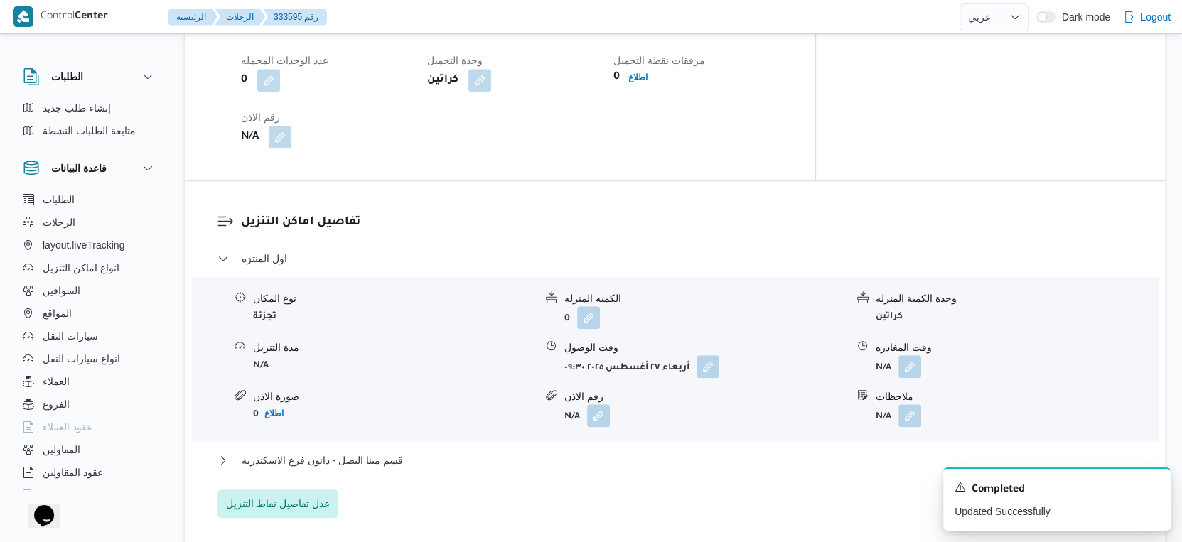
scroll to position [947, 0]
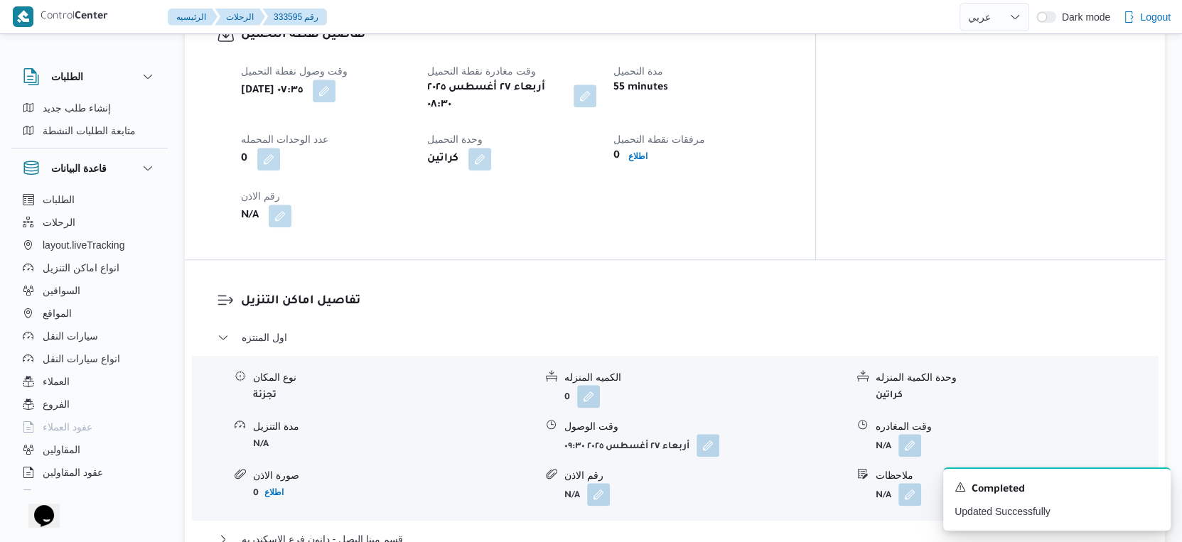
click at [596, 107] on button "button" at bounding box center [584, 96] width 23 height 23
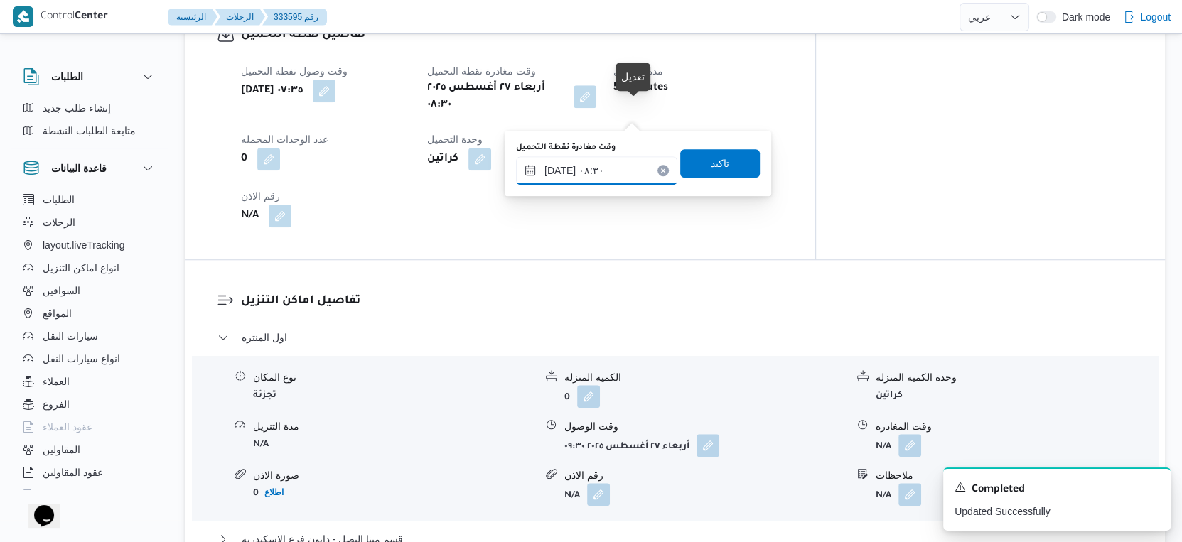
click at [612, 167] on input "٢٧/٠٨/٢٠٢٥ ٠٨:٣٠" at bounding box center [596, 170] width 161 height 28
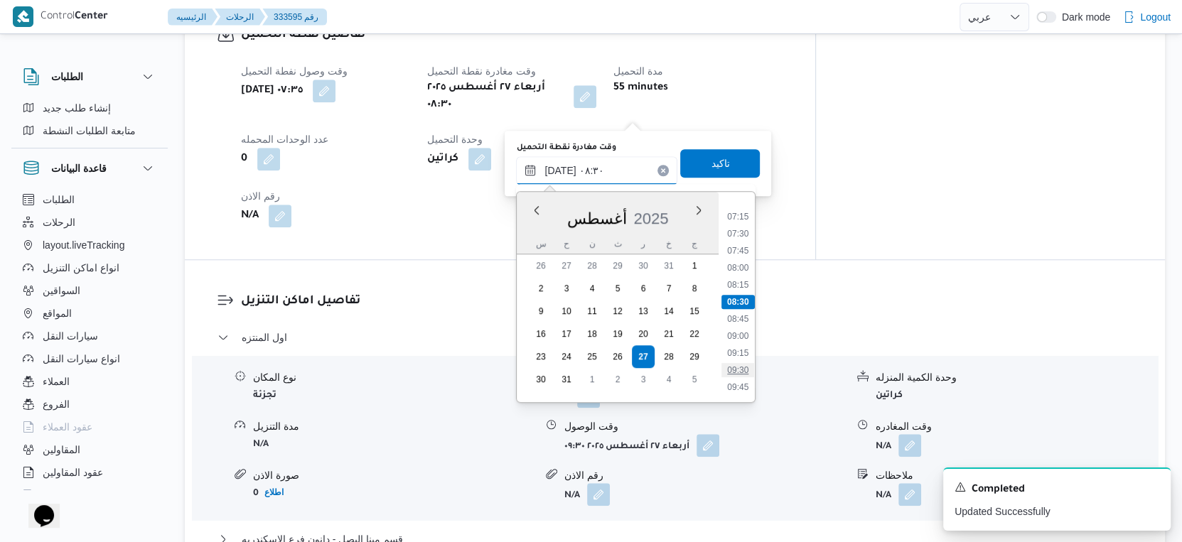
scroll to position [482, 0]
click at [743, 345] on li "09:00" at bounding box center [738, 342] width 33 height 14
type input "٢٧/٠٨/٢٠٢٥ ٠٩:٠٠"
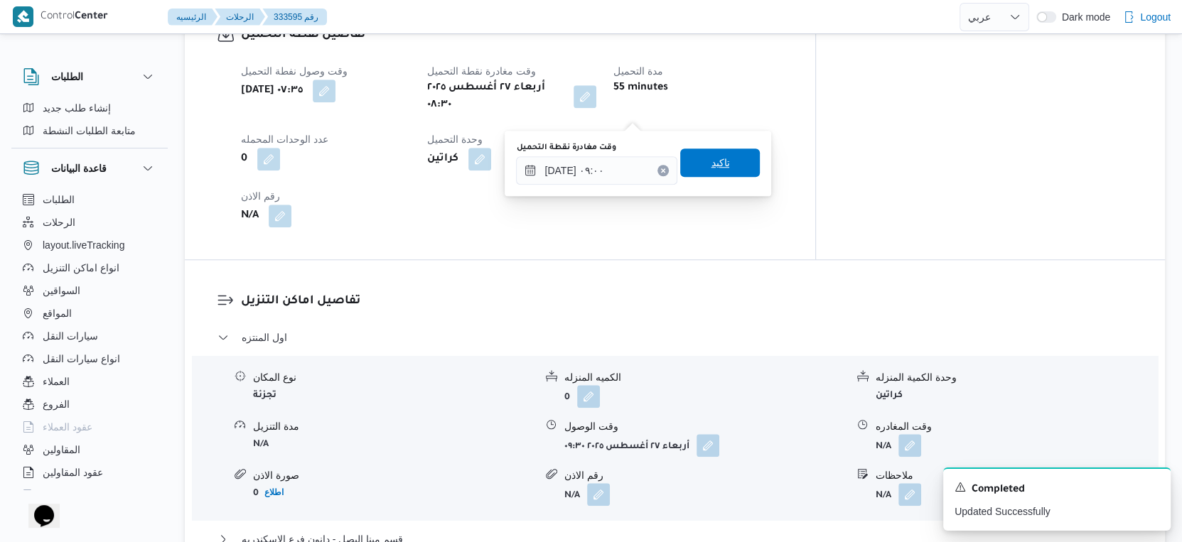
click at [718, 163] on span "تاكيد" at bounding box center [720, 162] width 18 height 17
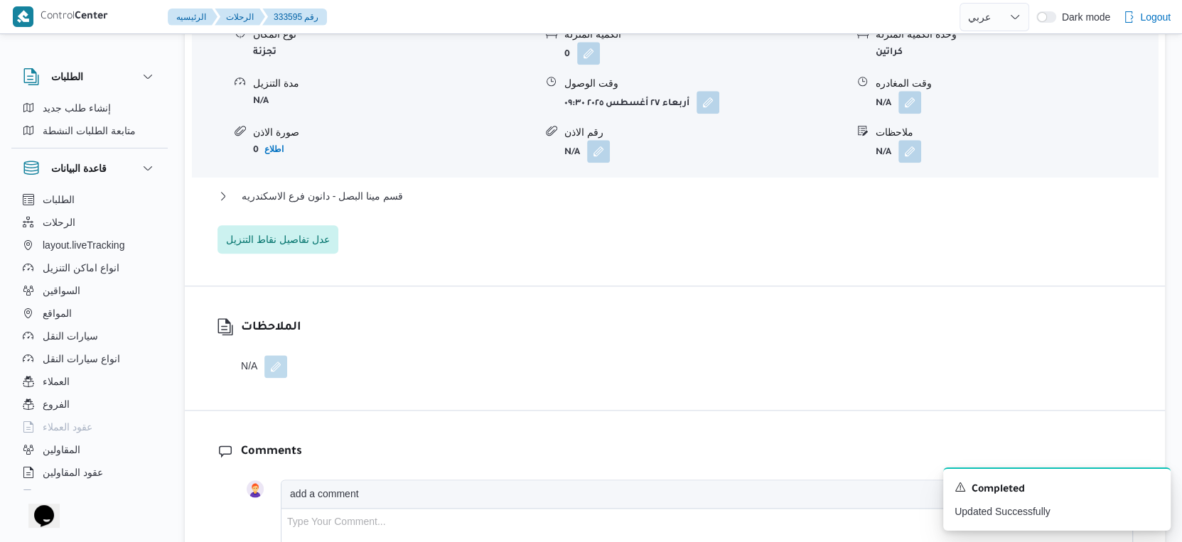
scroll to position [1342, 0]
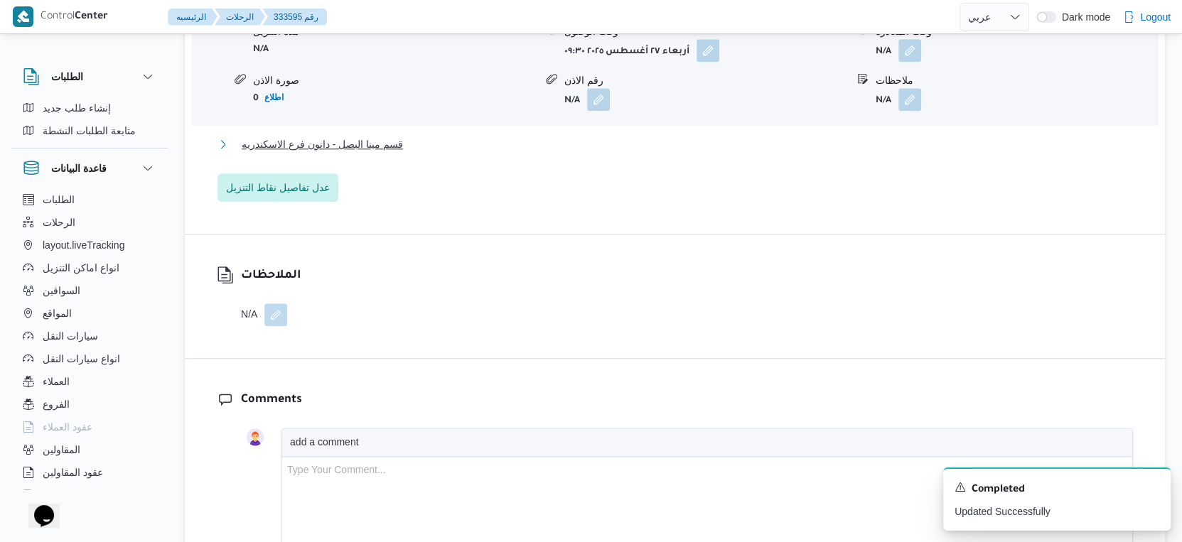
click at [372, 149] on span "قسم مينا البصل - دانون فرع الاسكندريه" at bounding box center [322, 144] width 161 height 17
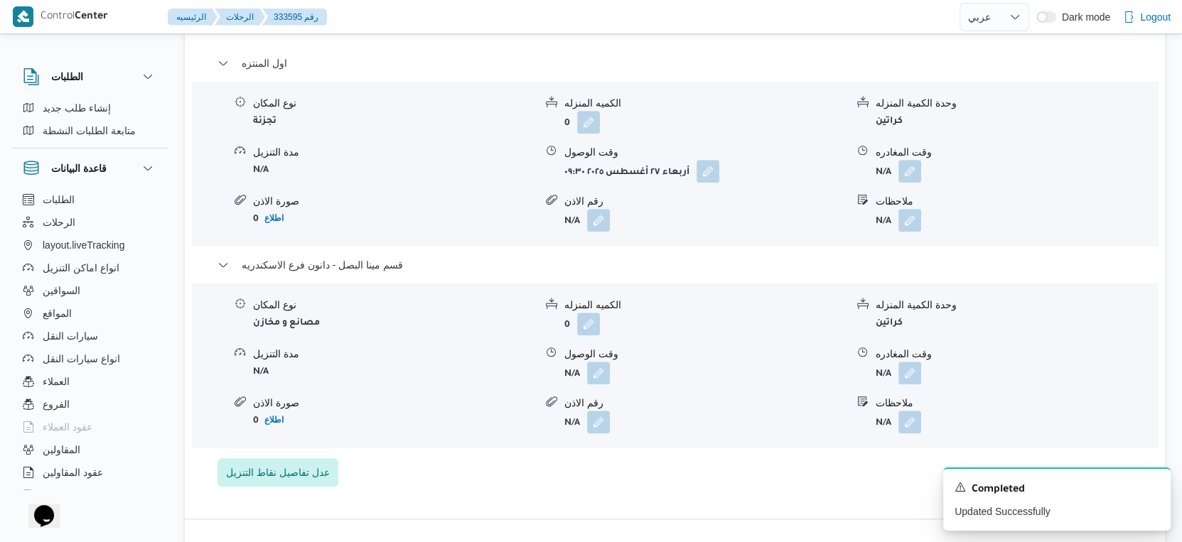
scroll to position [1263, 0]
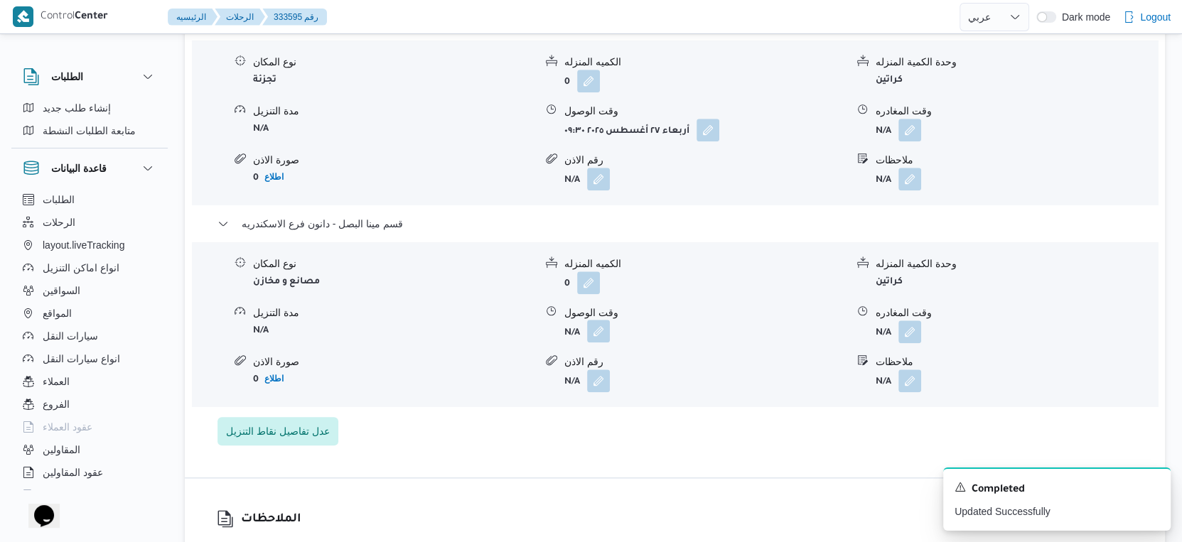
click at [607, 343] on button "button" at bounding box center [598, 331] width 23 height 23
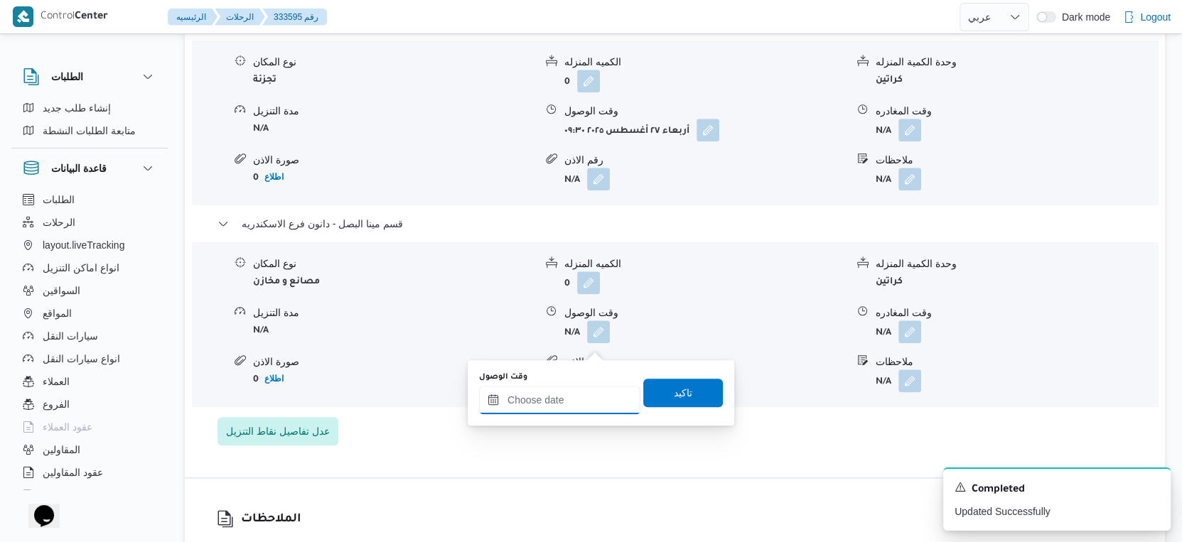
click at [581, 391] on input "وقت الوصول" at bounding box center [559, 400] width 161 height 28
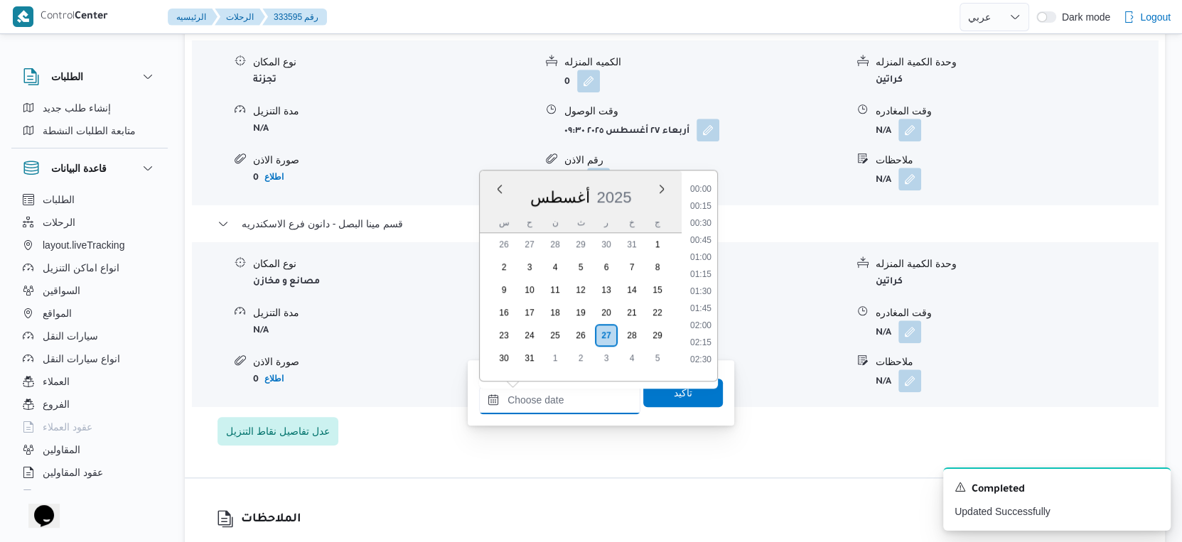
scroll to position [1282, 0]
click at [706, 235] on li "19:30" at bounding box center [700, 237] width 33 height 14
type input "٢٧/٠٨/٢٠٢٥ ١٩:٣٠"
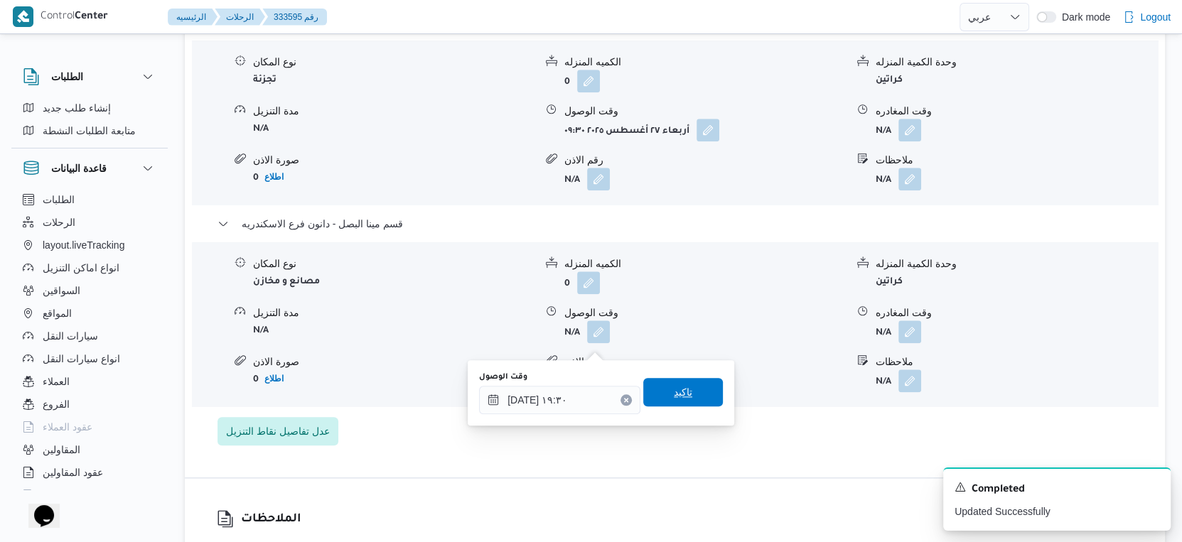
click at [688, 386] on span "تاكيد" at bounding box center [683, 392] width 80 height 28
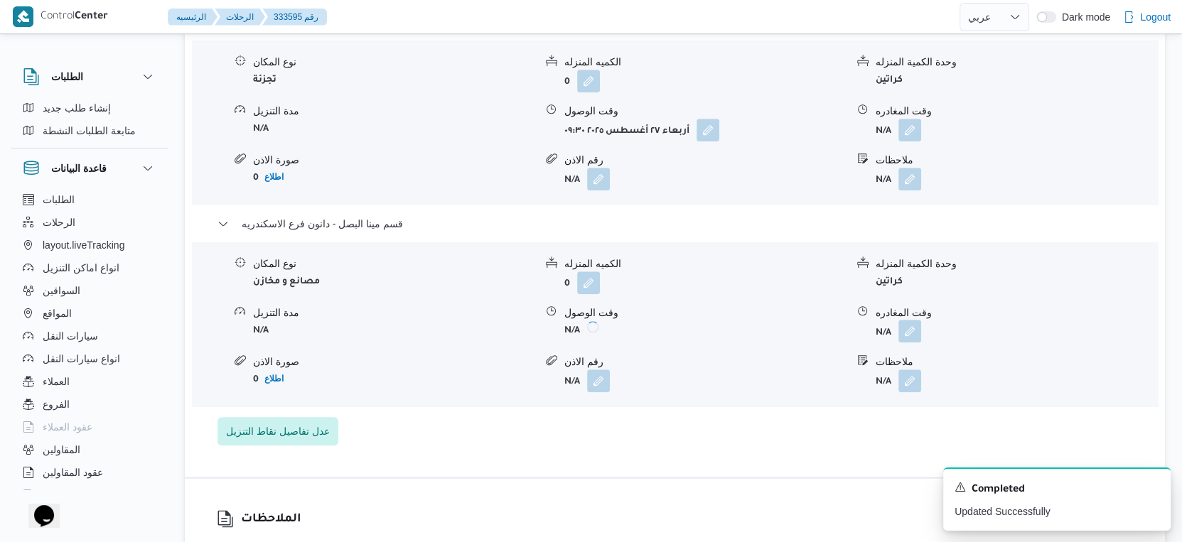
click at [906, 342] on button "button" at bounding box center [909, 331] width 23 height 23
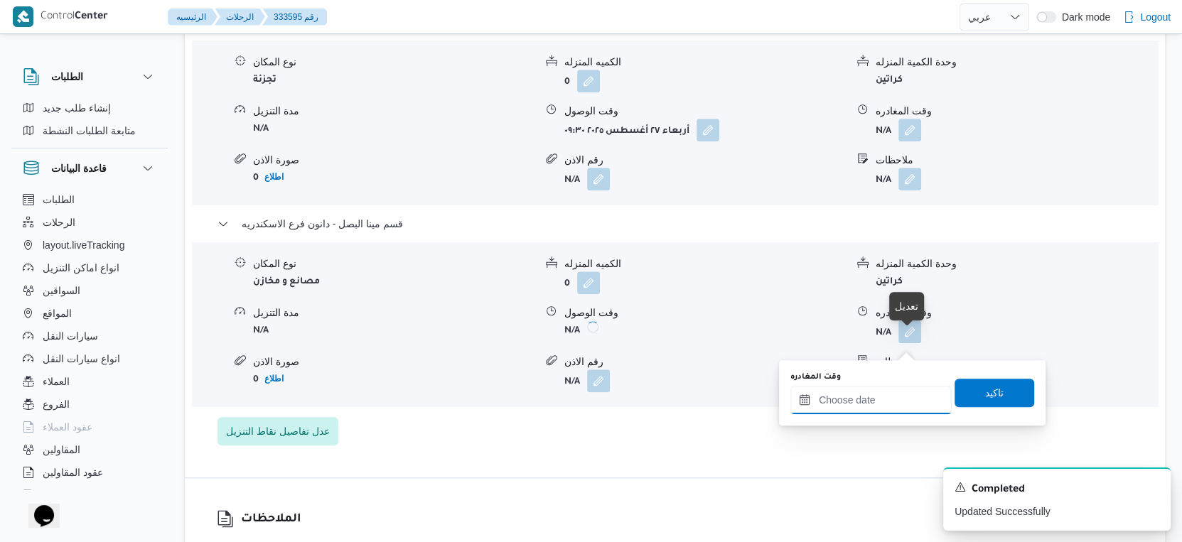
click at [893, 394] on input "وقت المغادره" at bounding box center [870, 400] width 161 height 28
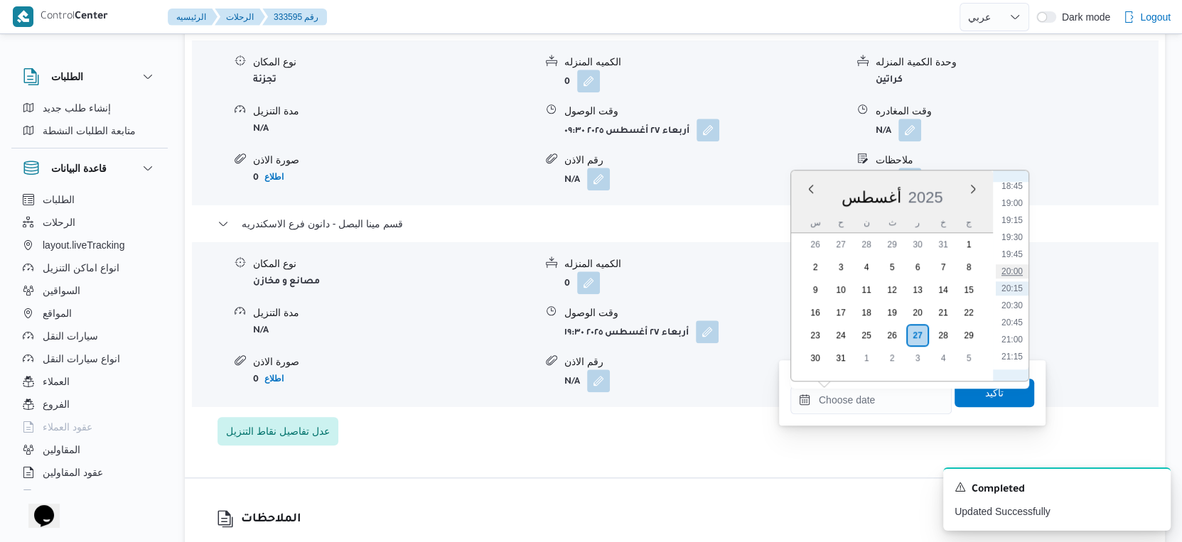
click at [1021, 269] on li "20:00" at bounding box center [1012, 271] width 33 height 14
type input "٢٧/٠٨/٢٠٢٥ ٢٠:٠٠"
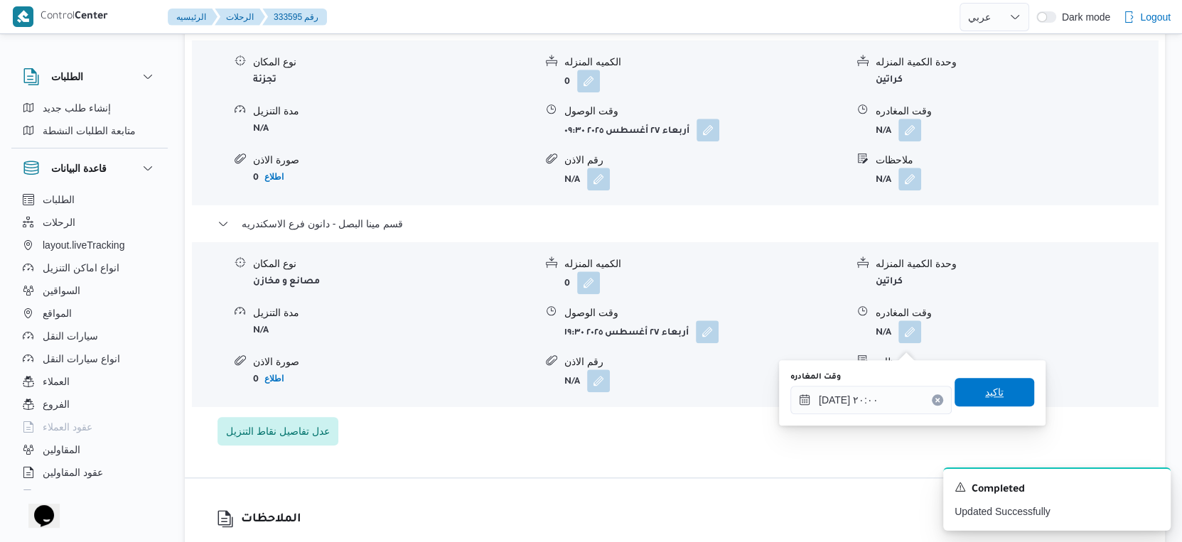
click at [1006, 389] on span "تاكيد" at bounding box center [994, 392] width 80 height 28
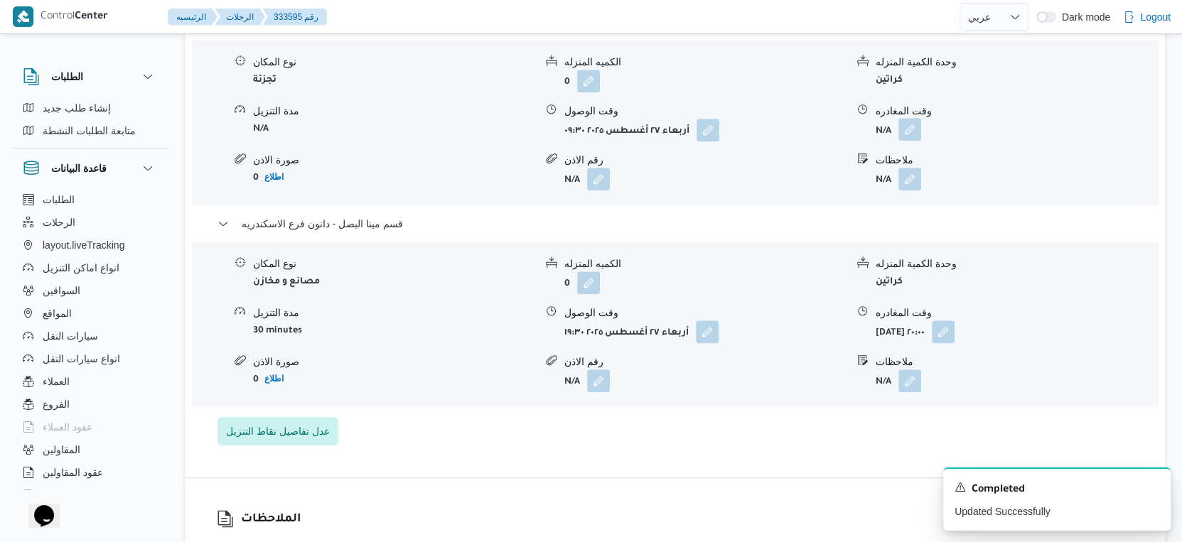
click at [909, 135] on button "button" at bounding box center [909, 129] width 23 height 23
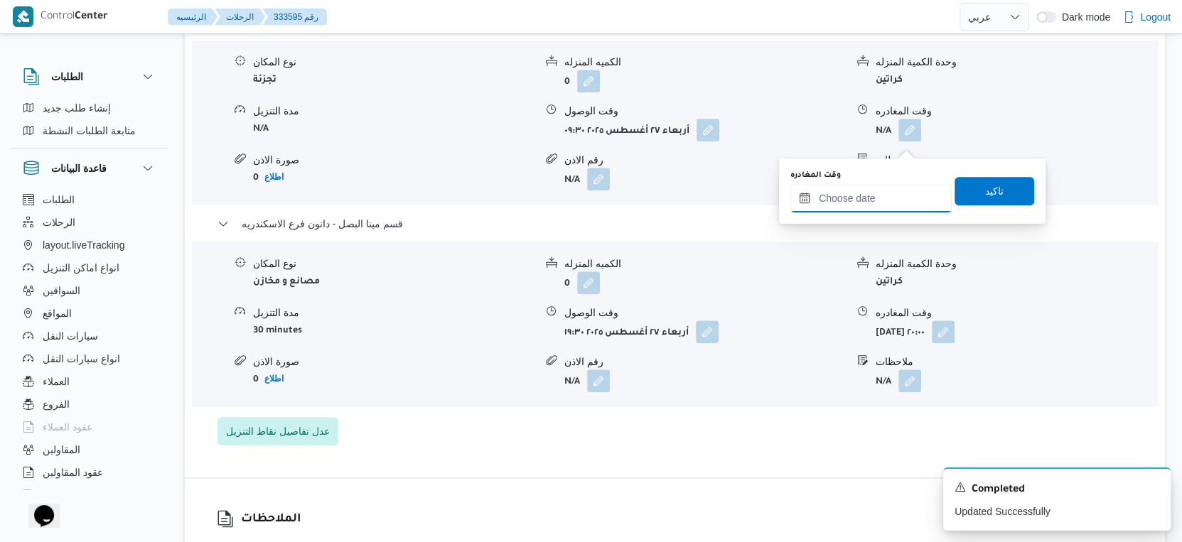
click at [885, 200] on input "وقت المغادره" at bounding box center [870, 198] width 161 height 28
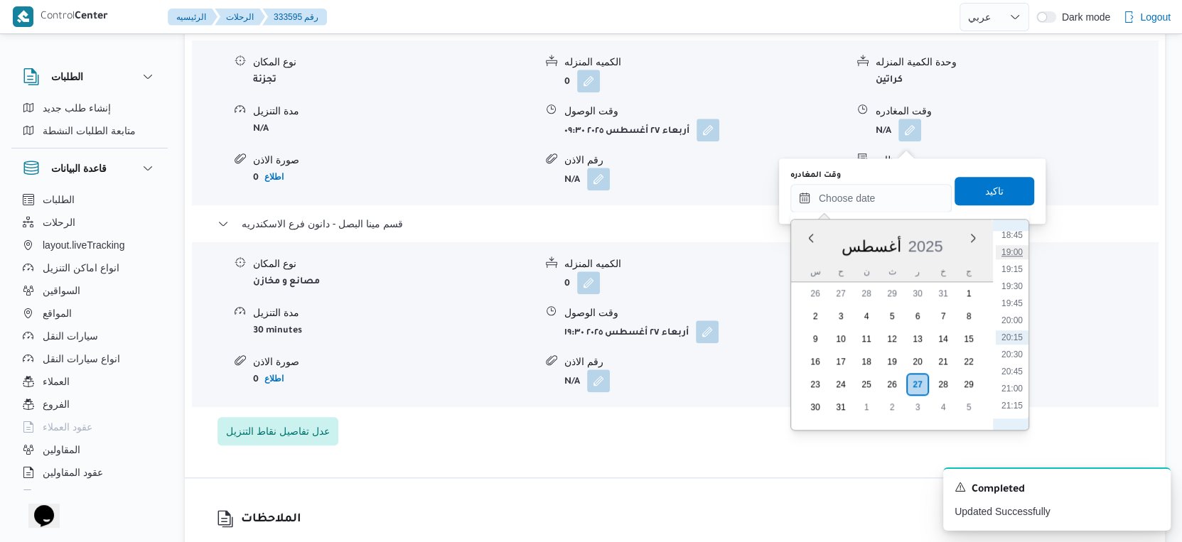
click at [1011, 252] on li "19:00" at bounding box center [1012, 252] width 33 height 14
type input "٢٧/٠٨/٢٠٢٥ ١٩:٠٠"
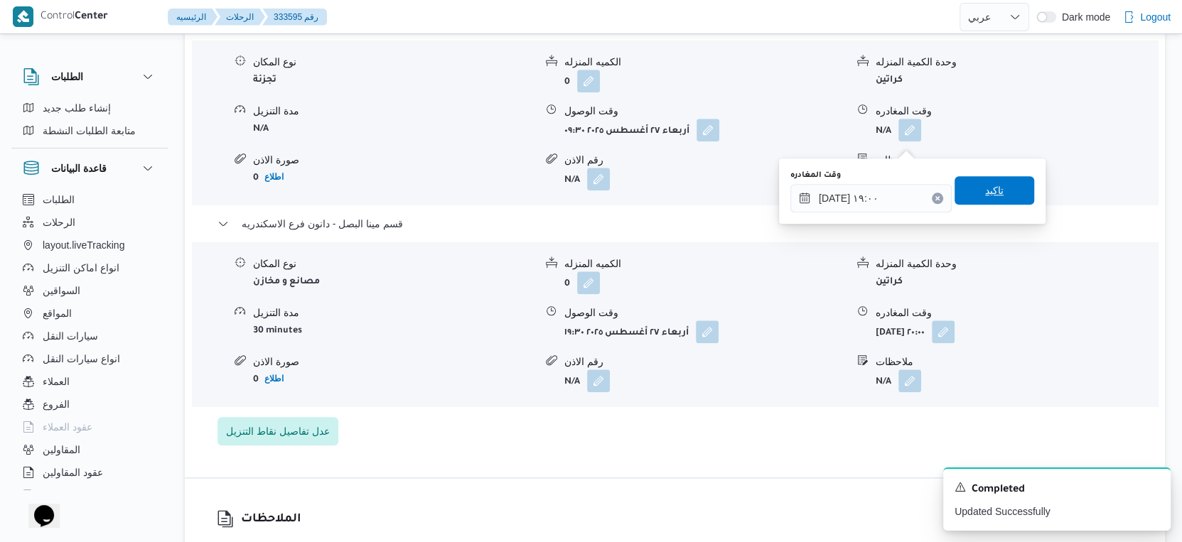
click at [1007, 200] on span "تاكيد" at bounding box center [994, 190] width 80 height 28
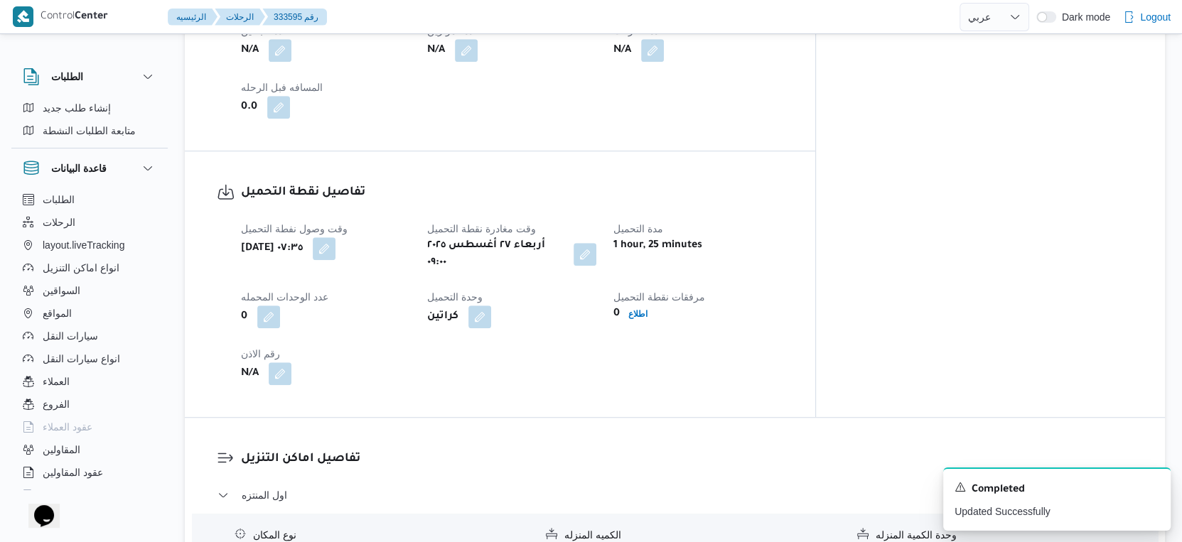
scroll to position [553, 0]
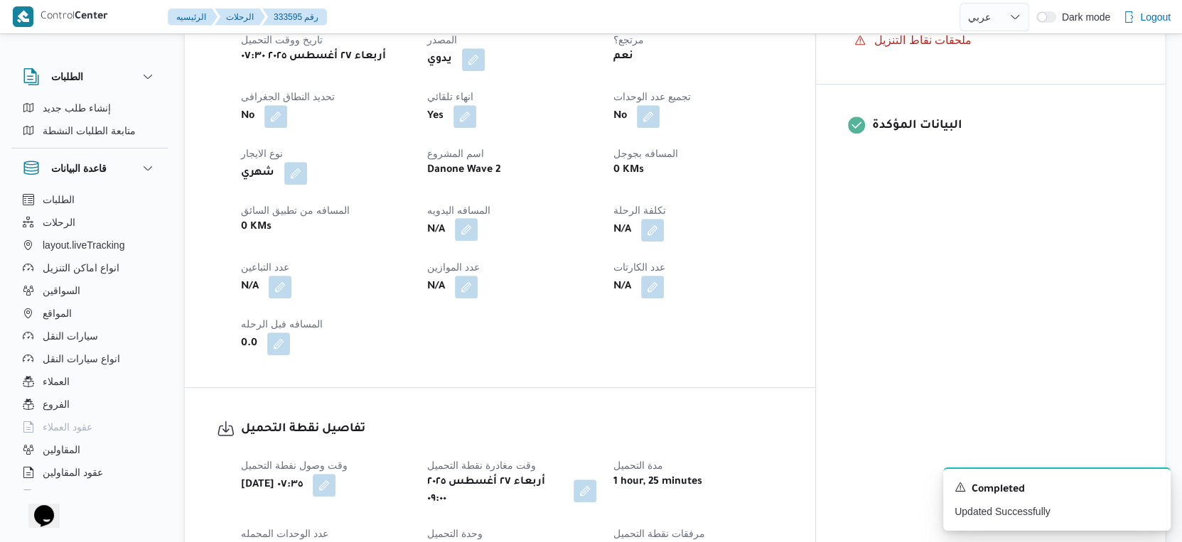
click at [478, 241] on button "button" at bounding box center [466, 229] width 23 height 23
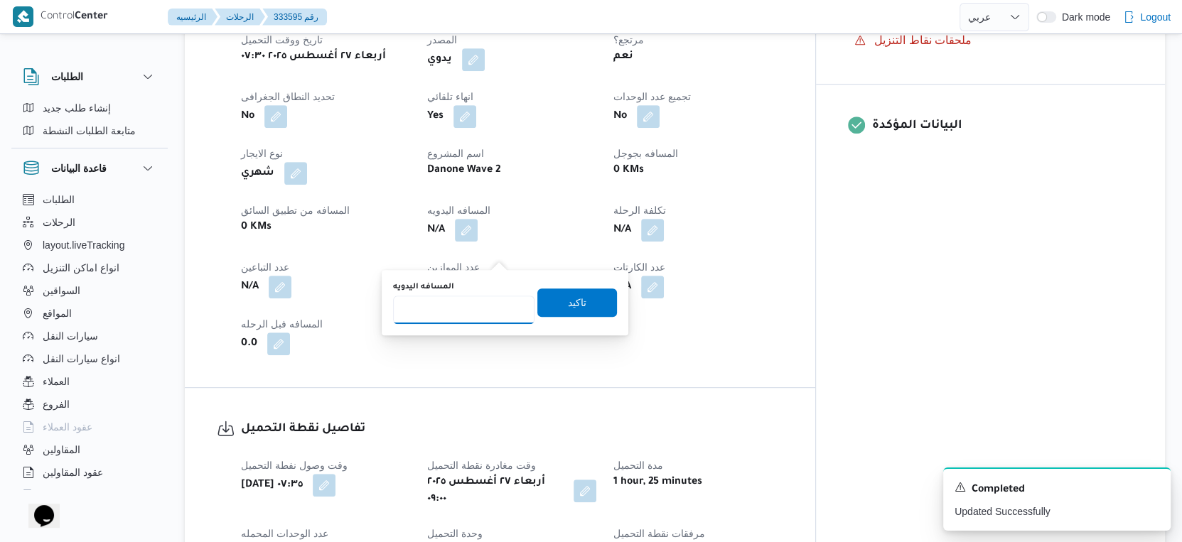
click at [478, 312] on input "المسافه اليدويه" at bounding box center [463, 310] width 141 height 28
type input "79"
click at [573, 306] on span "تاكيد" at bounding box center [577, 301] width 18 height 17
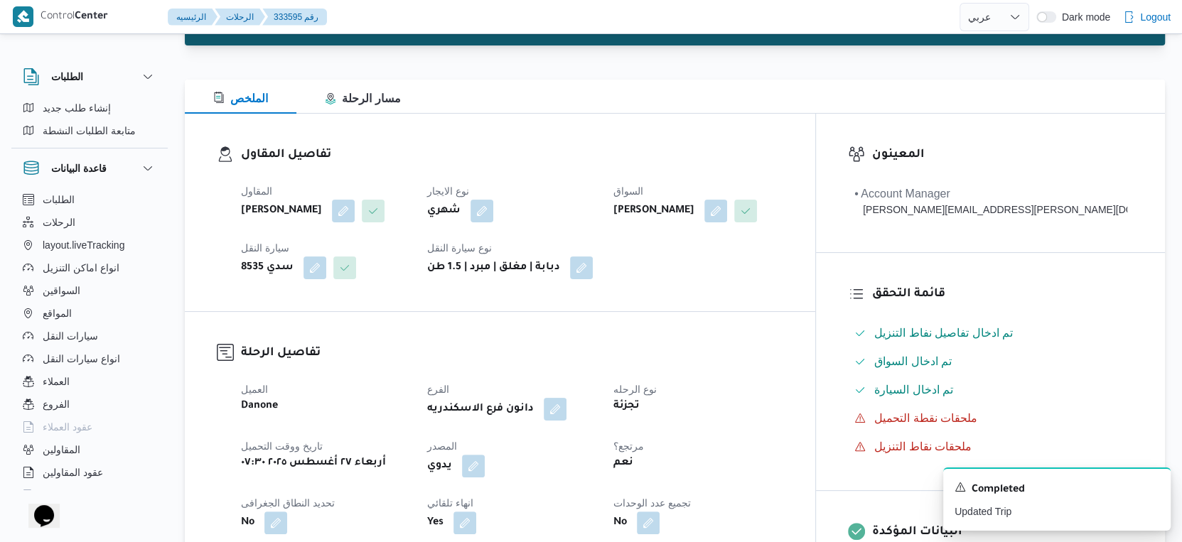
scroll to position [0, 0]
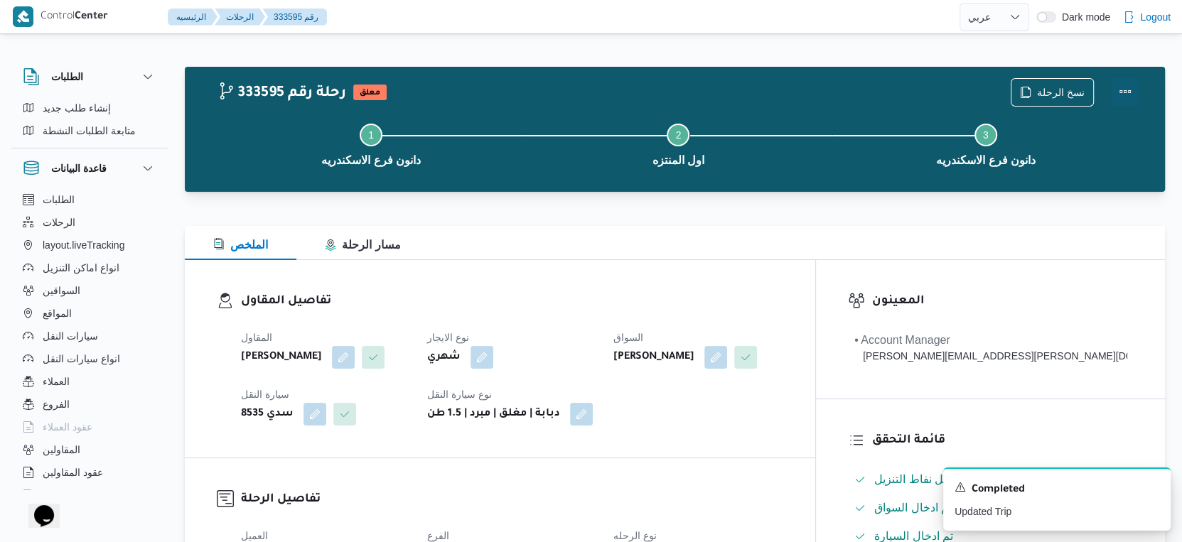
click at [1128, 90] on button "Actions" at bounding box center [1125, 91] width 28 height 28
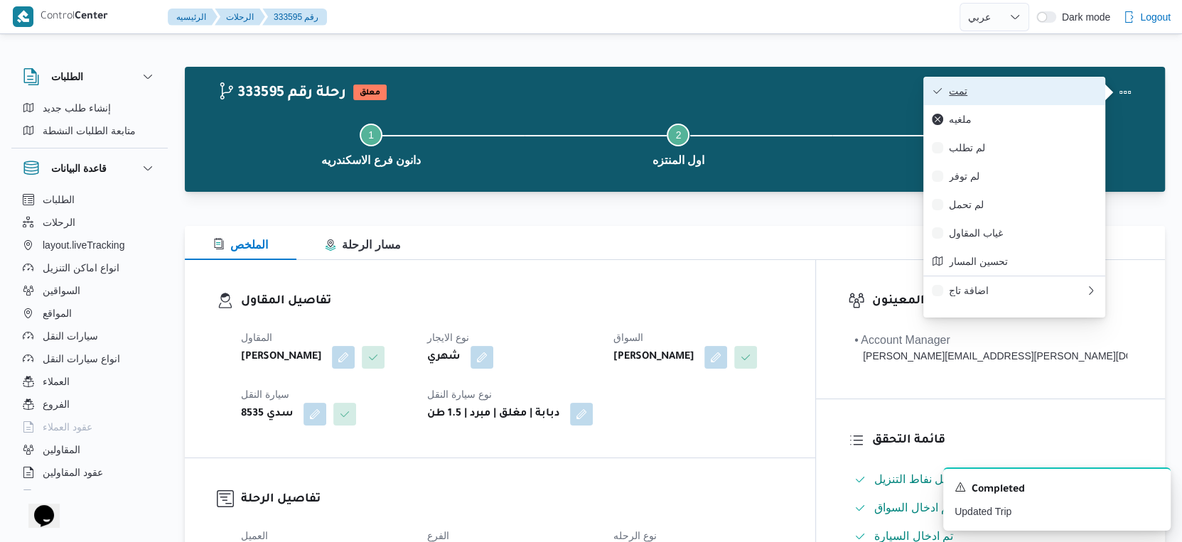
click at [1056, 96] on span "تمت" at bounding box center [1023, 90] width 148 height 11
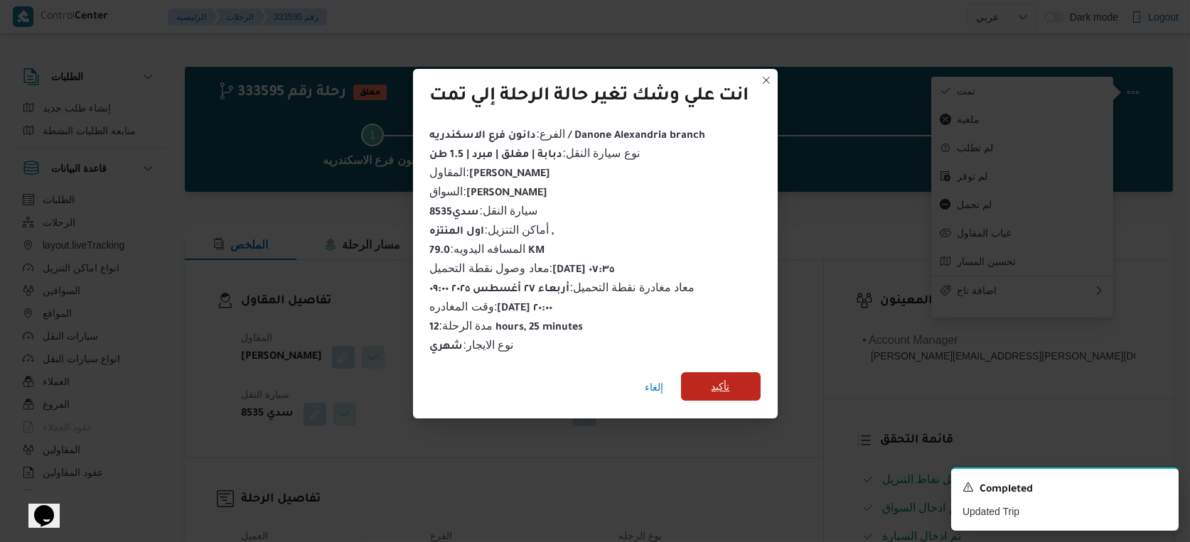
click at [733, 374] on span "تأكيد" at bounding box center [721, 386] width 80 height 28
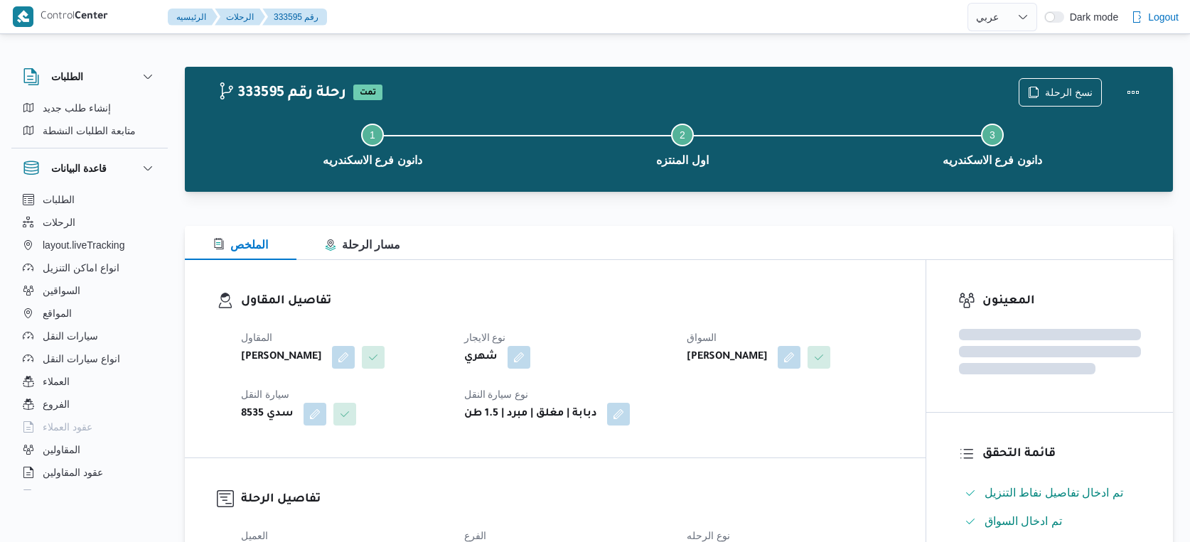
select select "ar"
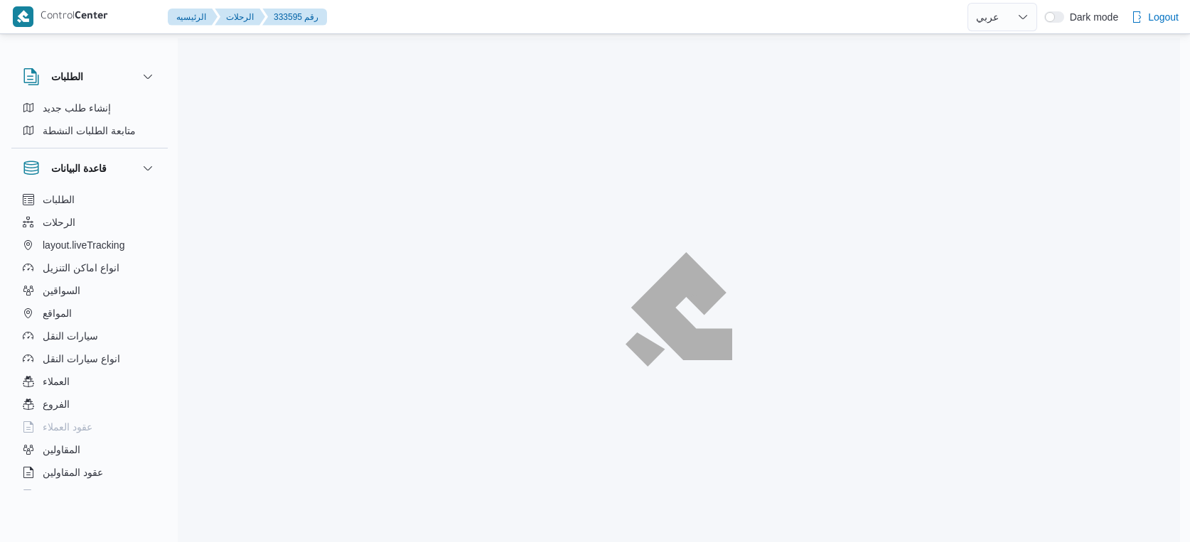
select select "ar"
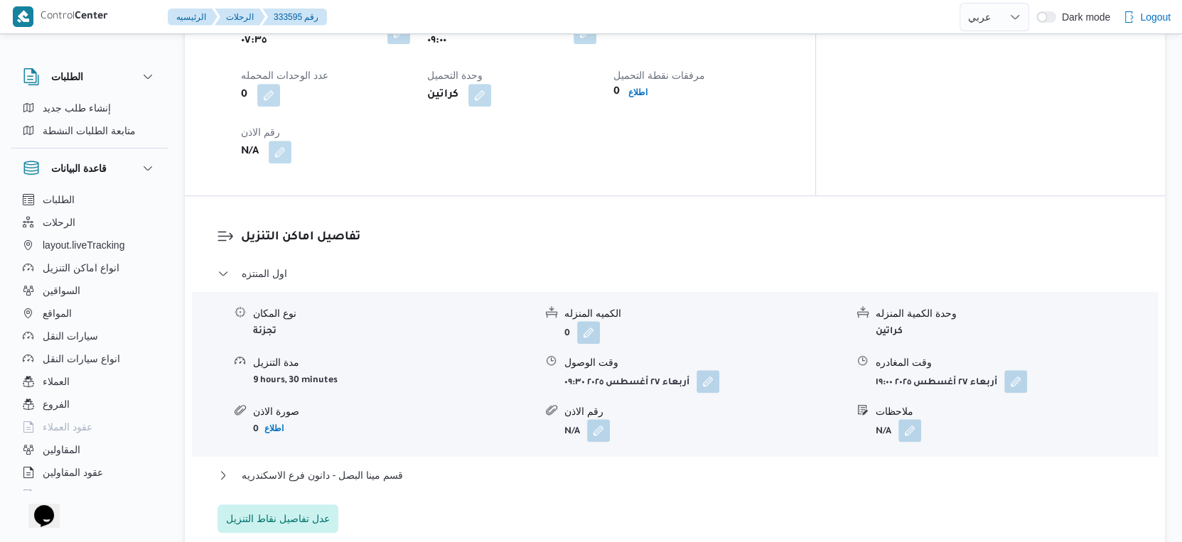
scroll to position [1263, 0]
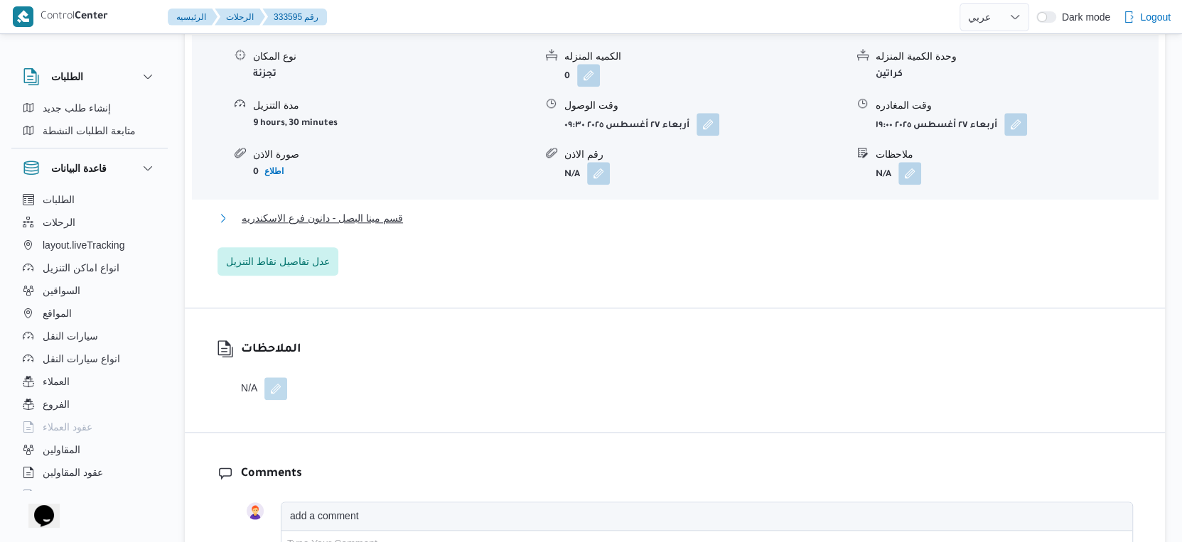
click at [419, 227] on button "قسم مينا البصل - دانون فرع الاسكندريه" at bounding box center [674, 218] width 915 height 17
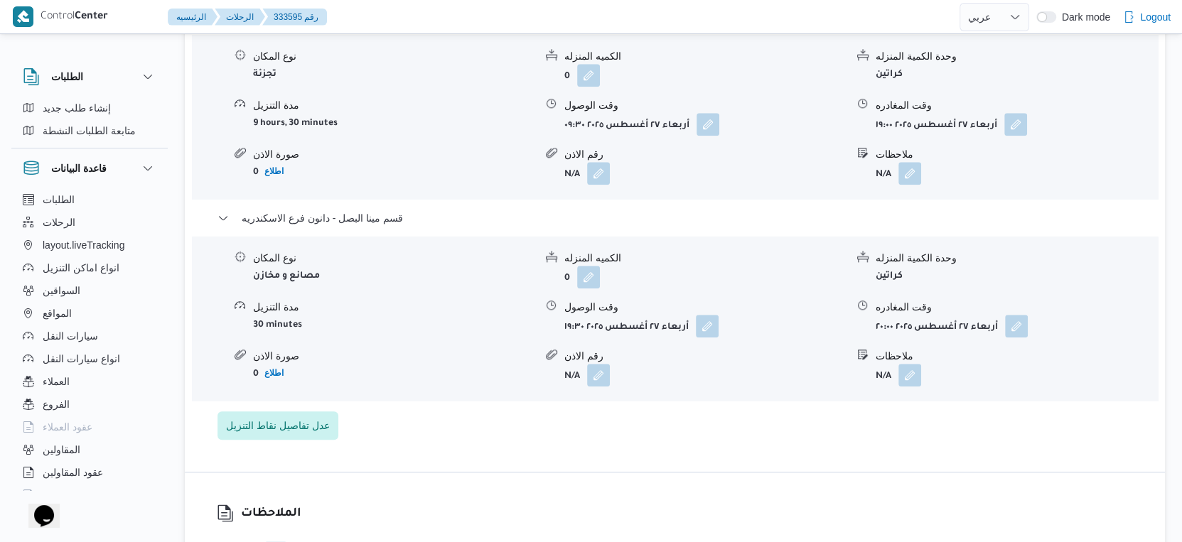
scroll to position [1160, 0]
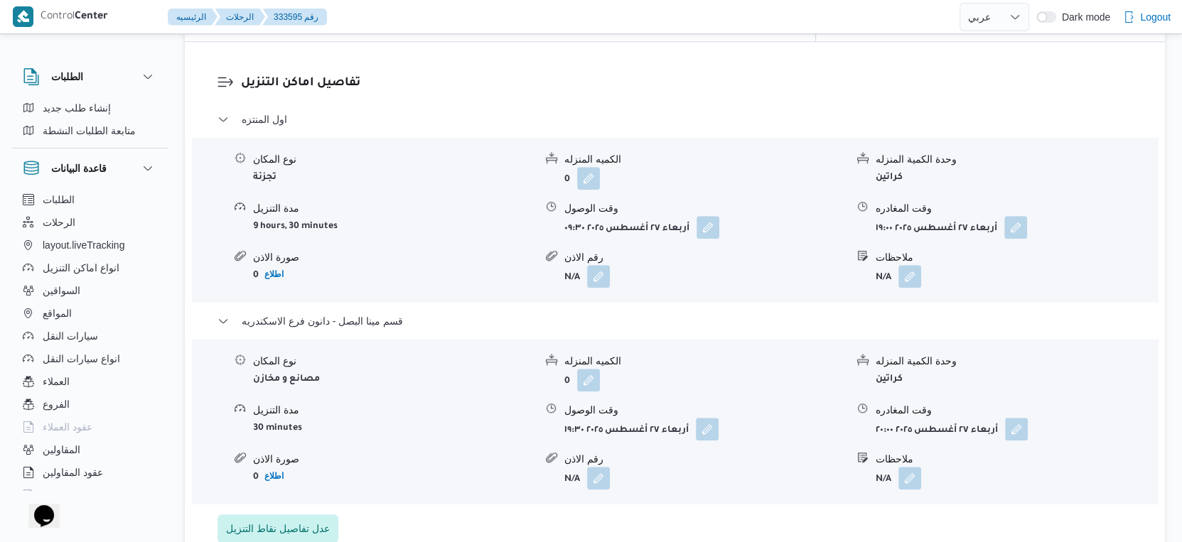
select select "ar"
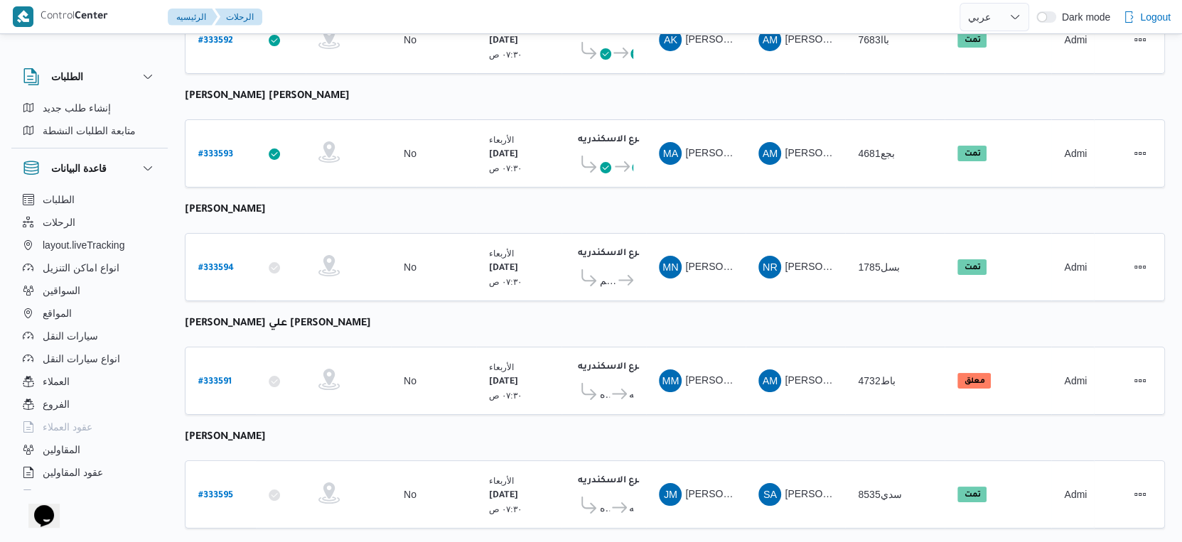
select select "ar"
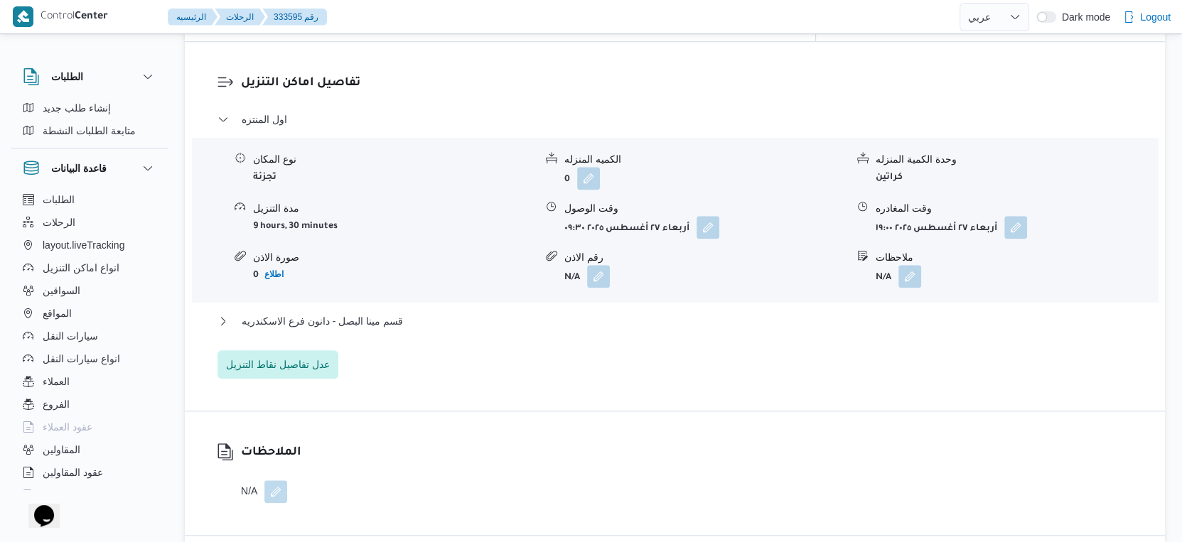
scroll to position [1318, 0]
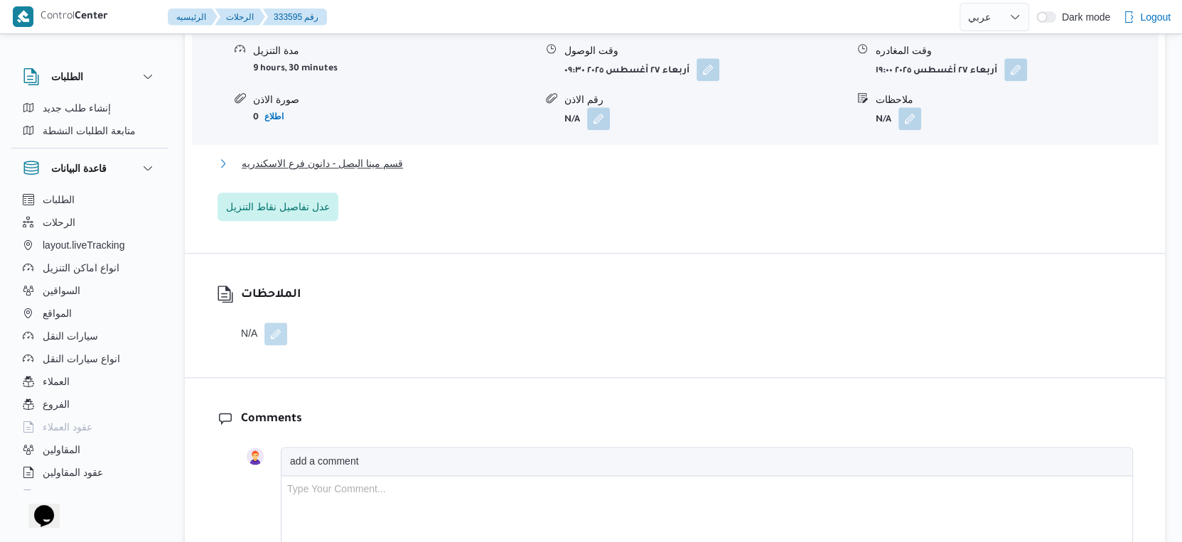
click at [394, 172] on span "قسم مينا البصل - دانون فرع الاسكندريه" at bounding box center [322, 163] width 161 height 17
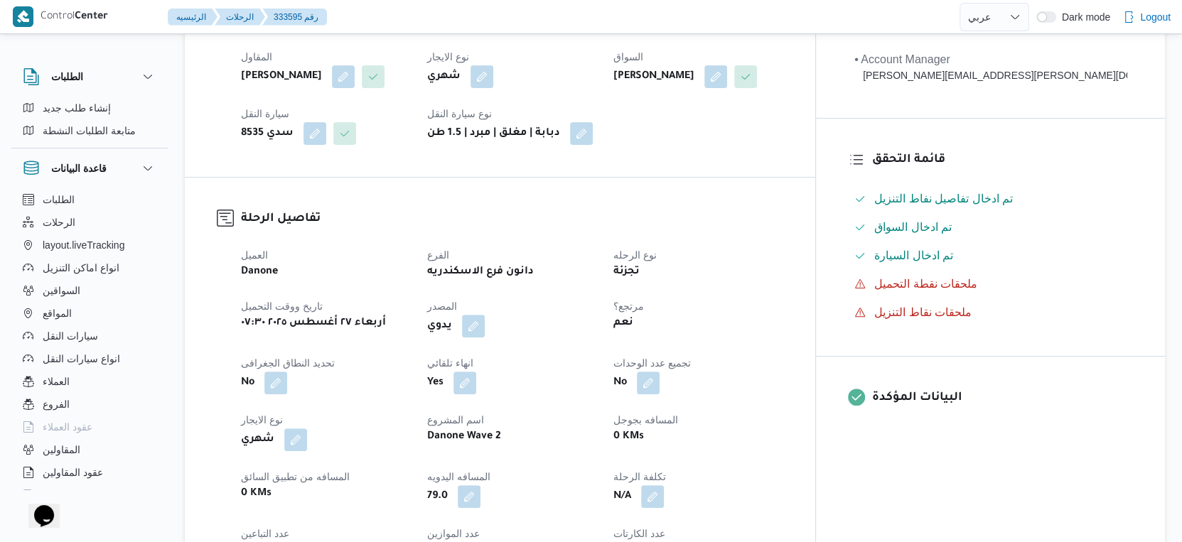
scroll to position [473, 0]
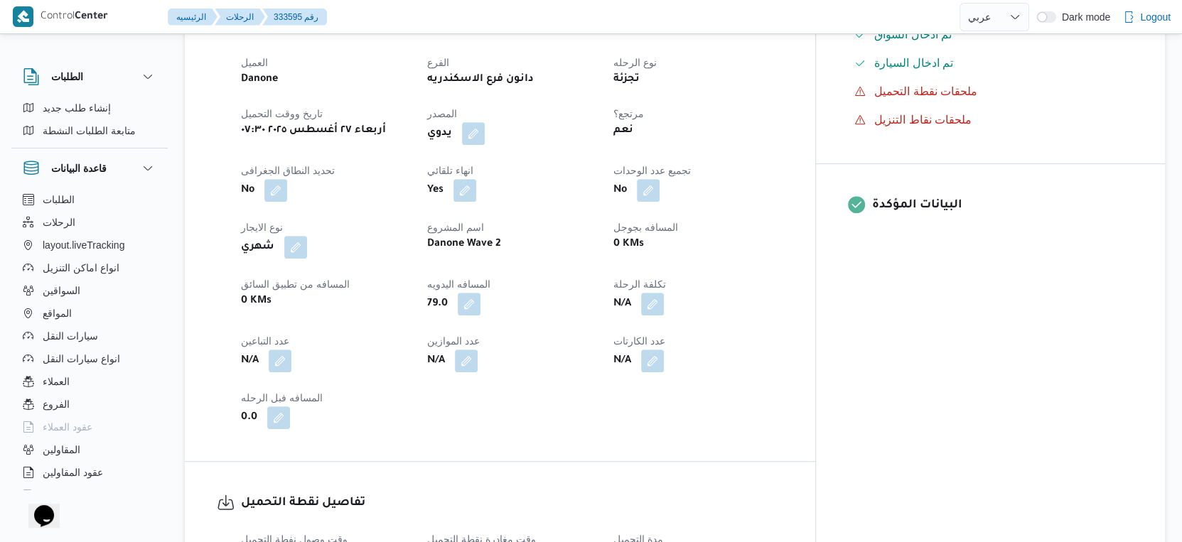
select select "ar"
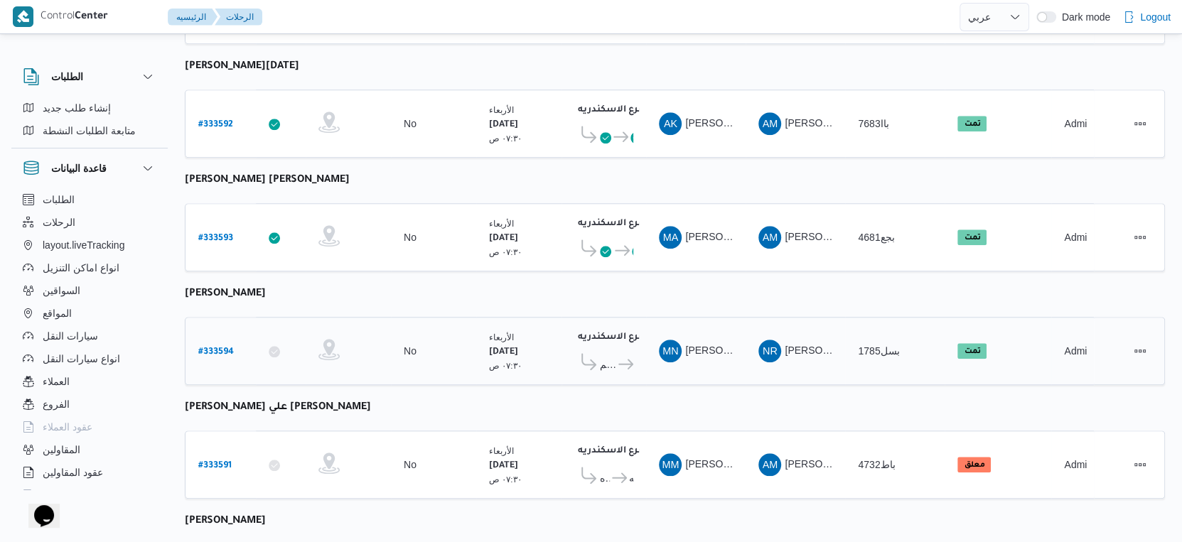
scroll to position [1160, 0]
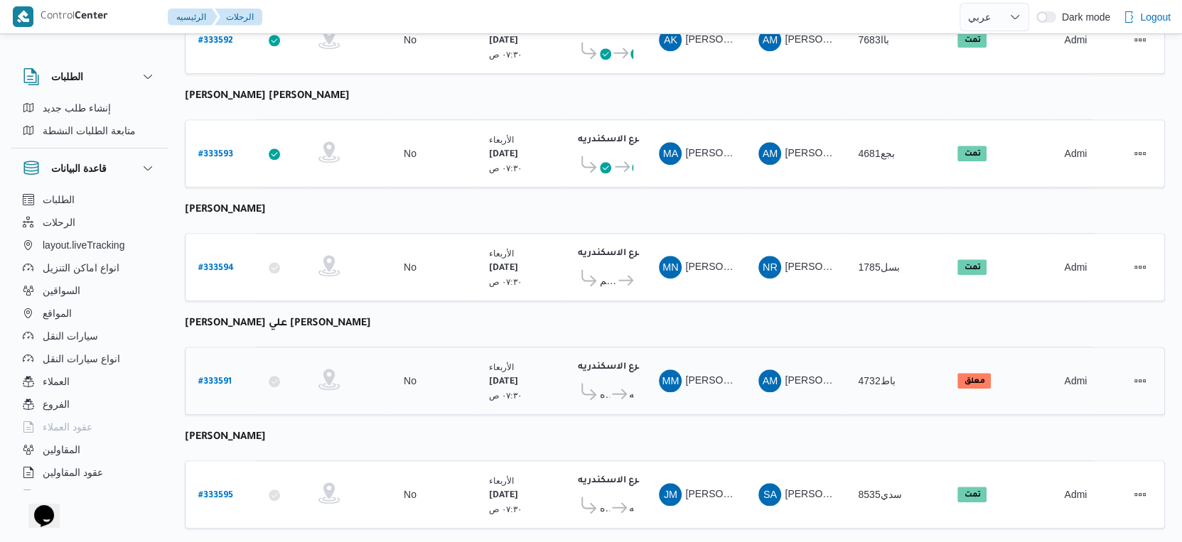
click at [221, 377] on b "# 333591" at bounding box center [214, 382] width 33 height 10
select select "ar"
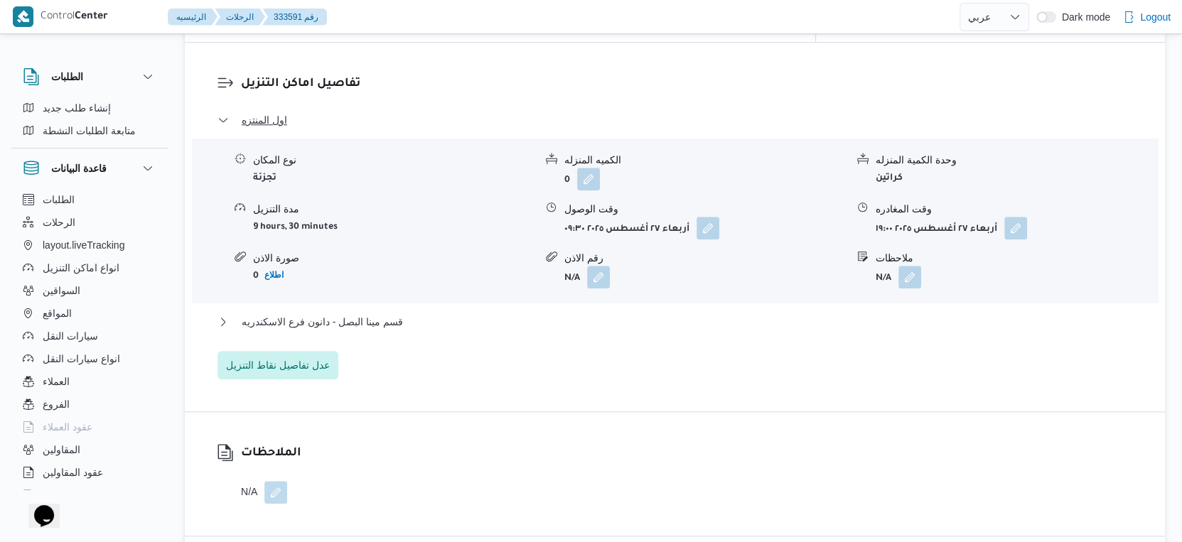
scroll to position [1263, 0]
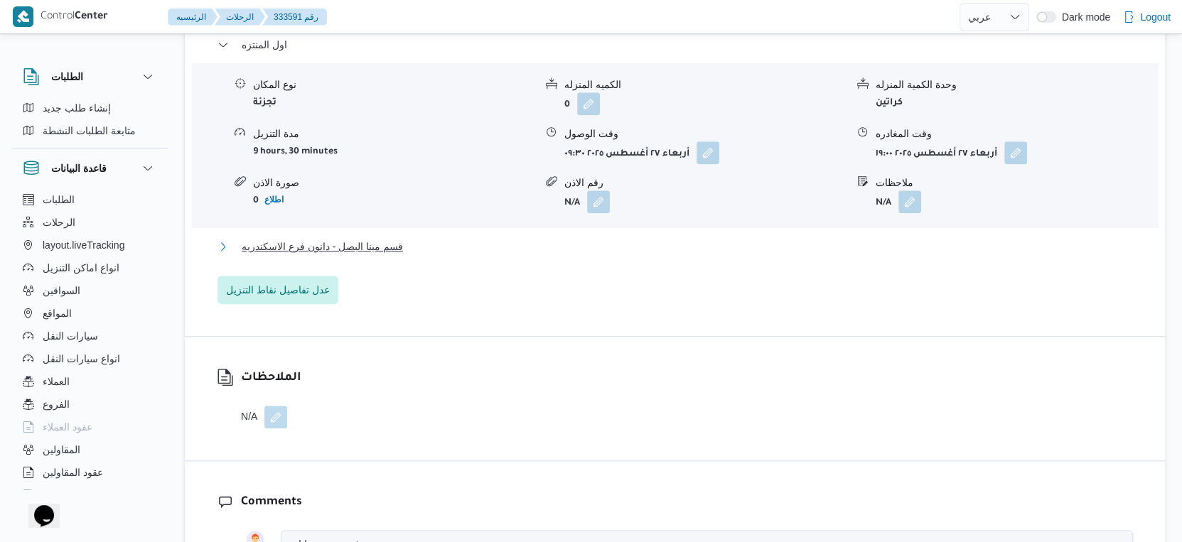
click at [394, 241] on span "قسم مينا البصل - دانون فرع الاسكندريه" at bounding box center [322, 246] width 161 height 17
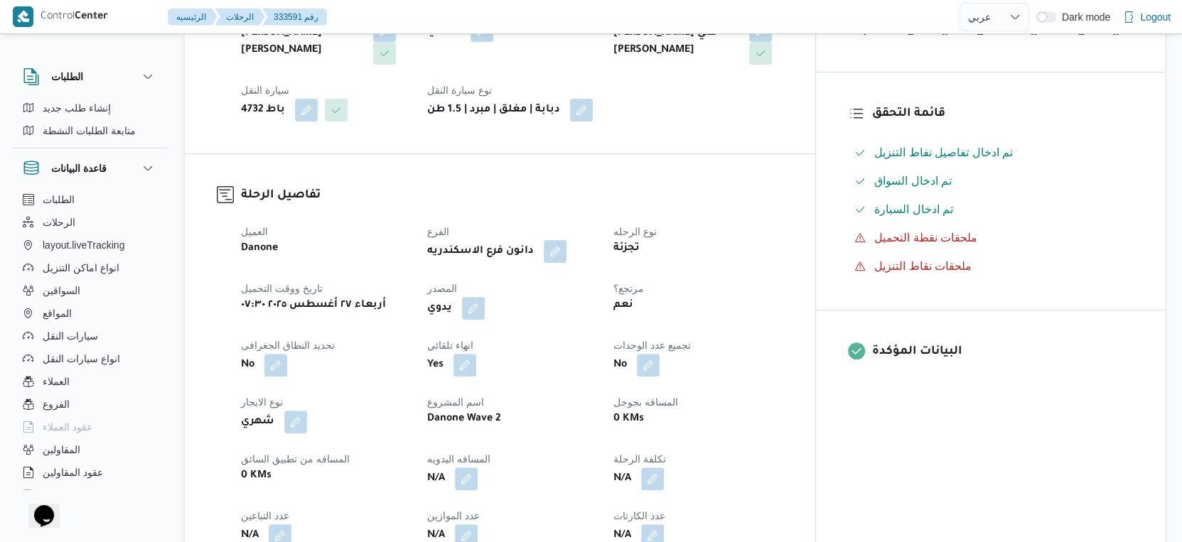
scroll to position [553, 0]
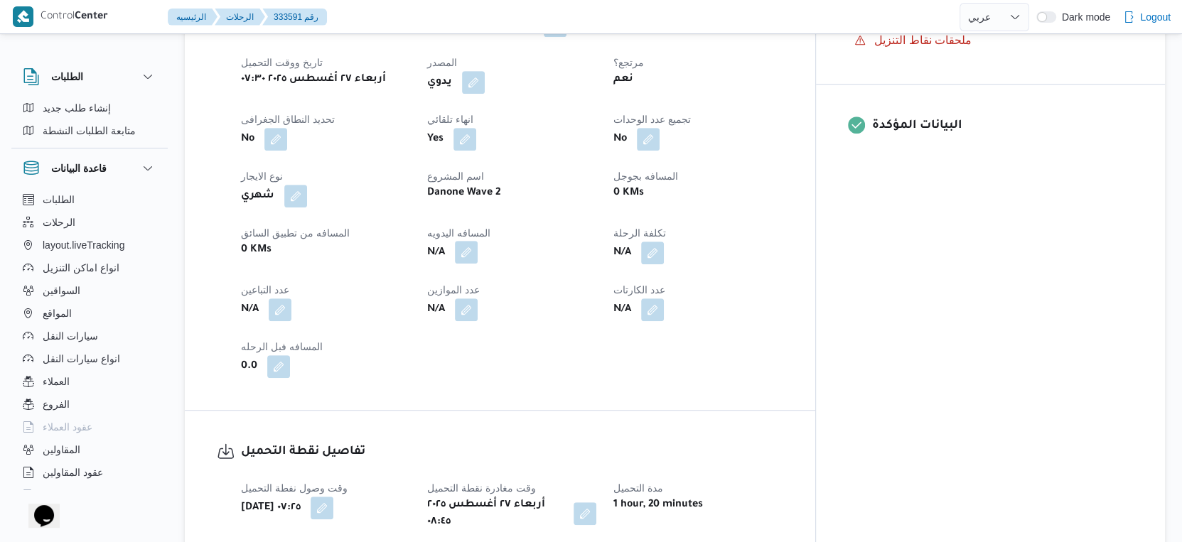
click at [478, 249] on button "button" at bounding box center [466, 252] width 23 height 23
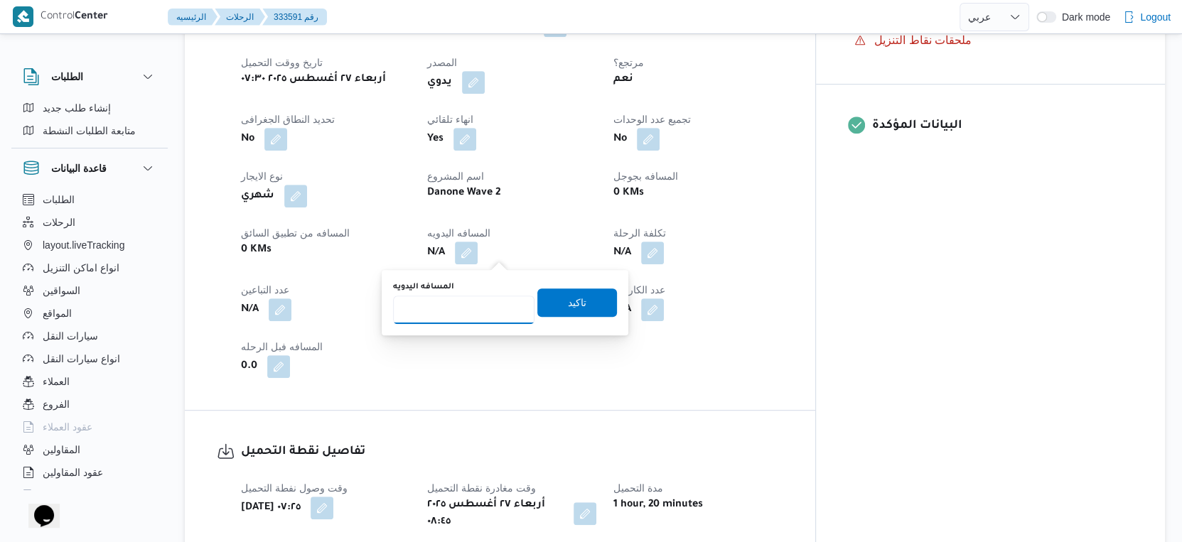
click at [467, 309] on input "المسافه اليدويه" at bounding box center [463, 310] width 141 height 28
type input "44"
click at [595, 307] on span "تاكيد" at bounding box center [577, 302] width 80 height 28
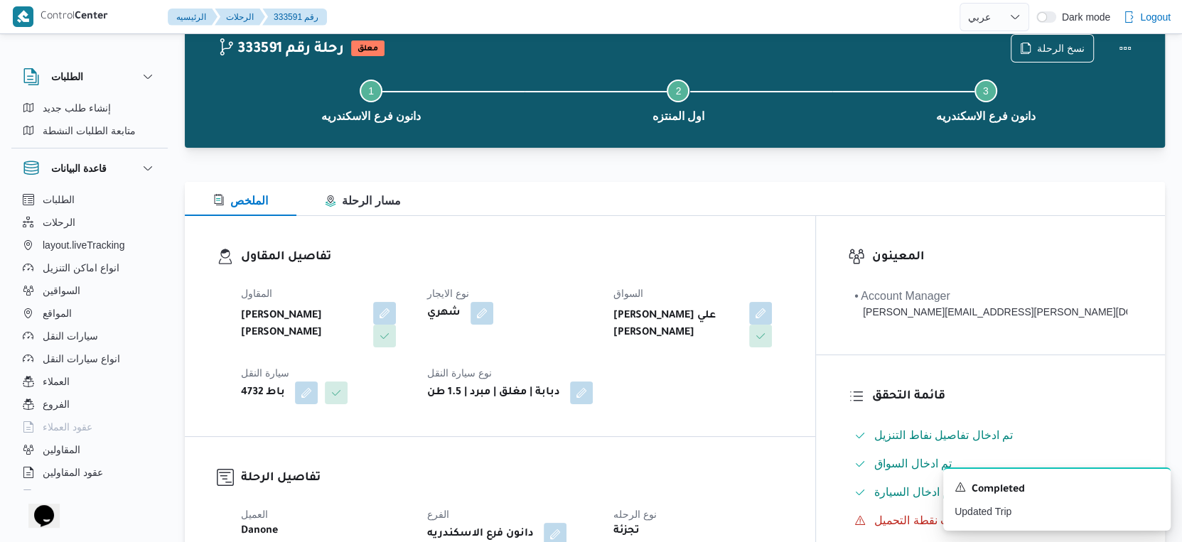
scroll to position [0, 0]
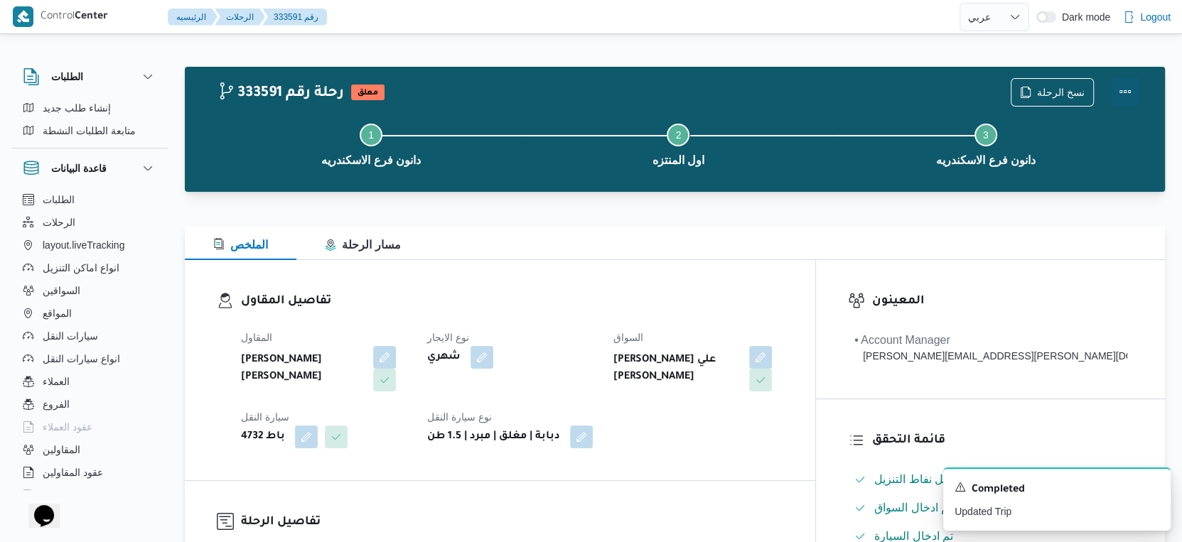
click at [1126, 86] on button "Actions" at bounding box center [1125, 91] width 28 height 28
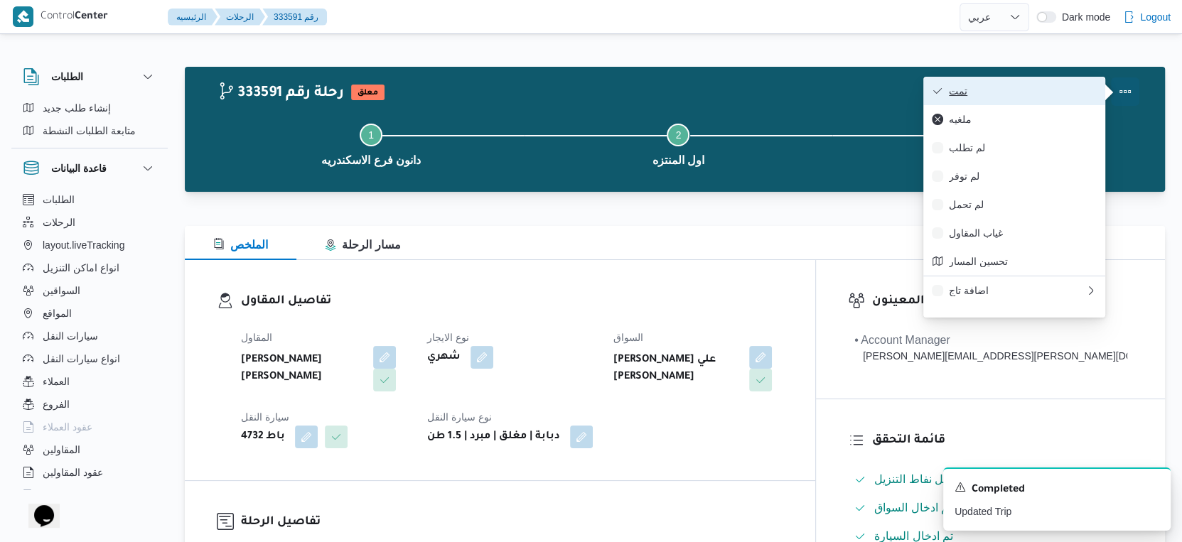
click at [1057, 92] on span "تمت" at bounding box center [1023, 90] width 148 height 11
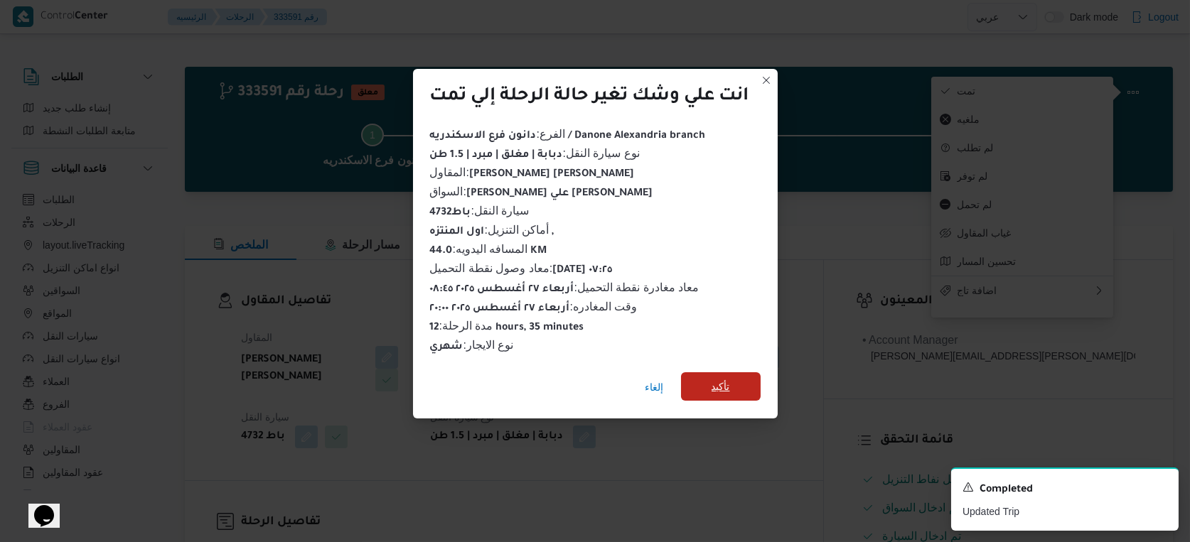
click at [740, 384] on span "تأكيد" at bounding box center [721, 386] width 80 height 28
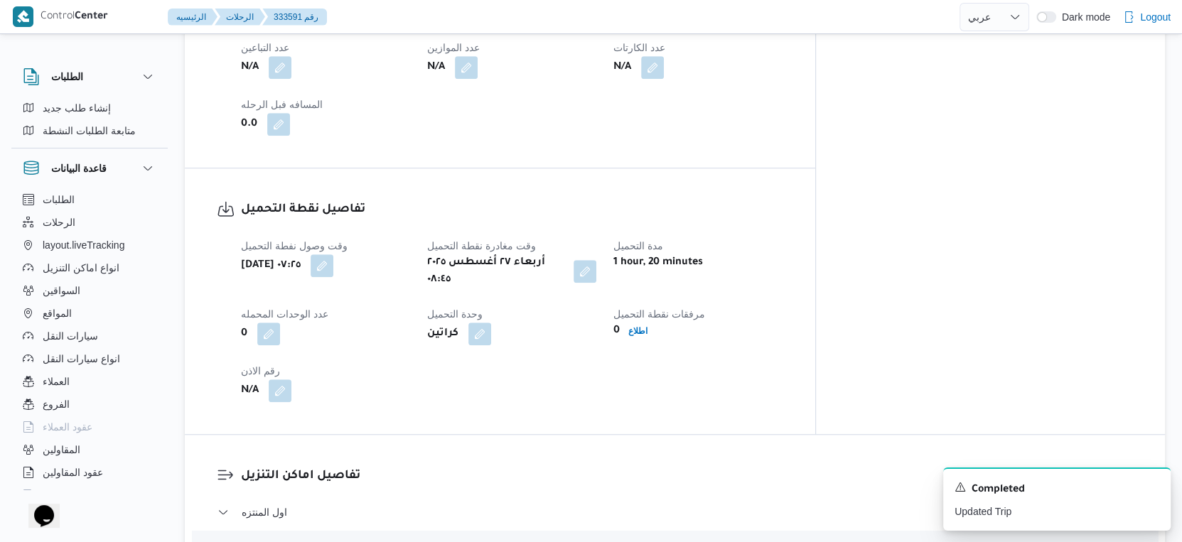
scroll to position [473, 0]
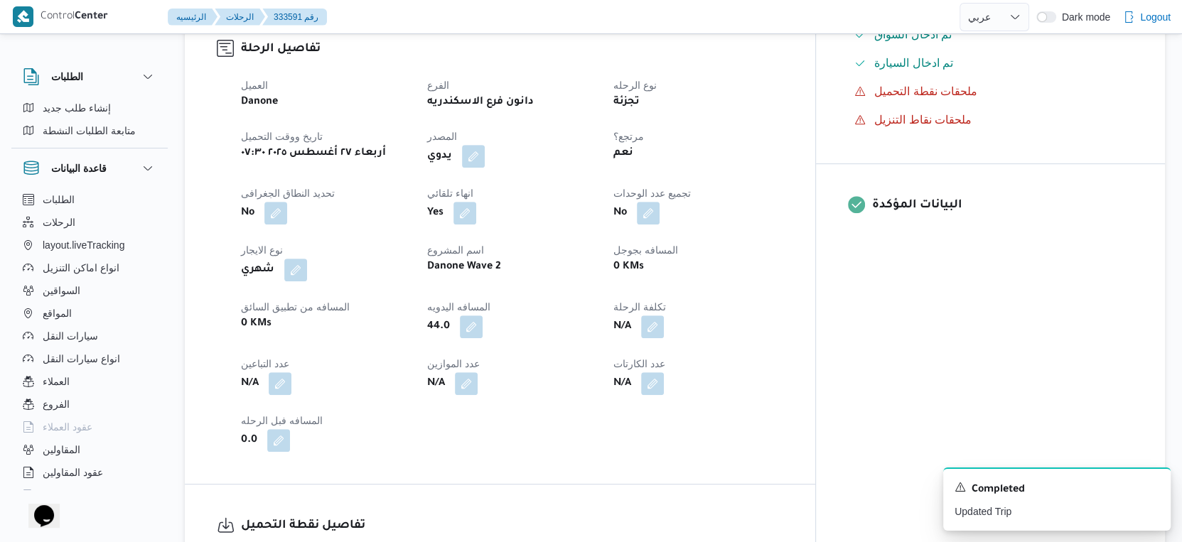
select select "ar"
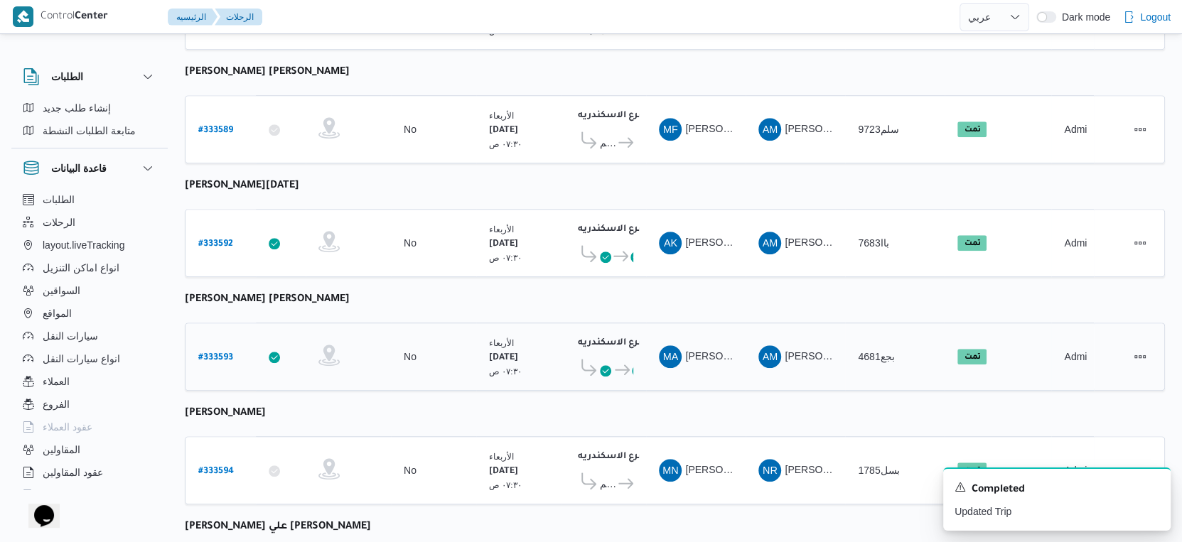
scroll to position [1160, 0]
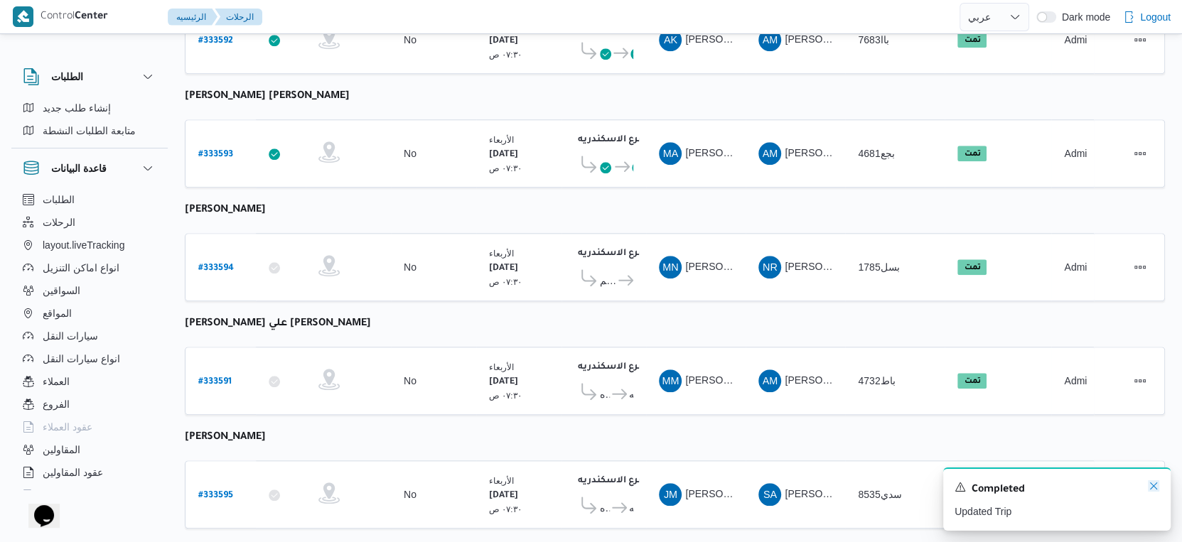
click at [1152, 486] on icon "Dismiss toast" at bounding box center [1153, 485] width 11 height 11
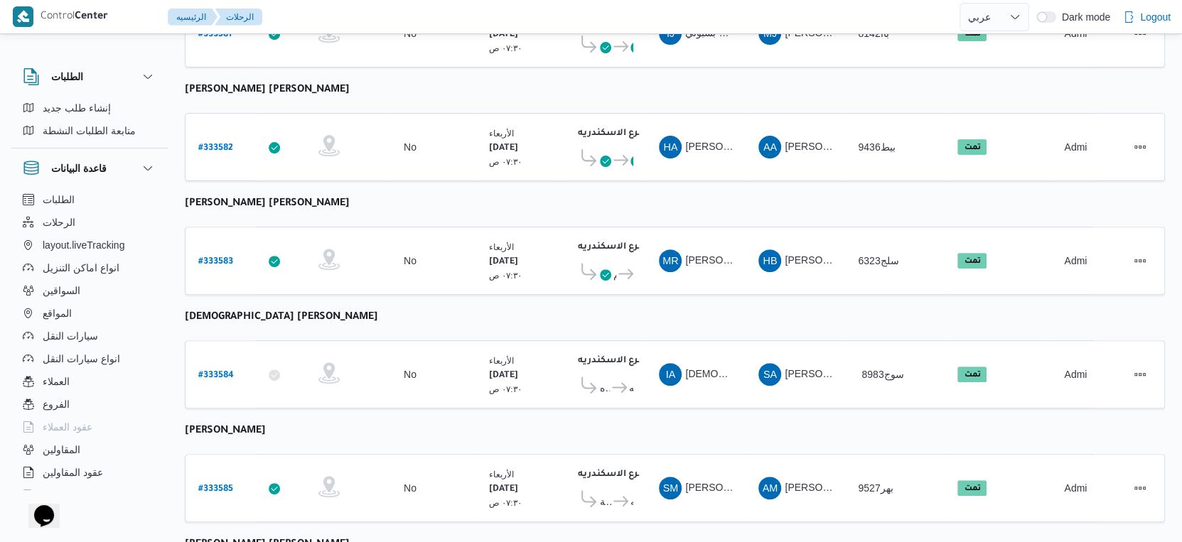
scroll to position [0, 0]
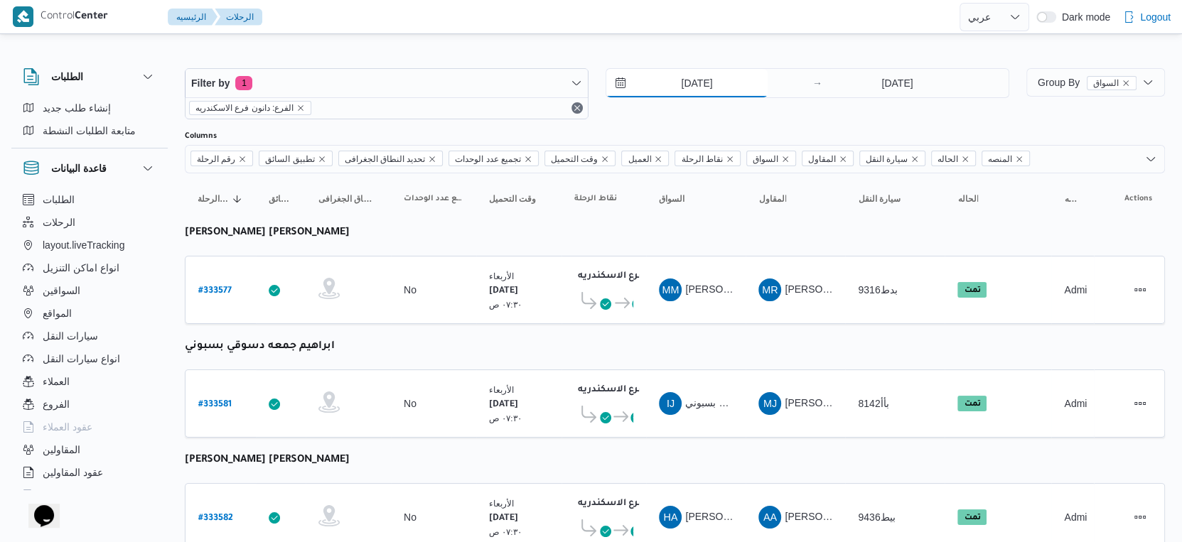
click at [738, 80] on input "27/8/2025" at bounding box center [686, 83] width 161 height 28
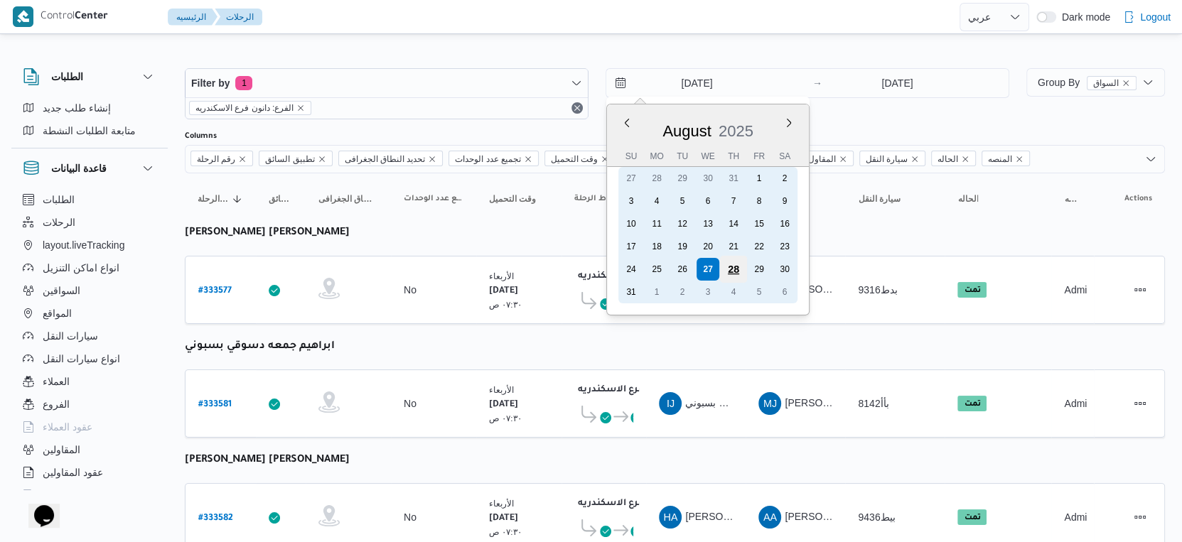
click at [738, 270] on div "28" at bounding box center [733, 269] width 27 height 27
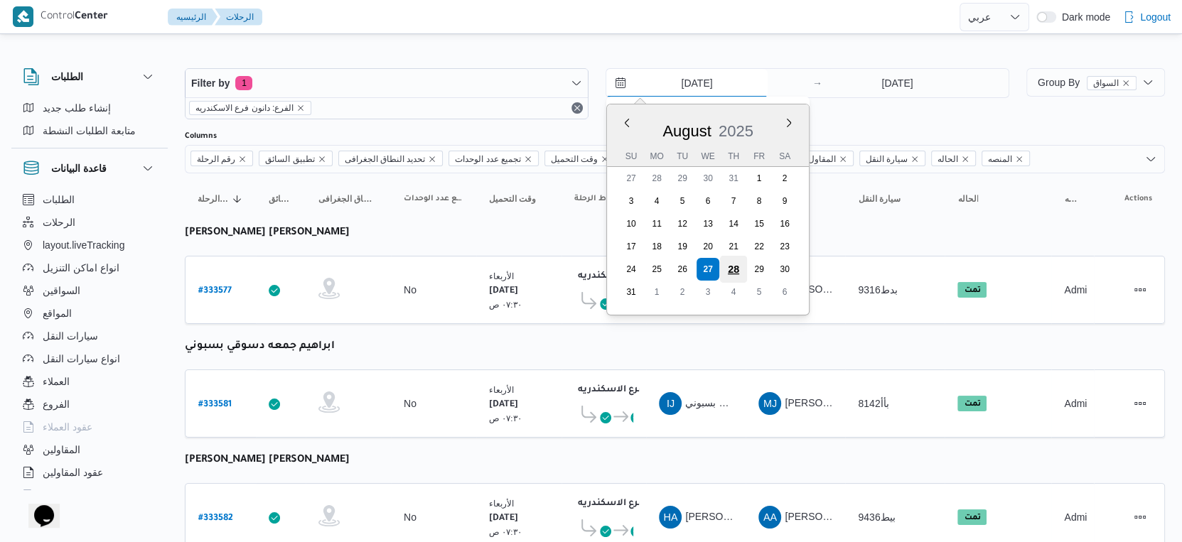
type input "28/8/2025"
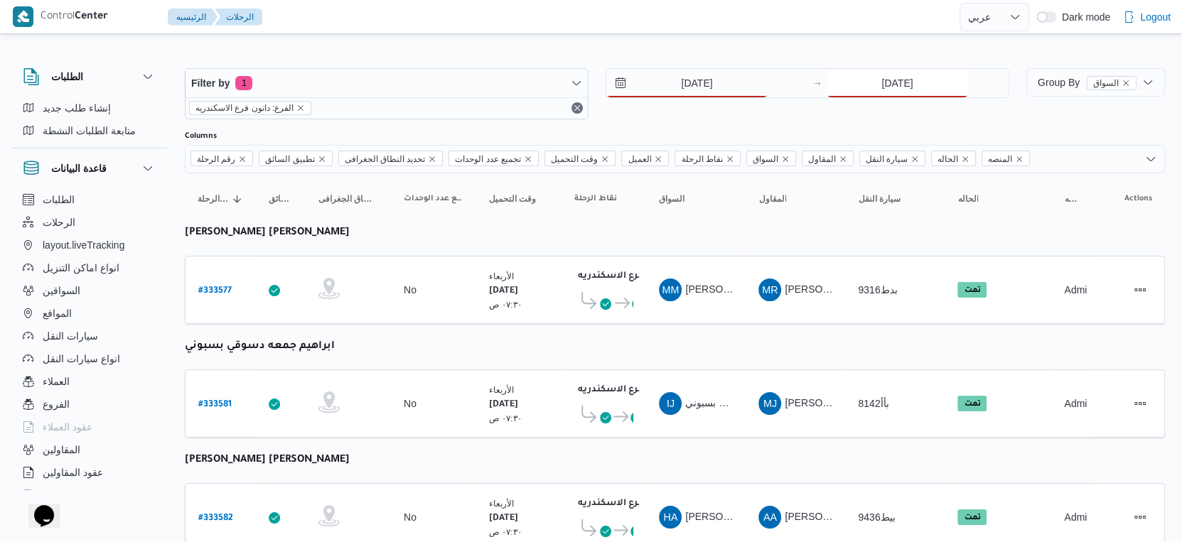
click at [916, 89] on input "27/8/2025" at bounding box center [896, 83] width 141 height 28
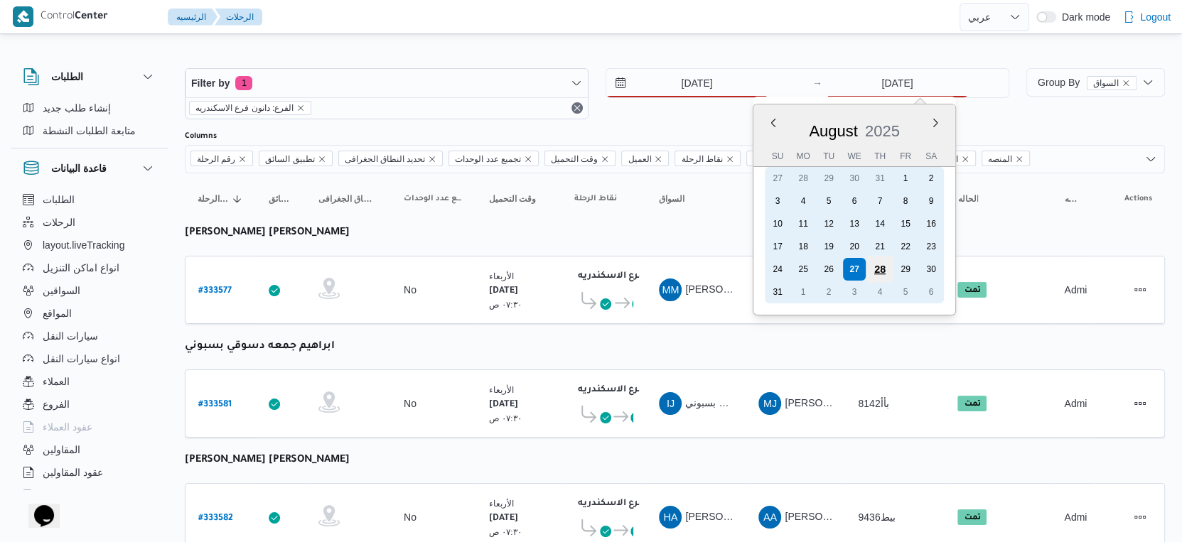
click at [872, 264] on div "28" at bounding box center [879, 269] width 27 height 27
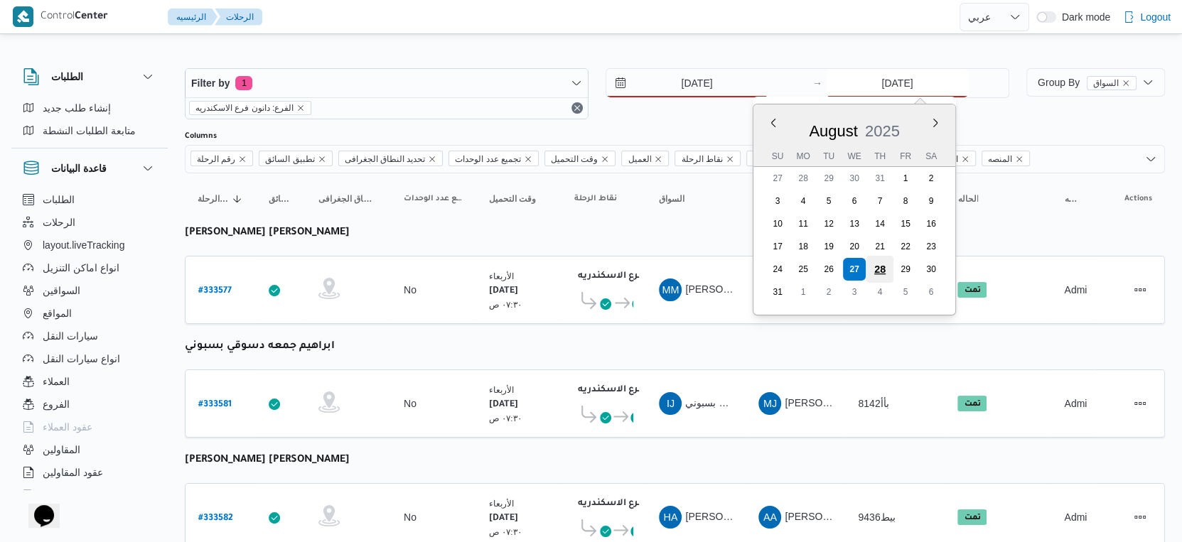
type input "28/8/2025"
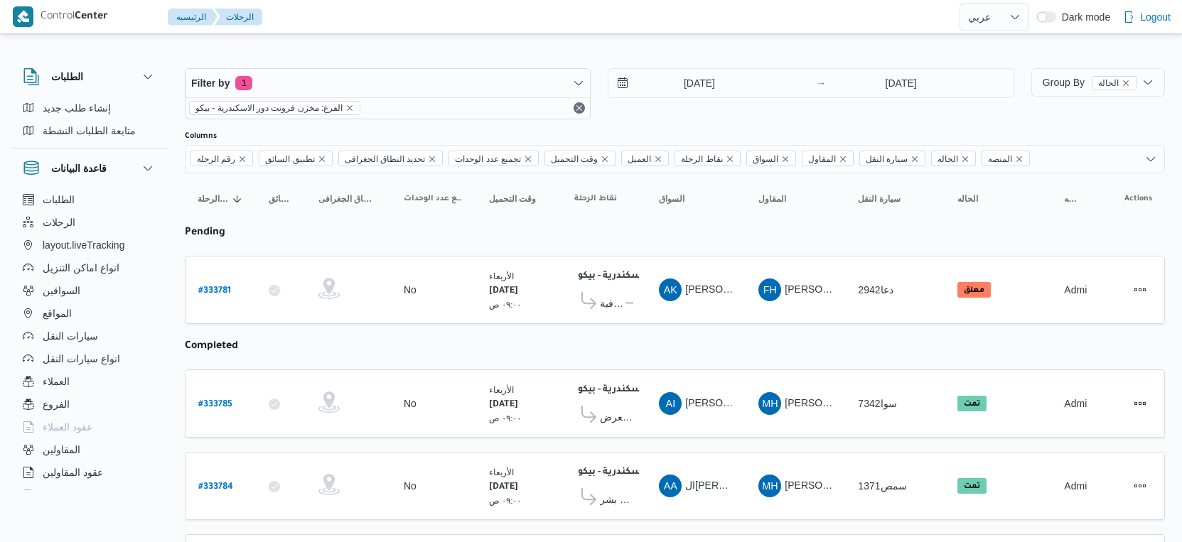
select select "ar"
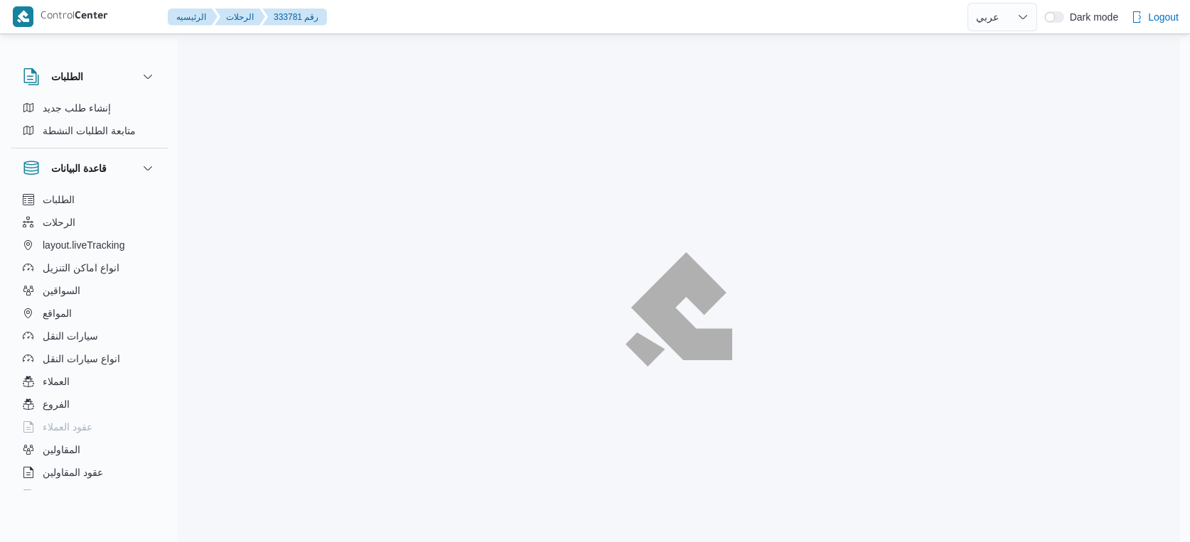
select select "ar"
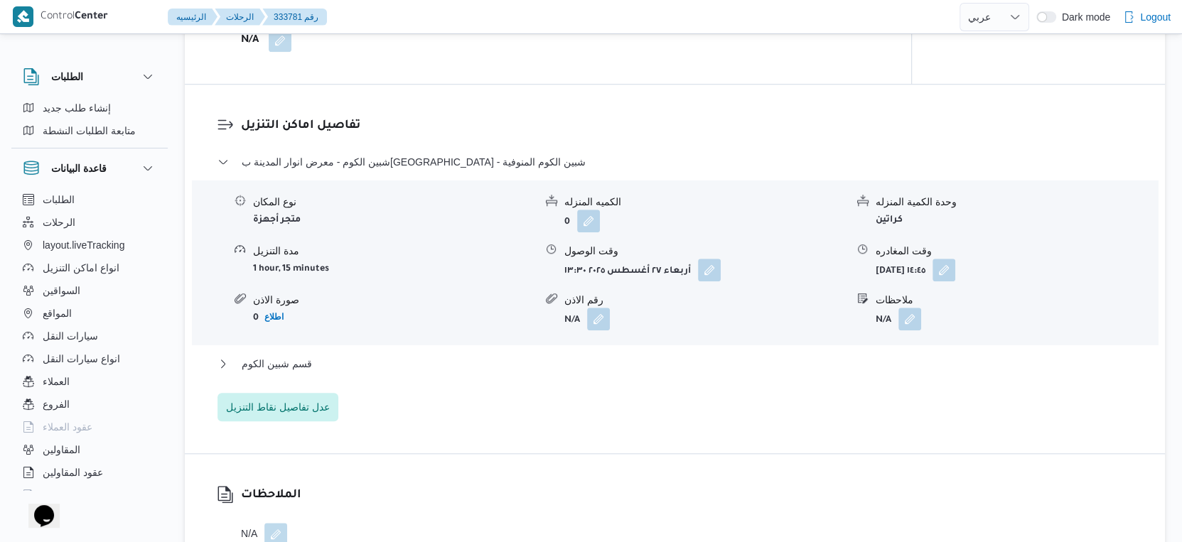
scroll to position [1185, 0]
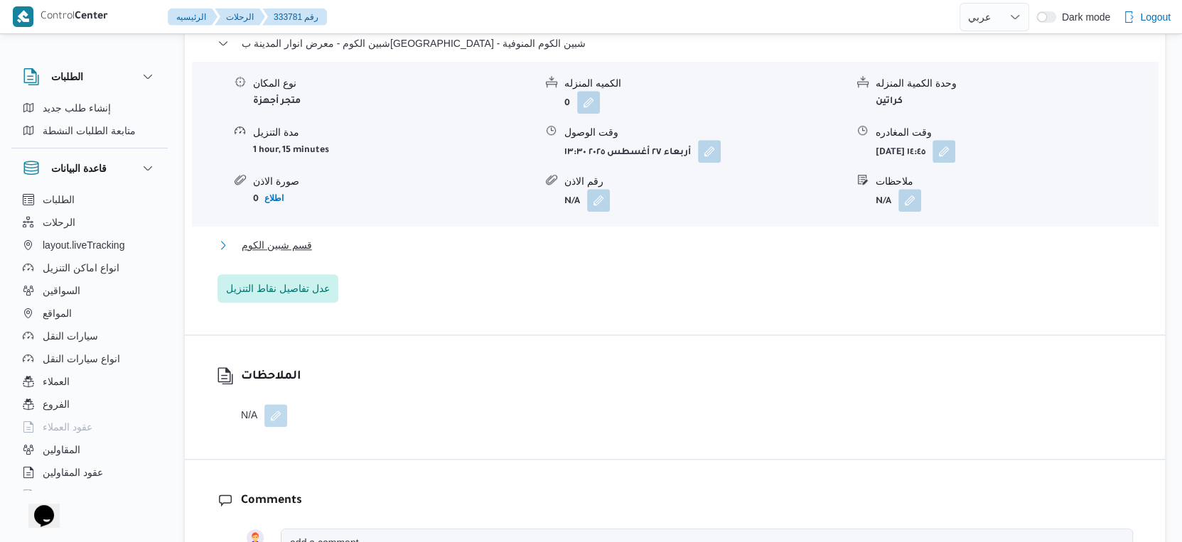
click at [315, 254] on button "قسم شبين الكوم" at bounding box center [674, 245] width 915 height 17
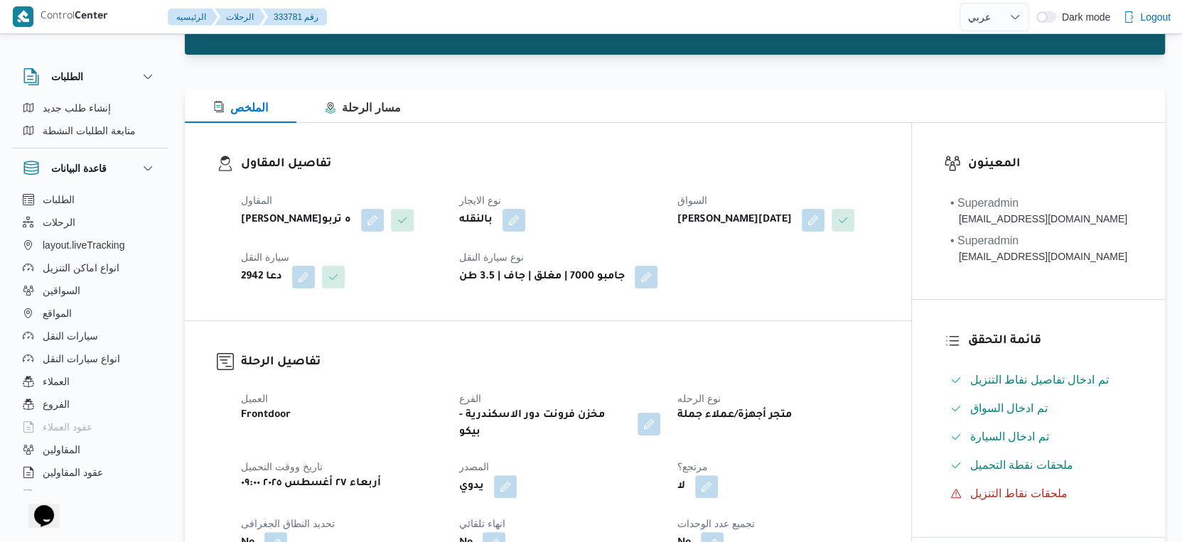
scroll to position [0, 0]
